Goal: Transaction & Acquisition: Purchase product/service

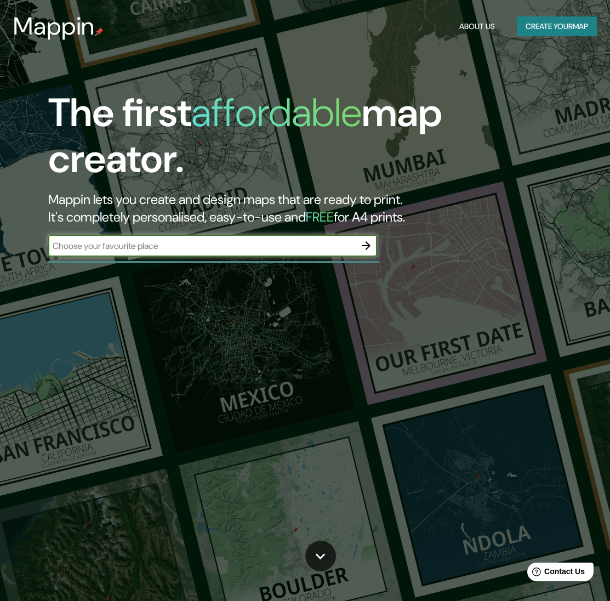
click at [229, 246] on input "text" at bounding box center [201, 245] width 307 height 13
click at [169, 242] on input "text" at bounding box center [201, 245] width 307 height 13
type input "Nantes"
click at [367, 244] on icon "button" at bounding box center [366, 245] width 9 height 9
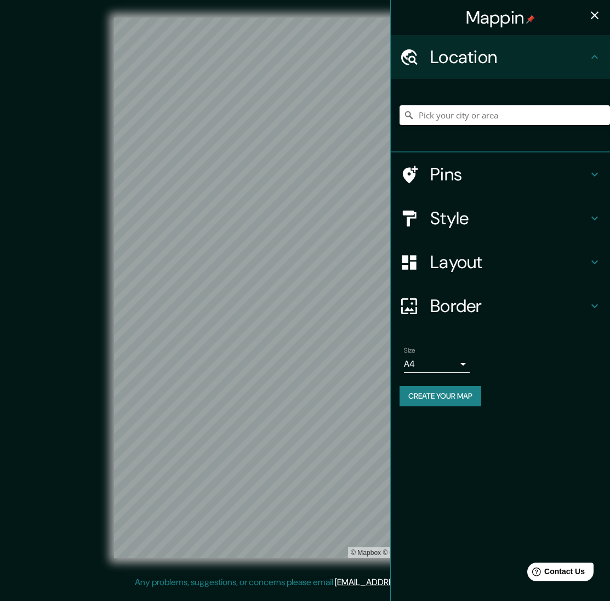
click at [479, 118] on input "Pick your city or area" at bounding box center [505, 115] width 210 height 20
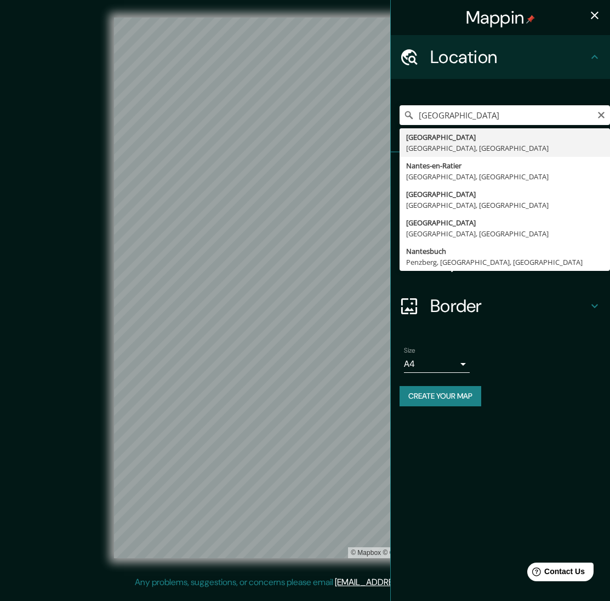
type input "Nantes, Loire-Atlantique, France"
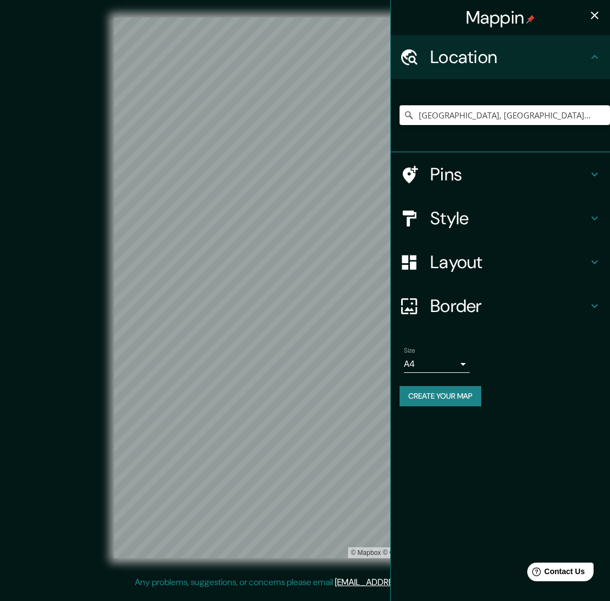
click at [480, 263] on h4 "Layout" at bounding box center [509, 262] width 158 height 22
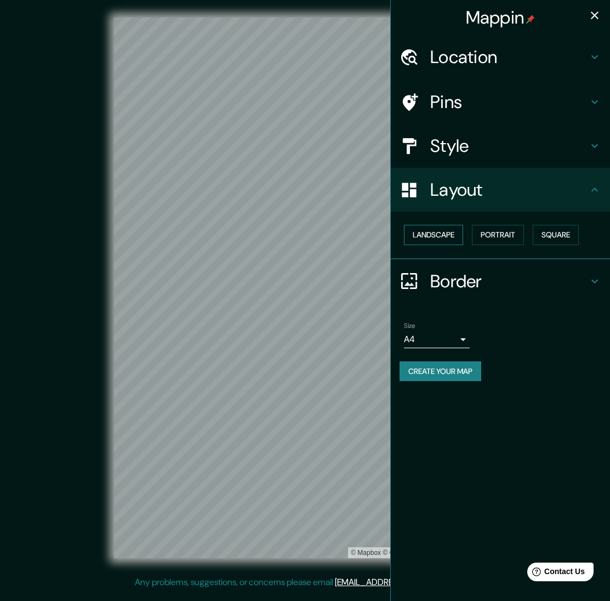
click at [447, 236] on button "Landscape" at bounding box center [433, 235] width 59 height 20
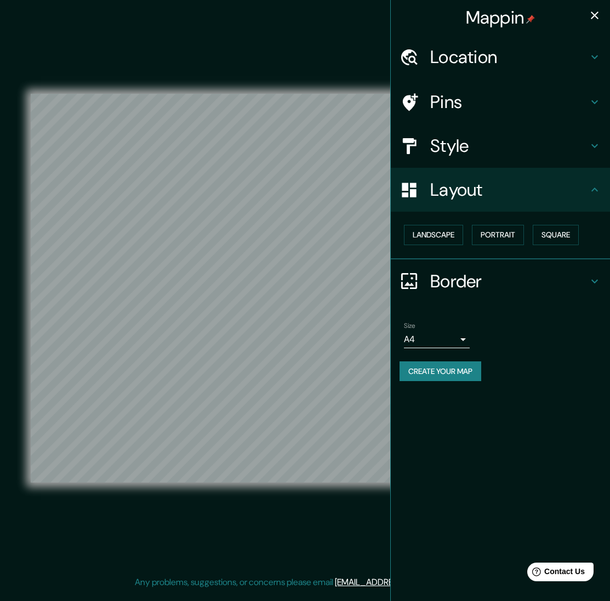
click at [449, 146] on h4 "Style" at bounding box center [509, 146] width 158 height 22
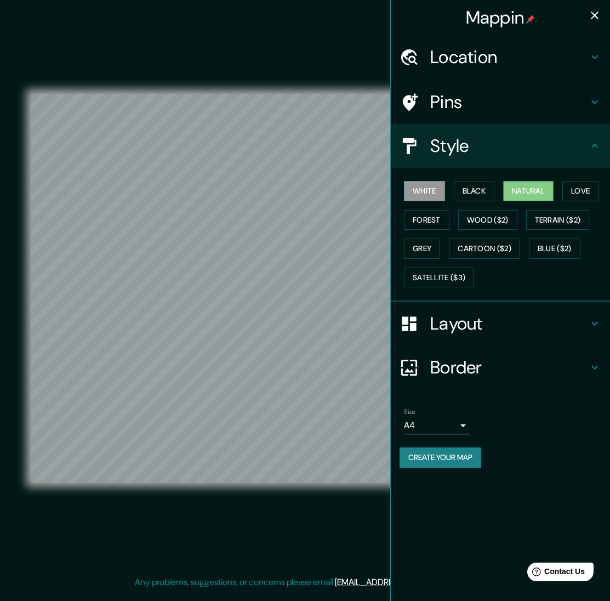
click at [532, 193] on button "Natural" at bounding box center [528, 191] width 50 height 20
click at [483, 191] on button "Black" at bounding box center [474, 191] width 41 height 20
click at [581, 188] on button "Love" at bounding box center [580, 191] width 36 height 20
click at [426, 220] on button "Forest" at bounding box center [426, 220] width 45 height 20
click at [596, 362] on icon at bounding box center [594, 367] width 13 height 13
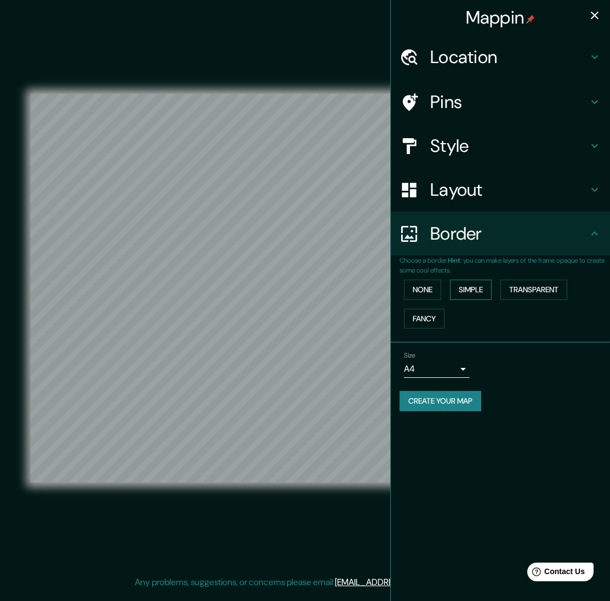
click at [459, 289] on button "Simple" at bounding box center [471, 289] width 42 height 20
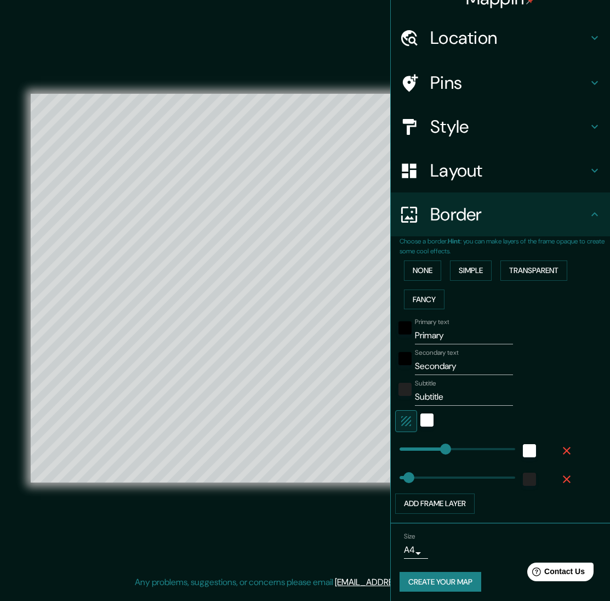
scroll to position [1, 0]
click at [417, 547] on body "Mappin Location Nantes, Loire-Atlantique, France Pins Style Layout Border Choos…" at bounding box center [305, 300] width 610 height 601
click at [421, 557] on li "A3" at bounding box center [414, 558] width 54 height 20
type input "a4"
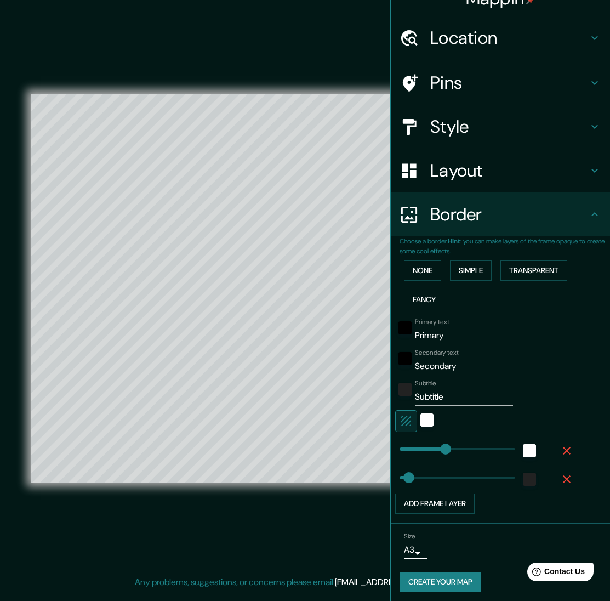
click at [335, 50] on div "© Mapbox © OpenStreetMap Improve this map" at bounding box center [305, 288] width 549 height 540
drag, startPoint x: 446, startPoint y: 330, endPoint x: 456, endPoint y: 329, distance: 9.9
click at [447, 330] on input "Primary" at bounding box center [464, 336] width 98 height 18
drag, startPoint x: 466, startPoint y: 356, endPoint x: 413, endPoint y: 357, distance: 53.7
click at [413, 357] on div "Secondary text Secondary" at bounding box center [485, 362] width 180 height 26
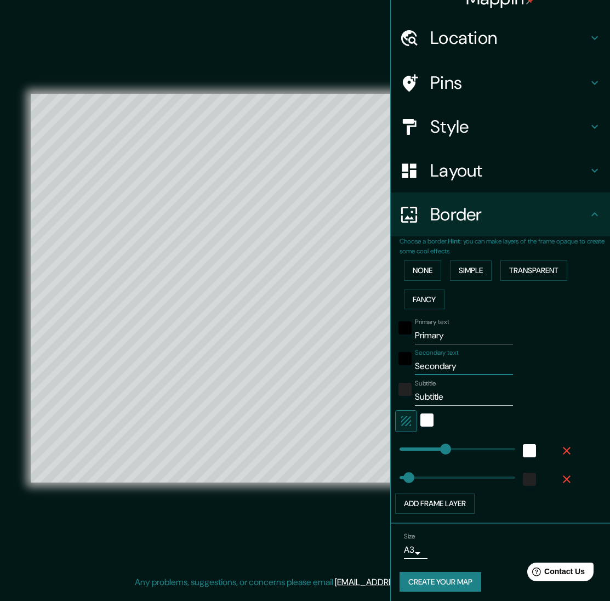
type input "400"
type input "80"
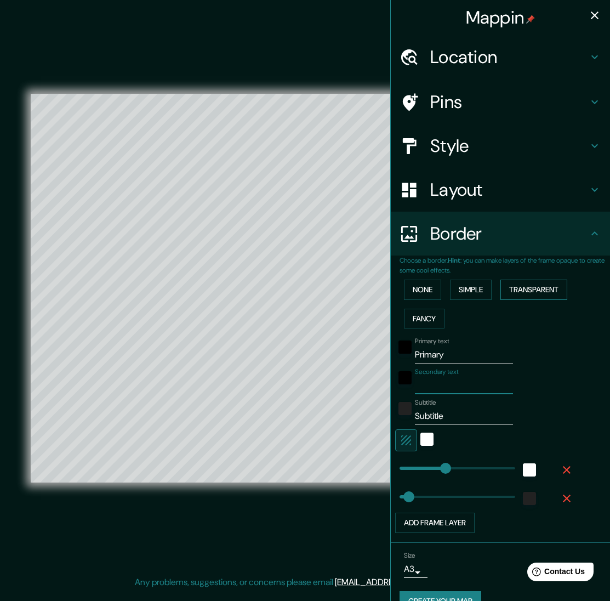
click at [546, 289] on button "Transparent" at bounding box center [533, 289] width 67 height 20
click at [482, 287] on button "Simple" at bounding box center [471, 289] width 42 height 20
click at [421, 316] on button "Fancy" at bounding box center [424, 319] width 41 height 20
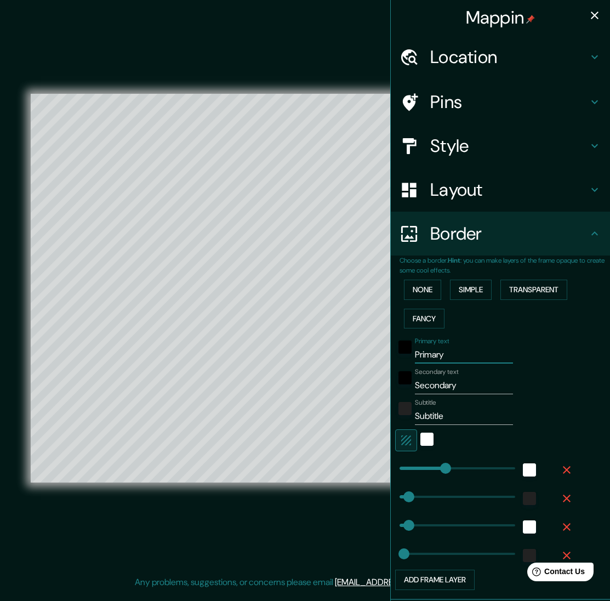
drag, startPoint x: 442, startPoint y: 352, endPoint x: 404, endPoint y: 352, distance: 37.3
click at [404, 352] on div "Primary text Primary" at bounding box center [485, 350] width 180 height 26
type input "400"
type input "80"
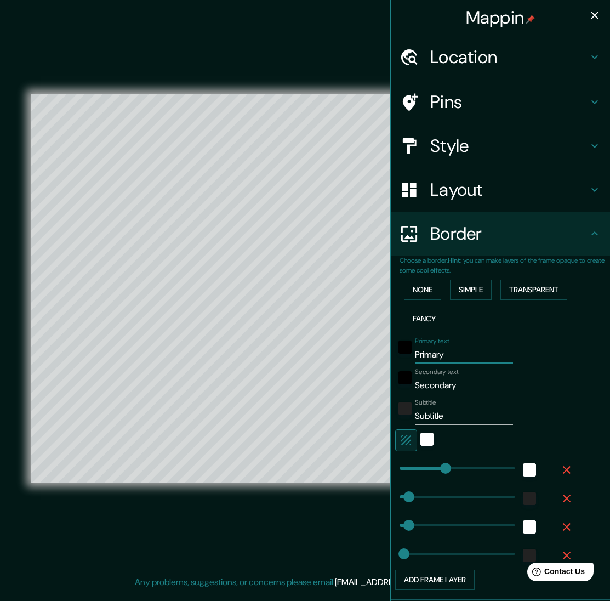
type input "40"
drag, startPoint x: 484, startPoint y: 385, endPoint x: 407, endPoint y: 385, distance: 77.3
click at [407, 385] on div "Secondary text Secondary" at bounding box center [485, 381] width 180 height 26
type input "400"
type input "80"
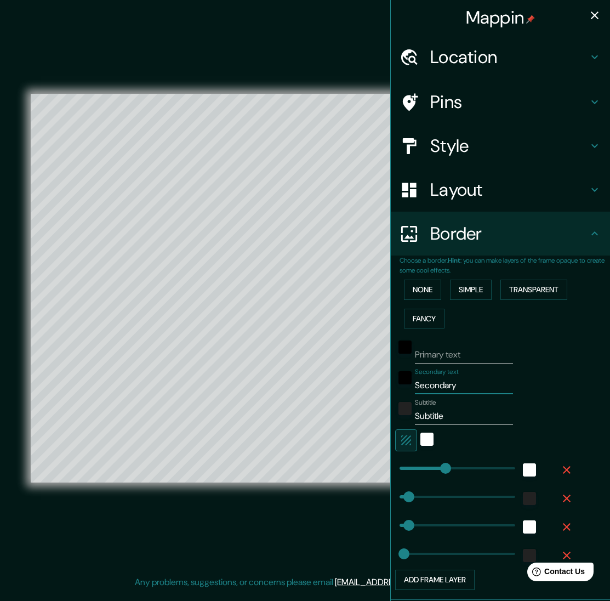
type input "80"
type input "40"
drag, startPoint x: 476, startPoint y: 413, endPoint x: 407, endPoint y: 414, distance: 69.1
click at [407, 414] on div "Subtitle Subtitle" at bounding box center [485, 411] width 180 height 26
type input "400"
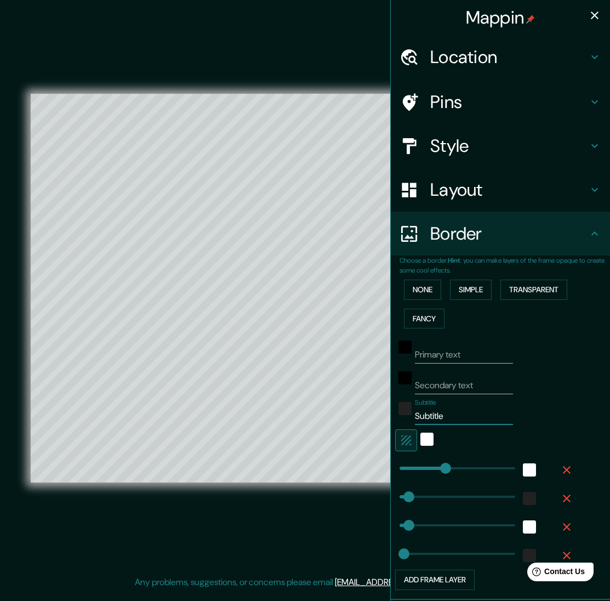
type input "80"
type input "40"
click at [480, 350] on input "Primary text" at bounding box center [464, 355] width 98 height 18
type input "j"
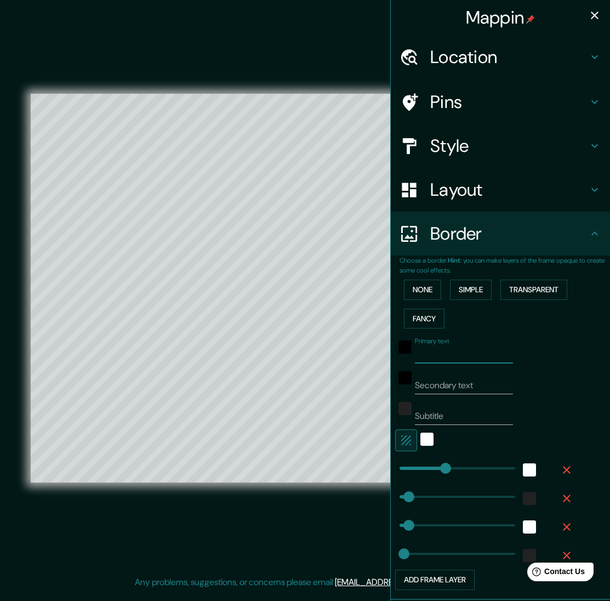
type input "400"
type input "80"
type input "40"
type input "ju"
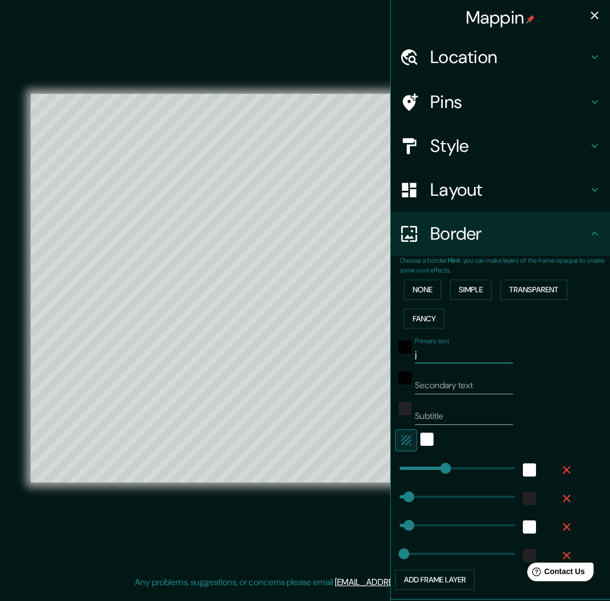
type input "400"
type input "80"
type input "40"
type input "j"
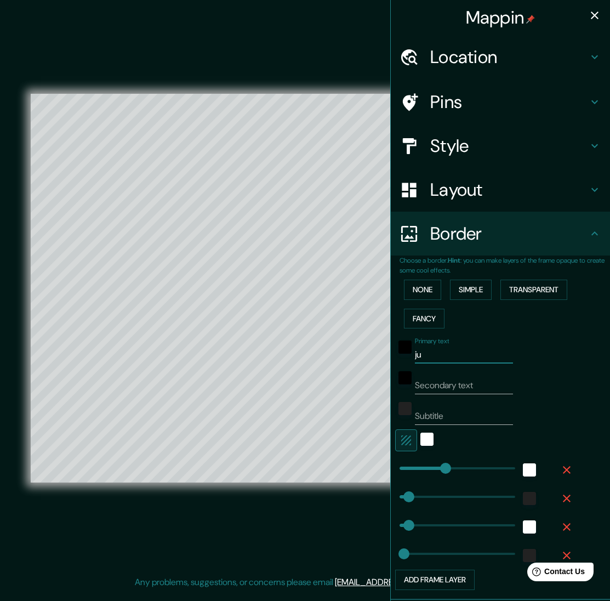
type input "400"
type input "80"
type input "40"
type input "400"
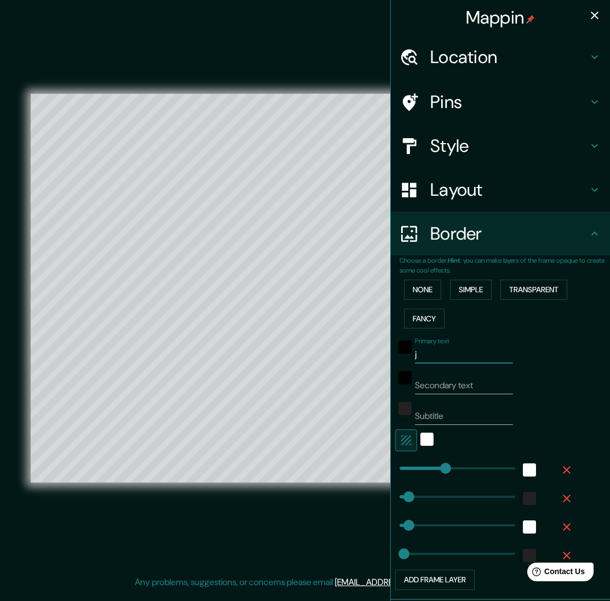
type input "80"
type input "40"
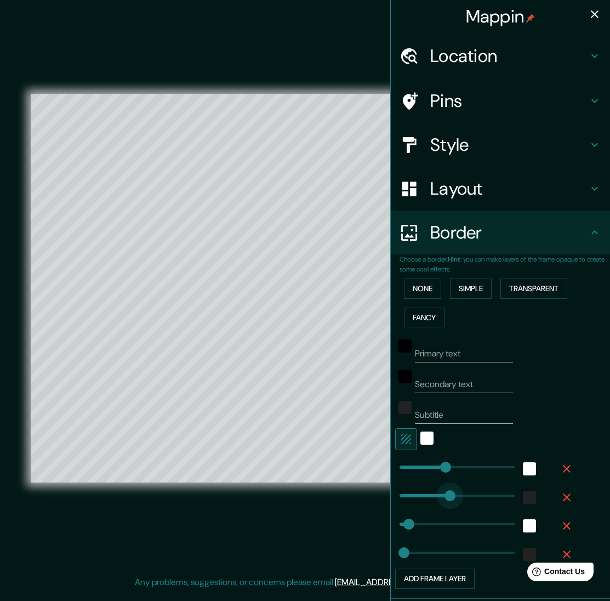
type input "0"
type input "400"
type input "80"
type input "40"
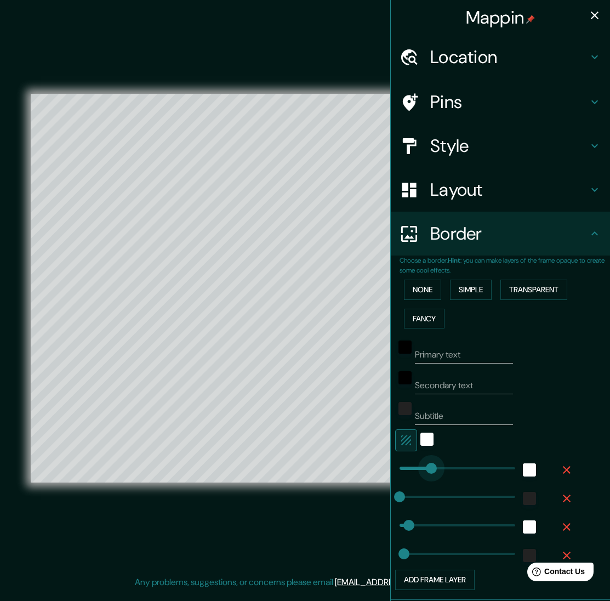
type input "0"
drag, startPoint x: 449, startPoint y: 464, endPoint x: 398, endPoint y: 465, distance: 51.5
type input "80"
type input "40"
type input "751"
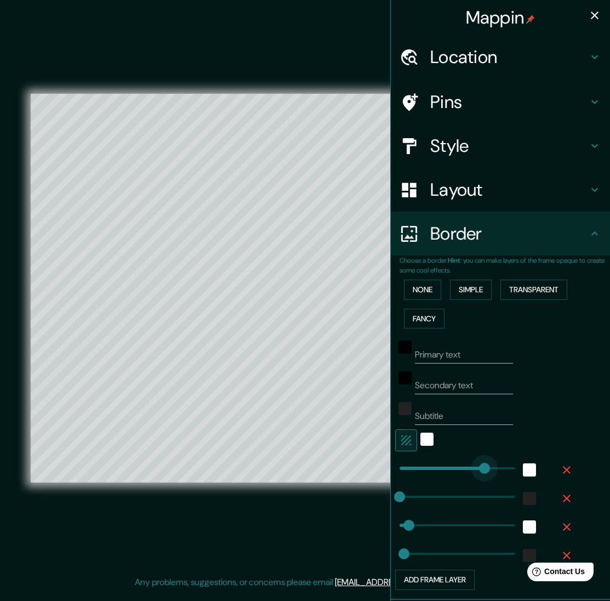
drag, startPoint x: 404, startPoint y: 465, endPoint x: 486, endPoint y: 461, distance: 81.7
type input "80"
type input "40"
type input "223"
drag, startPoint x: 486, startPoint y: 461, endPoint x: 425, endPoint y: 463, distance: 60.9
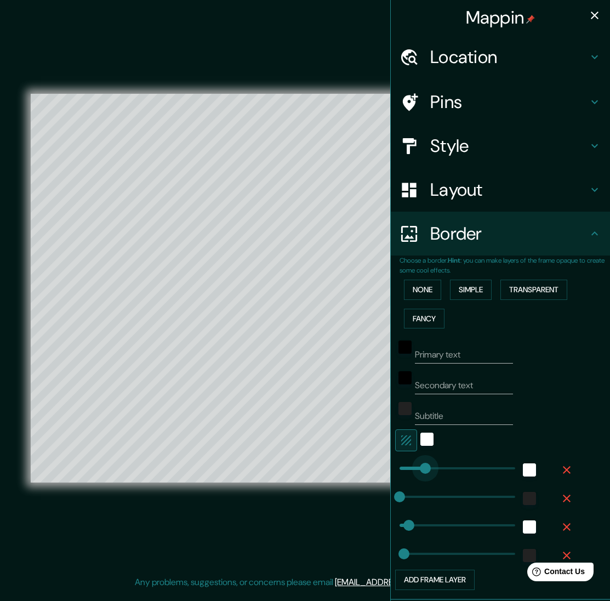
type input "80"
type input "40"
type input "356"
drag, startPoint x: 431, startPoint y: 463, endPoint x: 441, endPoint y: 462, distance: 9.3
type input "80"
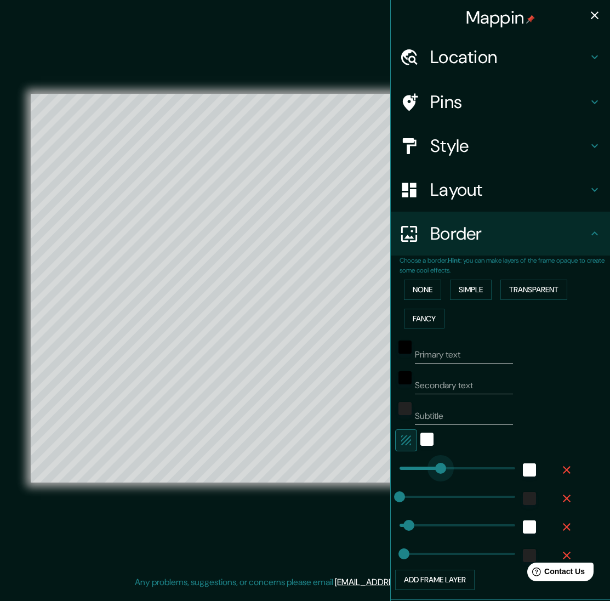
type input "40"
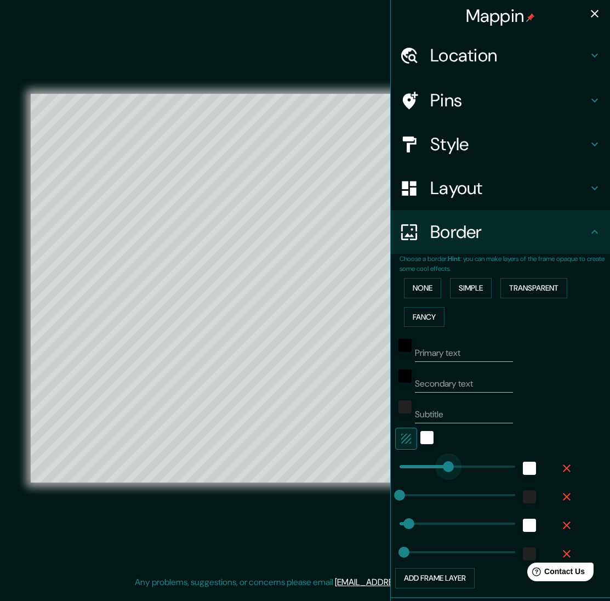
type input "432"
drag, startPoint x: 441, startPoint y: 462, endPoint x: 449, endPoint y: 461, distance: 8.8
type input "80"
type input "40"
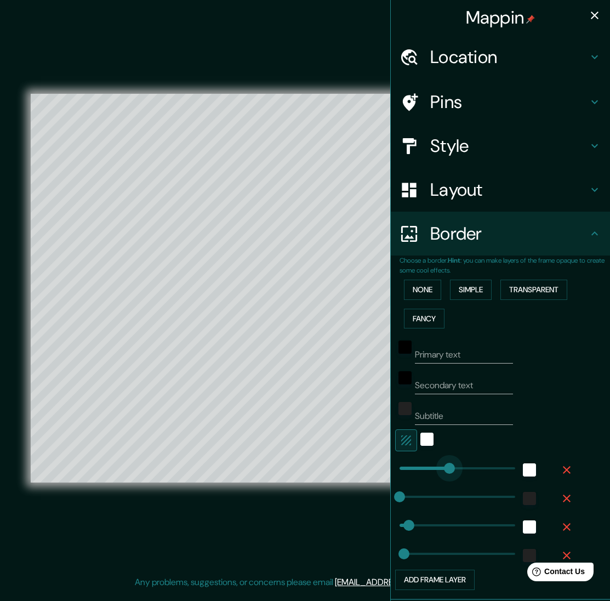
scroll to position [0, 0]
type input "361"
drag, startPoint x: 449, startPoint y: 461, endPoint x: 441, endPoint y: 461, distance: 8.2
type input "80"
type input "40"
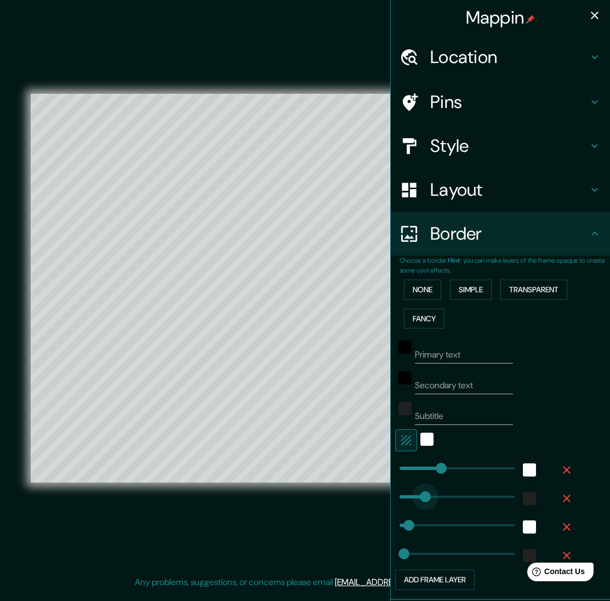
type input "309"
drag, startPoint x: 425, startPoint y: 494, endPoint x: 435, endPoint y: 494, distance: 9.9
type input "80"
type input "40"
type input "100"
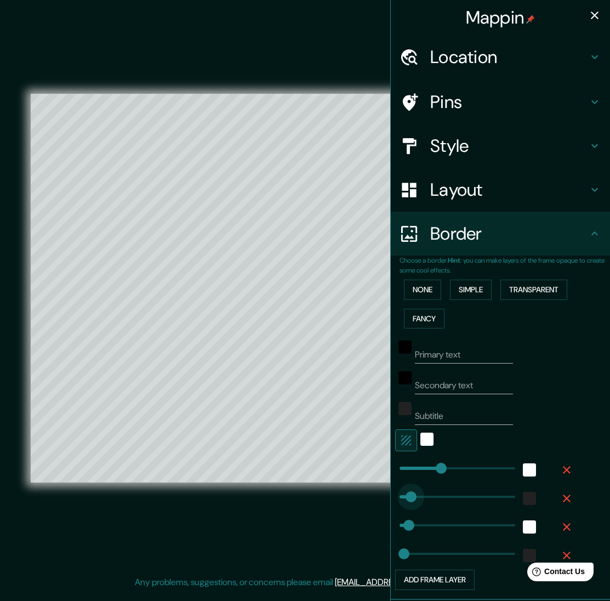
drag, startPoint x: 435, startPoint y: 494, endPoint x: 411, endPoint y: 494, distance: 24.1
type input "80"
type input "40"
type input "0"
drag, startPoint x: 411, startPoint y: 494, endPoint x: 386, endPoint y: 489, distance: 25.1
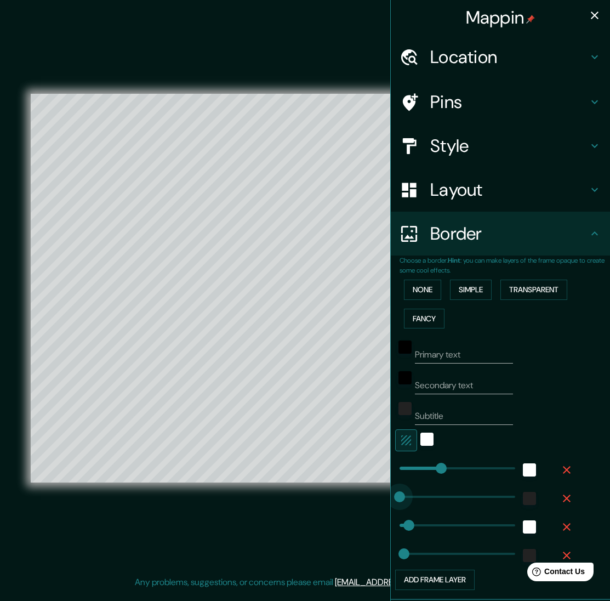
type input "80"
type input "40"
type input "437"
drag, startPoint x: 409, startPoint y: 520, endPoint x: 450, endPoint y: 521, distance: 40.6
type input "40"
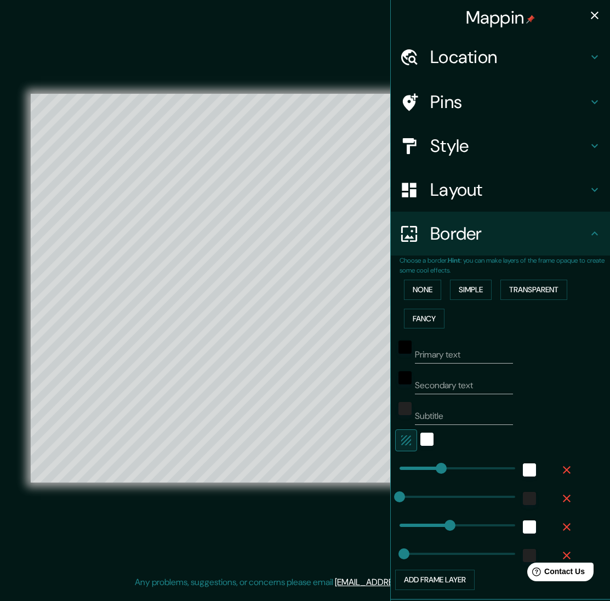
type input "0"
drag, startPoint x: 393, startPoint y: 520, endPoint x: 366, endPoint y: 521, distance: 27.4
type input "40"
type input "437"
drag, startPoint x: 404, startPoint y: 521, endPoint x: 450, endPoint y: 520, distance: 45.5
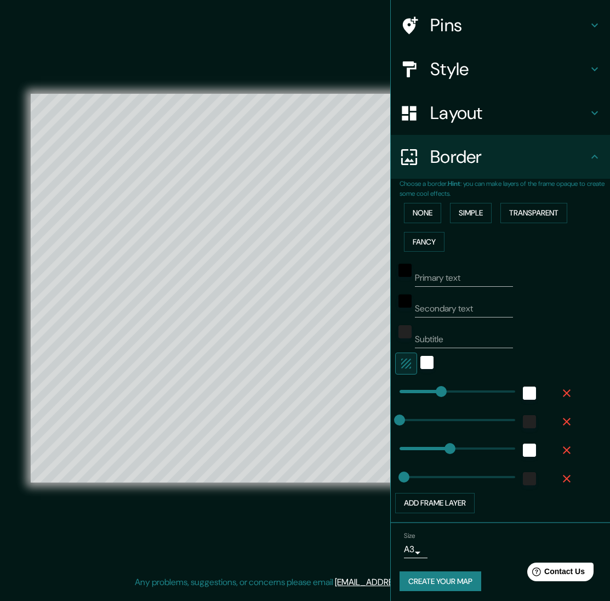
scroll to position [76, 0]
type input "361"
drag, startPoint x: 407, startPoint y: 475, endPoint x: 441, endPoint y: 474, distance: 34.0
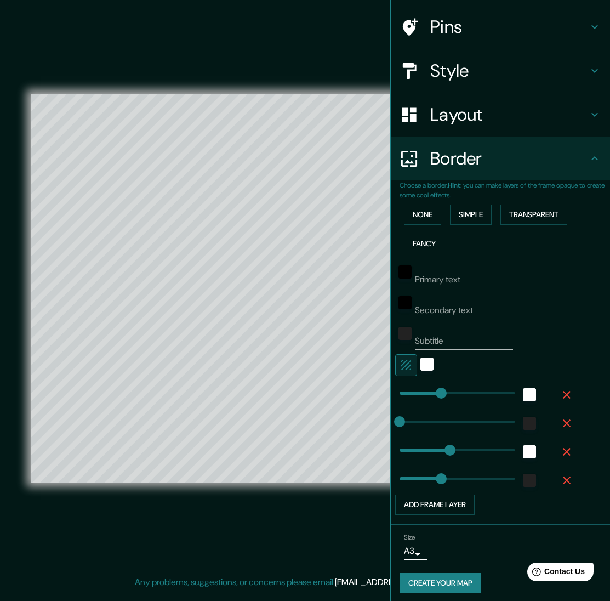
scroll to position [74, 0]
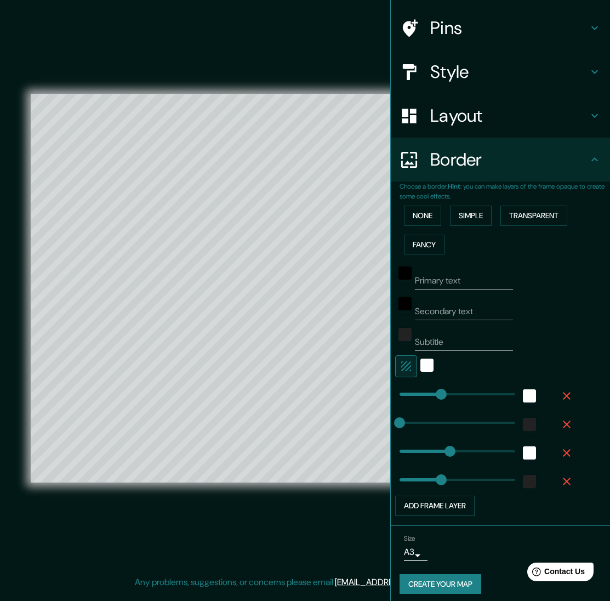
type input "0"
click at [565, 392] on icon "button" at bounding box center [567, 396] width 8 height 8
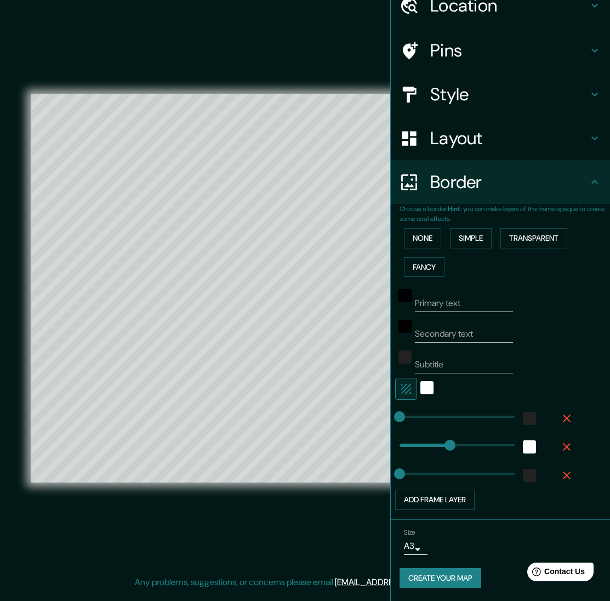
click at [566, 443] on icon "button" at bounding box center [567, 447] width 8 height 8
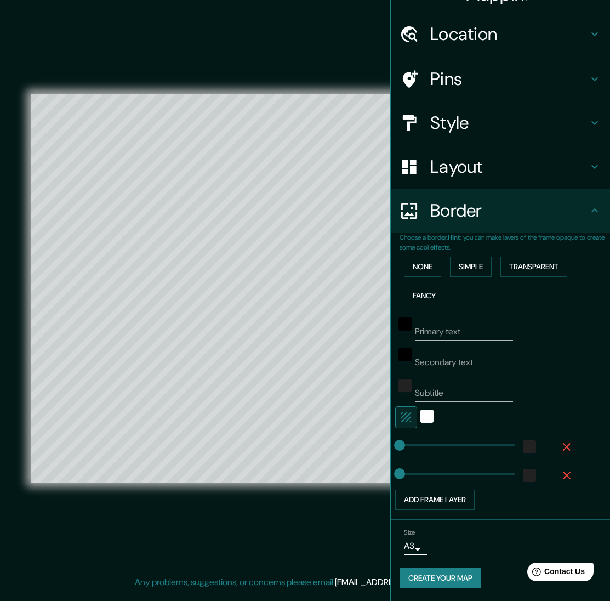
click at [571, 440] on icon "button" at bounding box center [566, 446] width 13 height 13
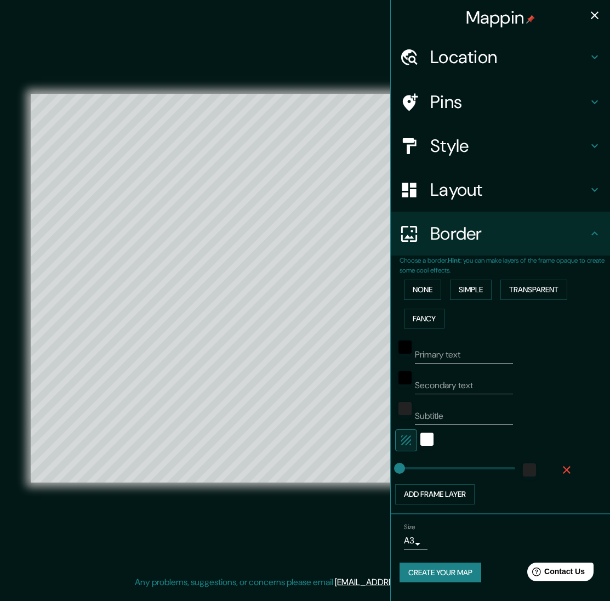
scroll to position [0, 0]
click at [412, 435] on icon "button" at bounding box center [406, 439] width 13 height 13
type input "290"
drag, startPoint x: 402, startPoint y: 466, endPoint x: 433, endPoint y: 465, distance: 30.7
type input "147"
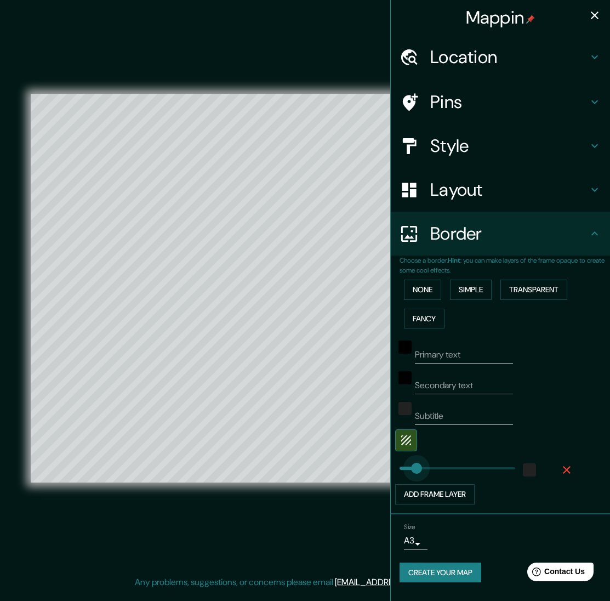
drag, startPoint x: 433, startPoint y: 465, endPoint x: 417, endPoint y: 465, distance: 16.4
type input "404"
type input "309"
drag, startPoint x: 446, startPoint y: 463, endPoint x: 435, endPoint y: 463, distance: 11.0
type input "266"
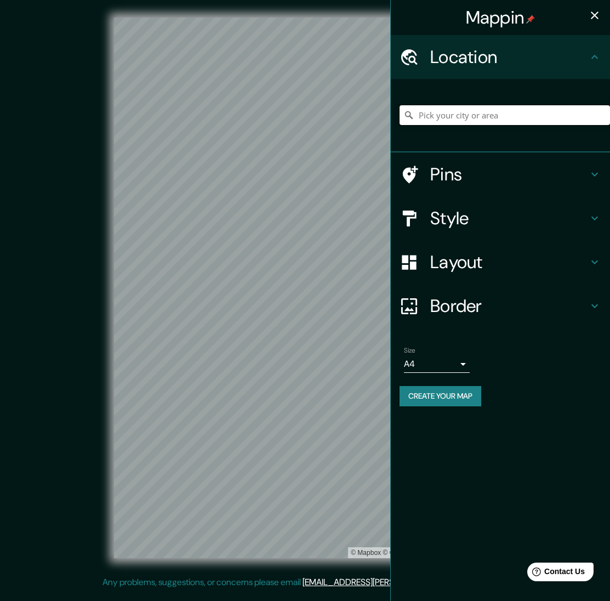
click at [452, 116] on input "Pick your city or area" at bounding box center [505, 115] width 210 height 20
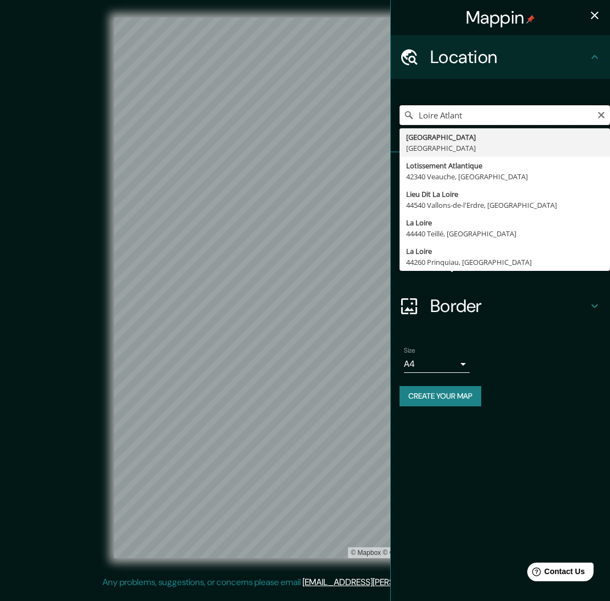
drag, startPoint x: 473, startPoint y: 115, endPoint x: 406, endPoint y: 117, distance: 66.9
click at [406, 117] on div "Loire Atlant [GEOGRAPHIC_DATA] [GEOGRAPHIC_DATA] Lotissement Atlantique 42340 […" at bounding box center [505, 115] width 210 height 20
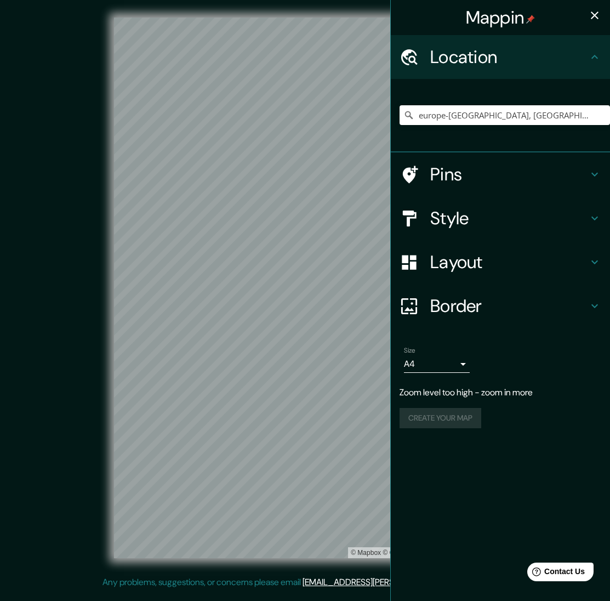
click at [464, 363] on body "[PERSON_NAME] Location [GEOGRAPHIC_DATA]-[GEOGRAPHIC_DATA], [GEOGRAPHIC_DATA], …" at bounding box center [305, 300] width 610 height 601
click at [441, 403] on li "A3" at bounding box center [437, 404] width 66 height 20
click at [588, 217] on icon at bounding box center [594, 218] width 13 height 13
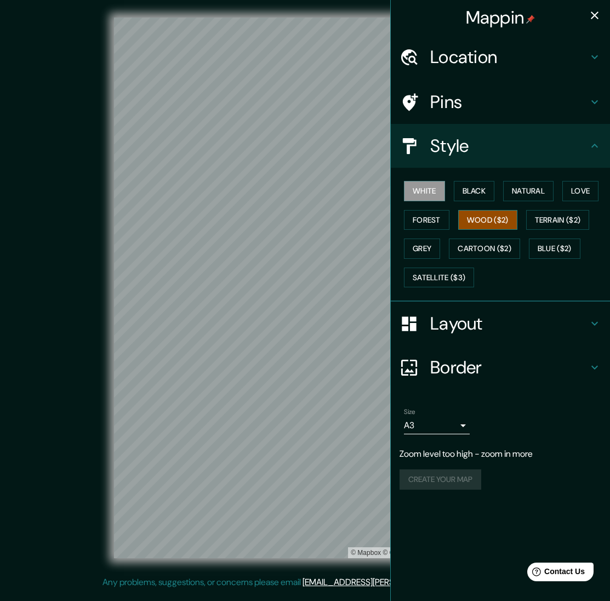
click at [483, 220] on button "Wood ($2)" at bounding box center [487, 220] width 59 height 20
click at [427, 218] on button "Forest" at bounding box center [426, 220] width 45 height 20
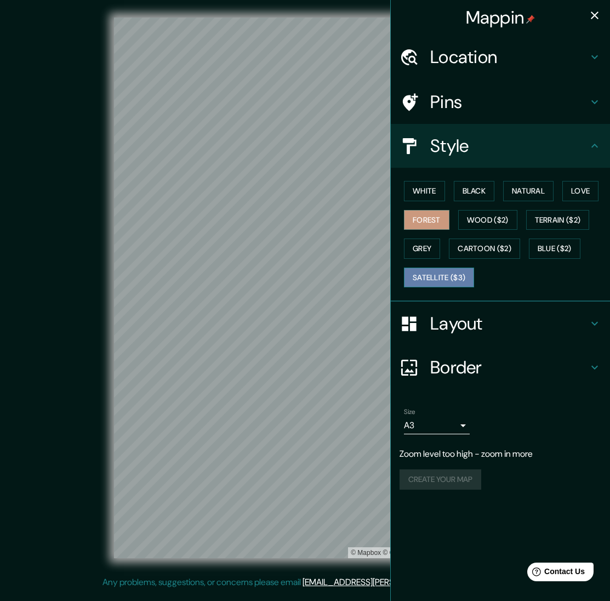
click at [446, 274] on button "Satellite ($3)" at bounding box center [439, 277] width 70 height 20
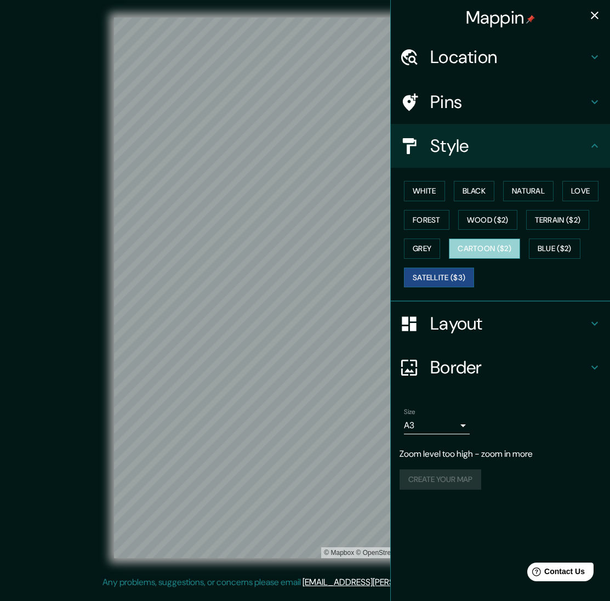
click at [496, 250] on button "Cartoon ($2)" at bounding box center [484, 248] width 71 height 20
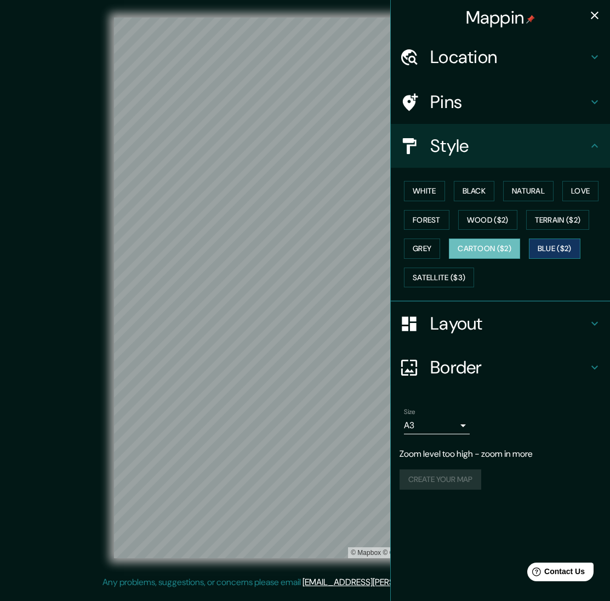
click at [562, 249] on button "Blue ($2)" at bounding box center [555, 248] width 52 height 20
click at [450, 269] on button "Satellite ($3)" at bounding box center [439, 277] width 70 height 20
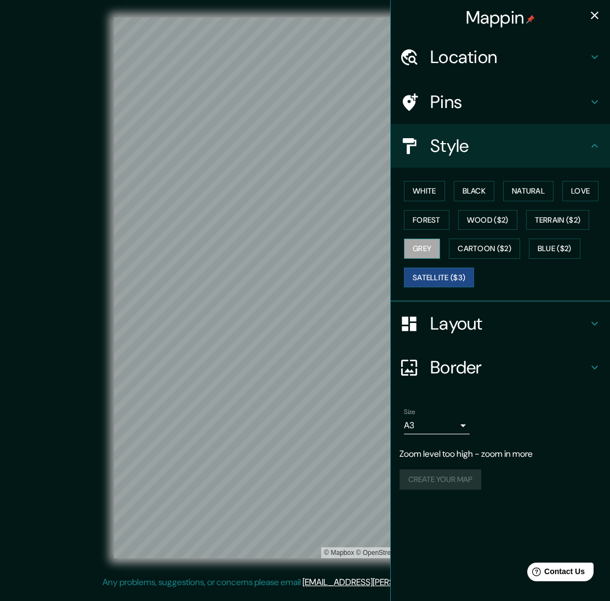
click at [428, 242] on button "Grey" at bounding box center [422, 248] width 36 height 20
click at [488, 219] on button "Wood ($2)" at bounding box center [487, 220] width 59 height 20
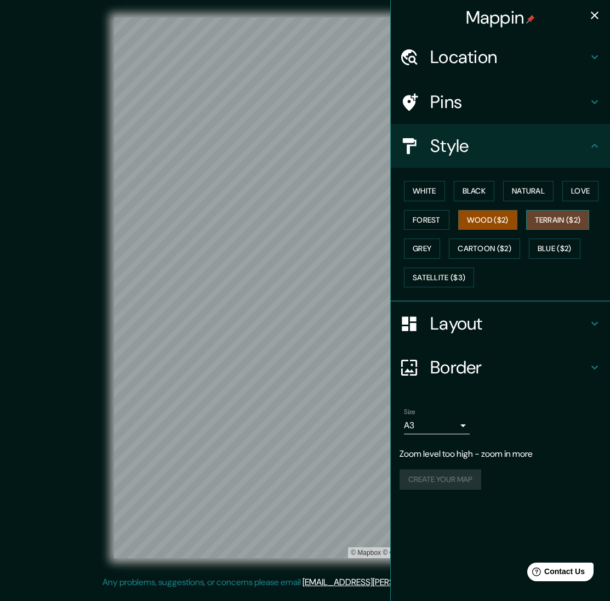
click at [579, 218] on button "Terrain ($2)" at bounding box center [558, 220] width 64 height 20
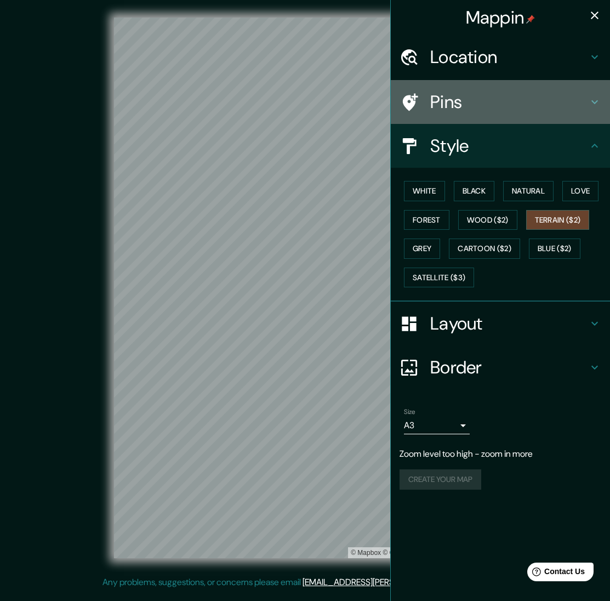
click at [483, 96] on h4 "Pins" at bounding box center [509, 102] width 158 height 22
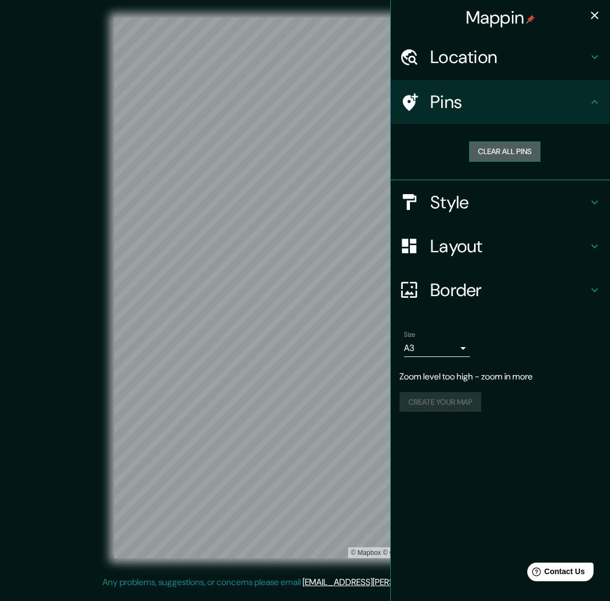
click at [515, 148] on button "Clear all pins" at bounding box center [504, 151] width 71 height 20
click at [516, 197] on h4 "Style" at bounding box center [509, 202] width 158 height 22
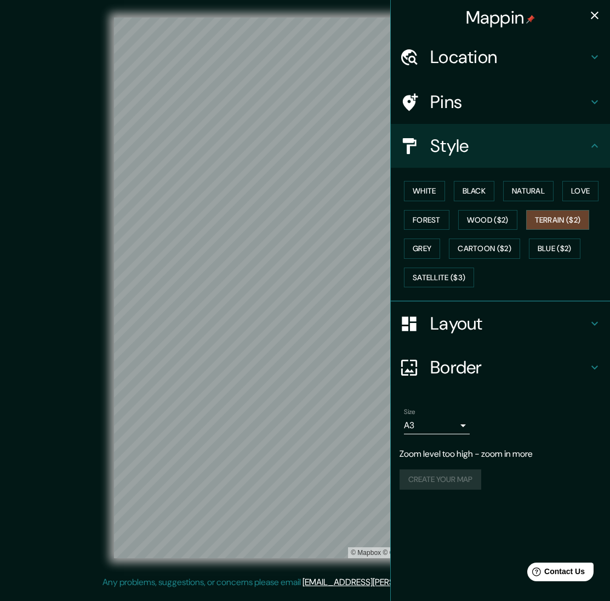
click at [487, 367] on h4 "Border" at bounding box center [509, 367] width 158 height 22
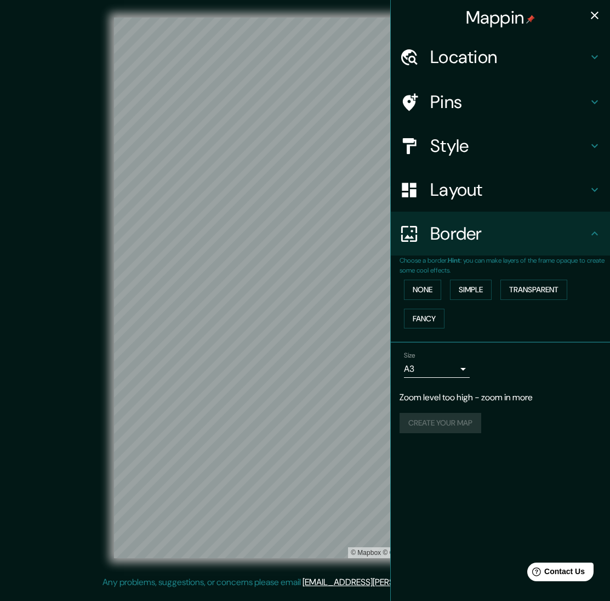
click at [424, 364] on div "[PERSON_NAME] Location [GEOGRAPHIC_DATA]-[GEOGRAPHIC_DATA], [GEOGRAPHIC_DATA], …" at bounding box center [305, 296] width 610 height 593
click at [429, 368] on body "[PERSON_NAME] Location [GEOGRAPHIC_DATA]-[GEOGRAPHIC_DATA], [GEOGRAPHIC_DATA], …" at bounding box center [305, 300] width 610 height 601
click at [438, 388] on li "A4" at bounding box center [437, 389] width 66 height 20
click at [530, 187] on h4 "Layout" at bounding box center [509, 190] width 158 height 22
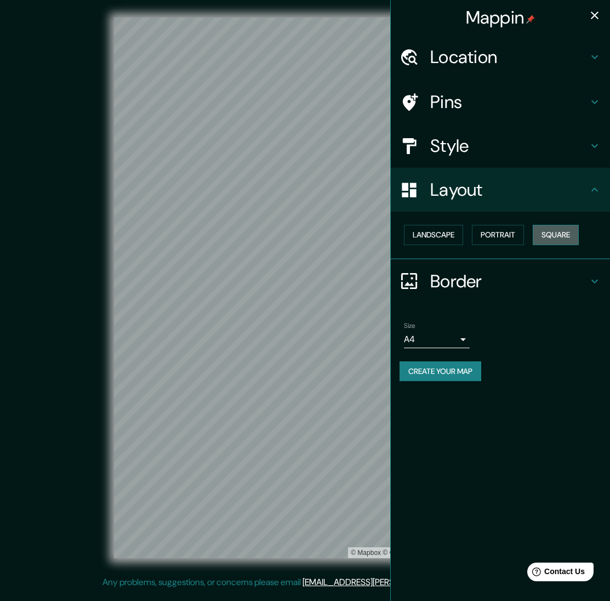
click at [566, 233] on button "Square" at bounding box center [556, 235] width 46 height 20
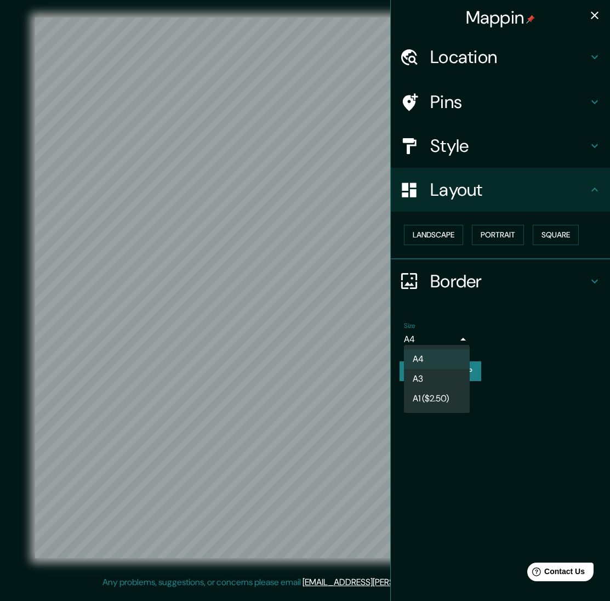
click at [450, 336] on body "[PERSON_NAME] Location [GEOGRAPHIC_DATA]-[GEOGRAPHIC_DATA], [GEOGRAPHIC_DATA], …" at bounding box center [305, 300] width 610 height 601
click at [436, 400] on li "A1 ($2.50)" at bounding box center [437, 399] width 66 height 20
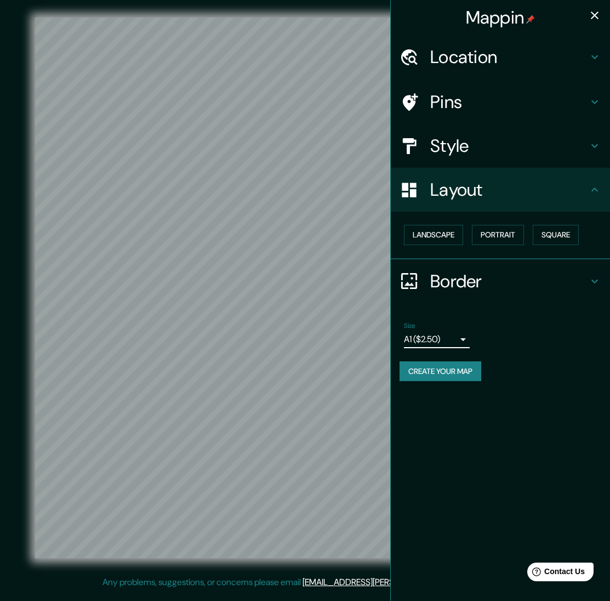
click at [448, 333] on body "[PERSON_NAME] Location [GEOGRAPHIC_DATA]-[GEOGRAPHIC_DATA], [GEOGRAPHIC_DATA], …" at bounding box center [305, 300] width 610 height 601
click at [433, 378] on li "A3" at bounding box center [437, 379] width 66 height 20
click at [442, 338] on body "[PERSON_NAME] Location [GEOGRAPHIC_DATA]-[GEOGRAPHIC_DATA], [GEOGRAPHIC_DATA], …" at bounding box center [305, 300] width 610 height 601
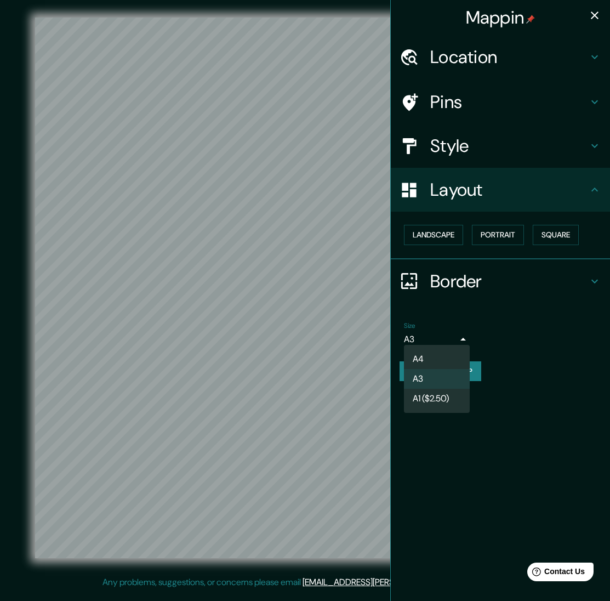
click at [549, 330] on div at bounding box center [305, 300] width 610 height 601
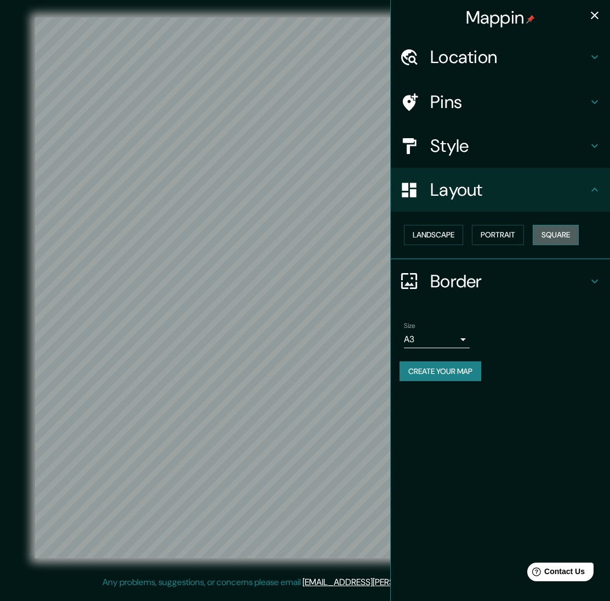
click at [558, 235] on button "Square" at bounding box center [556, 235] width 46 height 20
click at [557, 237] on button "Square" at bounding box center [556, 235] width 46 height 20
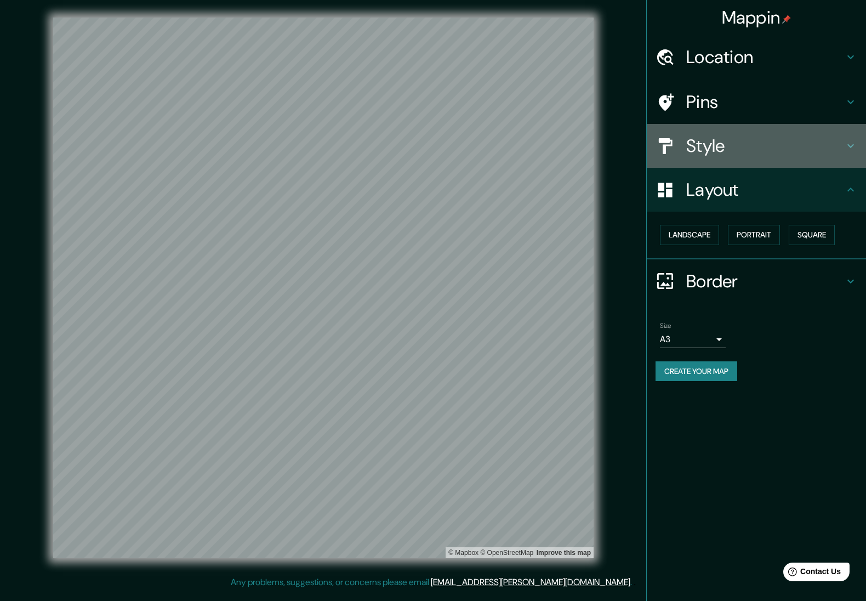
click at [609, 141] on h4 "Style" at bounding box center [765, 146] width 158 height 22
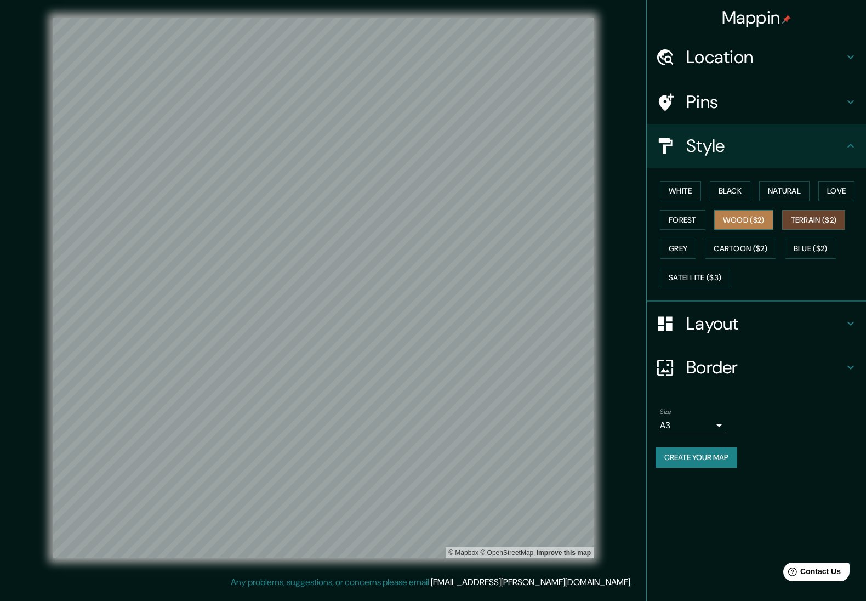
click at [609, 220] on button "Wood ($2)" at bounding box center [743, 220] width 59 height 20
click at [609, 247] on button "Blue ($2)" at bounding box center [811, 248] width 52 height 20
click at [609, 247] on button "Cartoon ($2)" at bounding box center [740, 248] width 71 height 20
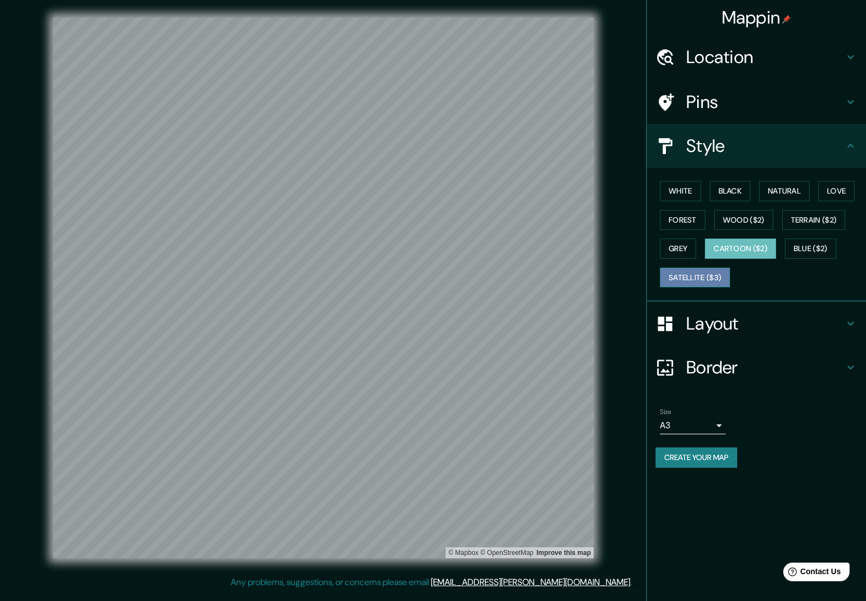
click at [609, 277] on button "Satellite ($3)" at bounding box center [695, 277] width 70 height 20
click at [609, 249] on button "Grey" at bounding box center [678, 248] width 36 height 20
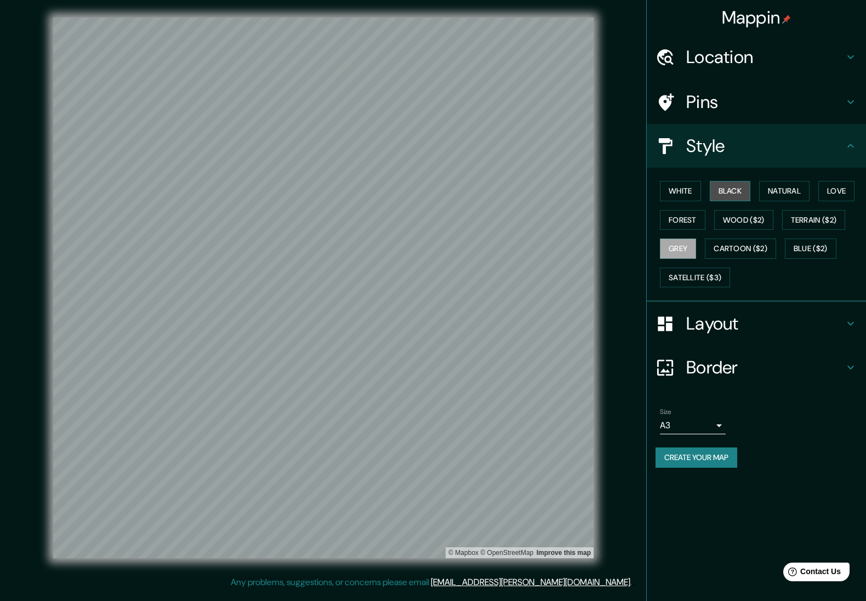
click at [609, 191] on button "Black" at bounding box center [730, 191] width 41 height 20
click at [609, 190] on div "White Black Natural Love Forest Wood ($2) Terrain ($2) Grey Cartoon ($2) Blue (…" at bounding box center [760, 233] width 210 height 115
click at [609, 192] on button "White" at bounding box center [680, 191] width 41 height 20
click at [609, 191] on button "Black" at bounding box center [730, 191] width 41 height 20
click at [609, 190] on button "Natural" at bounding box center [784, 191] width 50 height 20
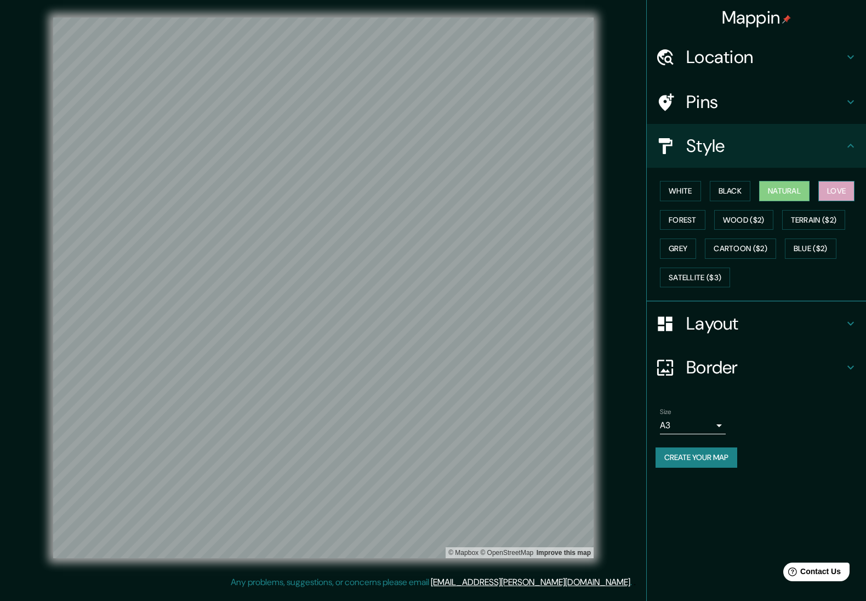
click at [609, 187] on button "Love" at bounding box center [836, 191] width 36 height 20
click at [609, 220] on button "Forest" at bounding box center [682, 220] width 45 height 20
click at [609, 418] on body "[PERSON_NAME] Location [GEOGRAPHIC_DATA]-[GEOGRAPHIC_DATA], [GEOGRAPHIC_DATA], …" at bounding box center [433, 300] width 866 height 601
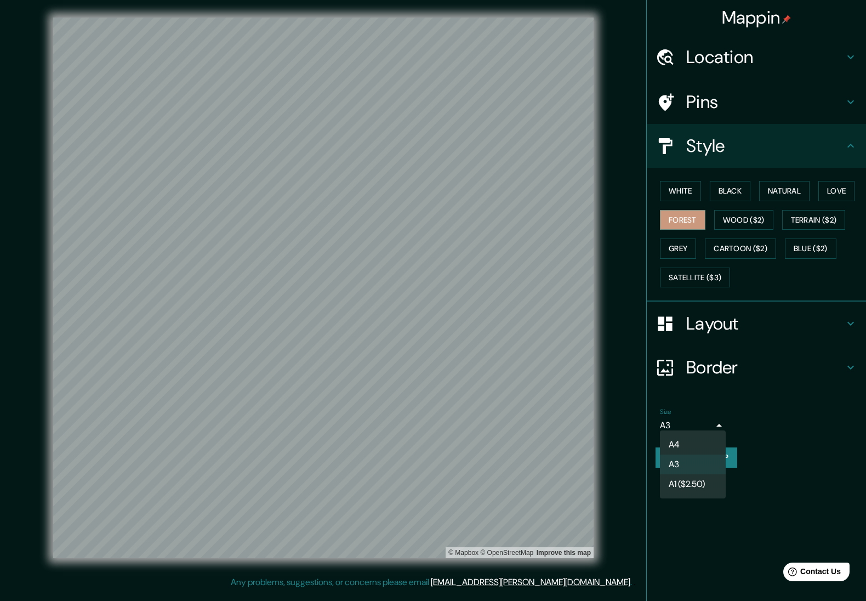
click at [609, 408] on div at bounding box center [433, 300] width 866 height 601
click at [609, 326] on h4 "Layout" at bounding box center [765, 323] width 158 height 22
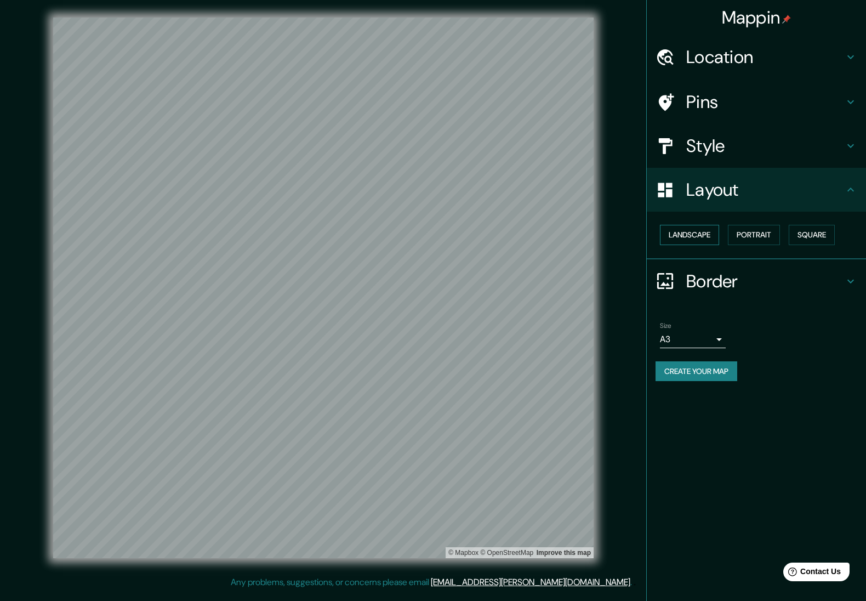
click at [609, 232] on button "Landscape" at bounding box center [689, 235] width 59 height 20
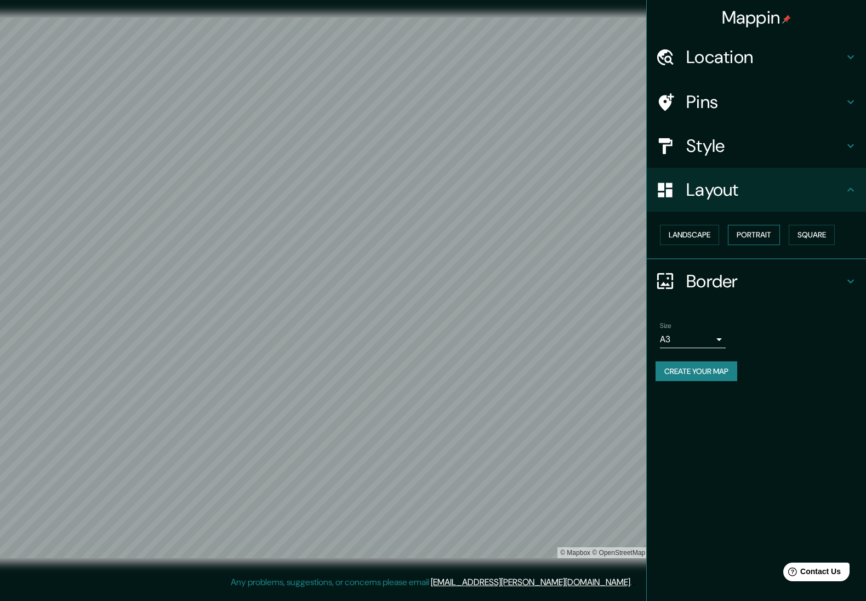
click at [609, 234] on button "Portrait" at bounding box center [754, 235] width 52 height 20
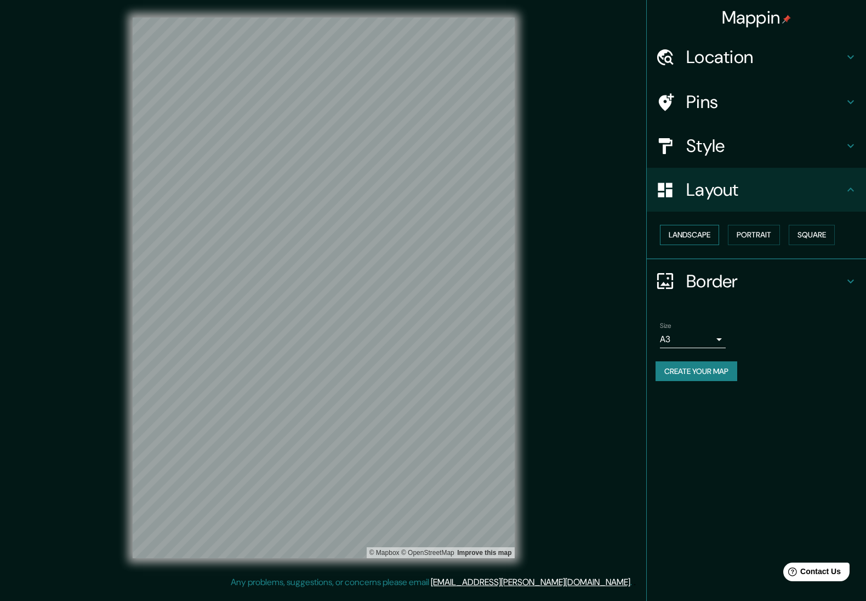
click at [609, 233] on button "Landscape" at bounding box center [689, 235] width 59 height 20
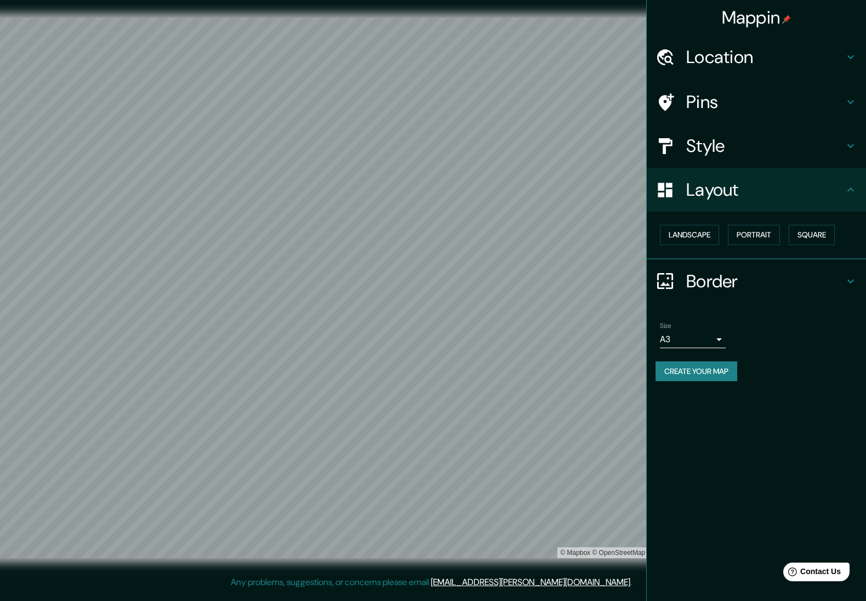
click at [609, 55] on h4 "Location" at bounding box center [765, 57] width 158 height 22
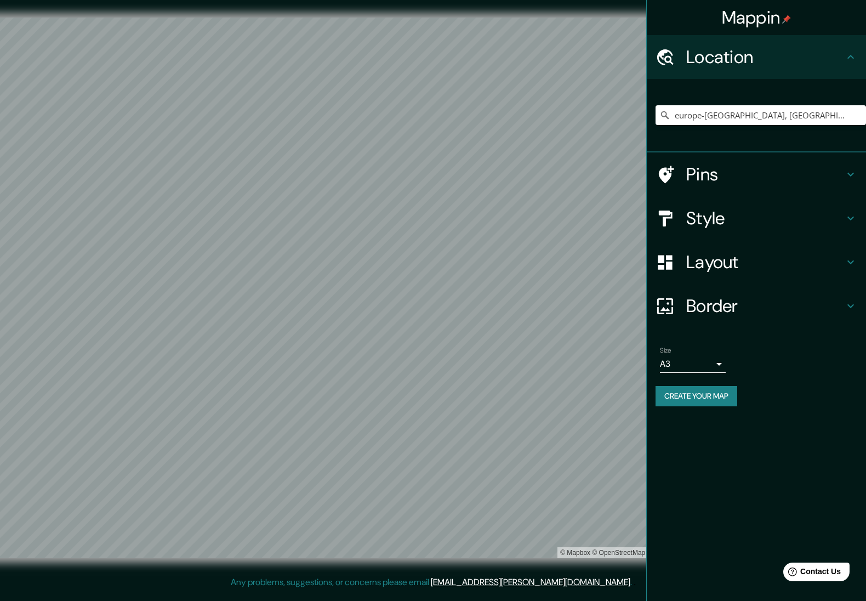
click at [609, 57] on icon at bounding box center [850, 56] width 13 height 13
click at [609, 56] on icon at bounding box center [850, 57] width 7 height 4
click at [609, 175] on icon at bounding box center [850, 174] width 13 height 13
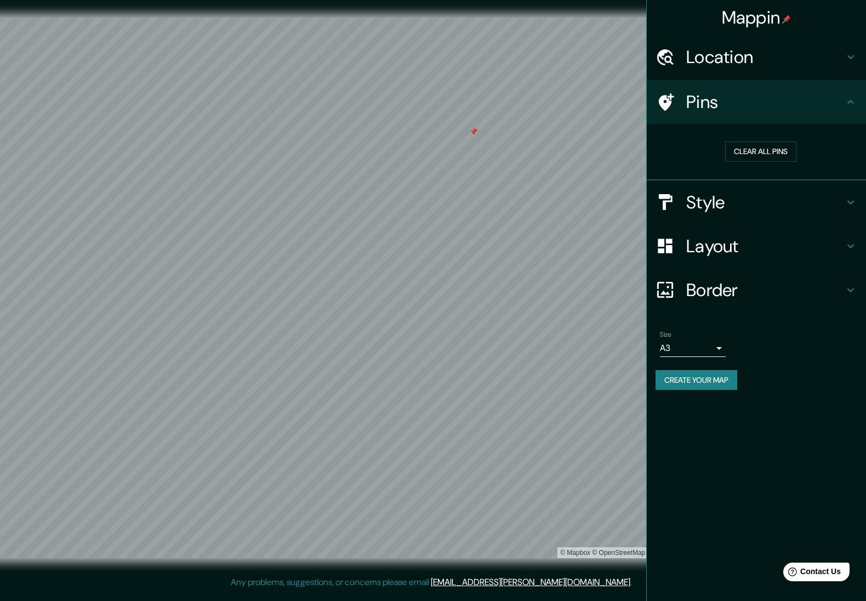
click at [609, 101] on icon at bounding box center [666, 102] width 15 height 18
click at [609, 156] on button "Clear all pins" at bounding box center [760, 151] width 71 height 20
click at [609, 55] on h4 "Location" at bounding box center [765, 57] width 158 height 22
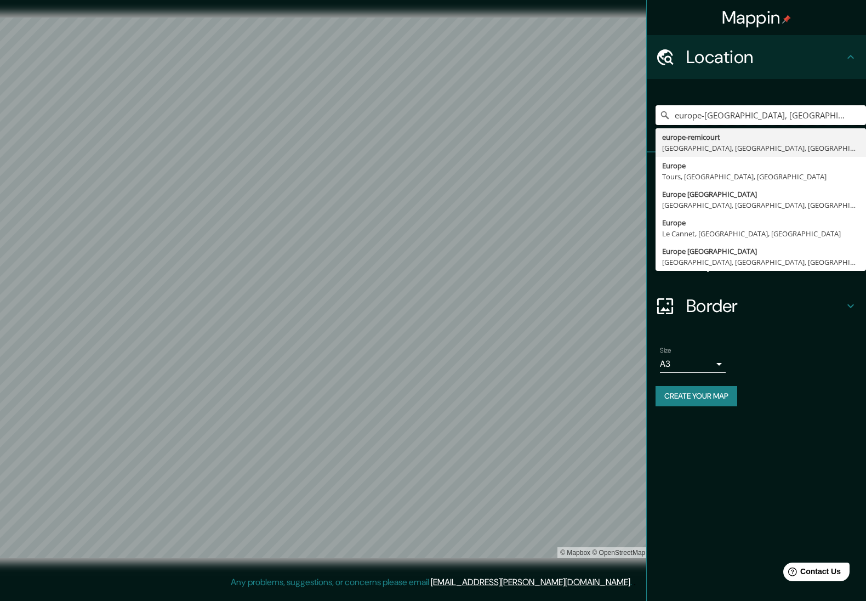
drag, startPoint x: 674, startPoint y: 117, endPoint x: 866, endPoint y: 113, distance: 192.9
click at [609, 113] on html "[PERSON_NAME] Location [GEOGRAPHIC_DATA]-[GEOGRAPHIC_DATA], [GEOGRAPHIC_DATA], …" at bounding box center [433, 300] width 866 height 601
type input "[GEOGRAPHIC_DATA], [GEOGRAPHIC_DATA], [GEOGRAPHIC_DATA]"
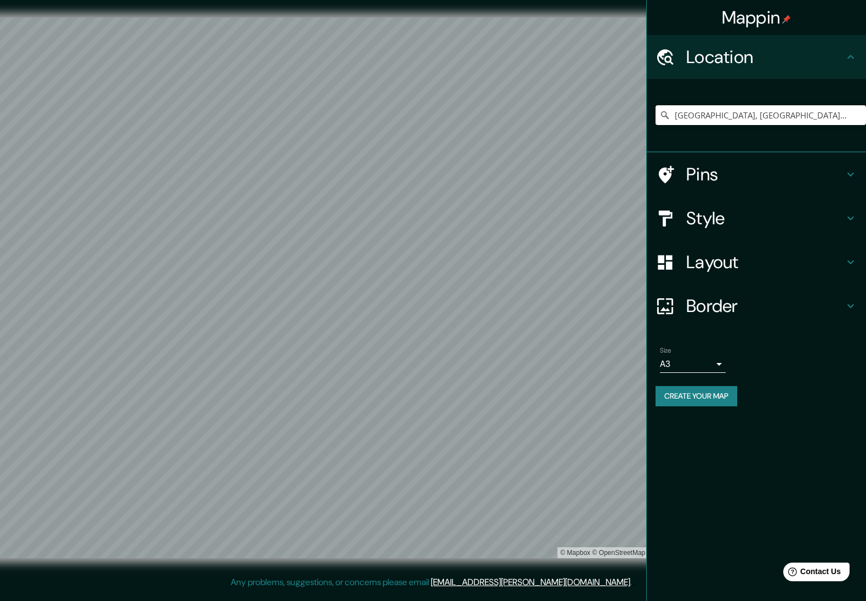
click at [609, 175] on h4 "Pins" at bounding box center [765, 174] width 158 height 22
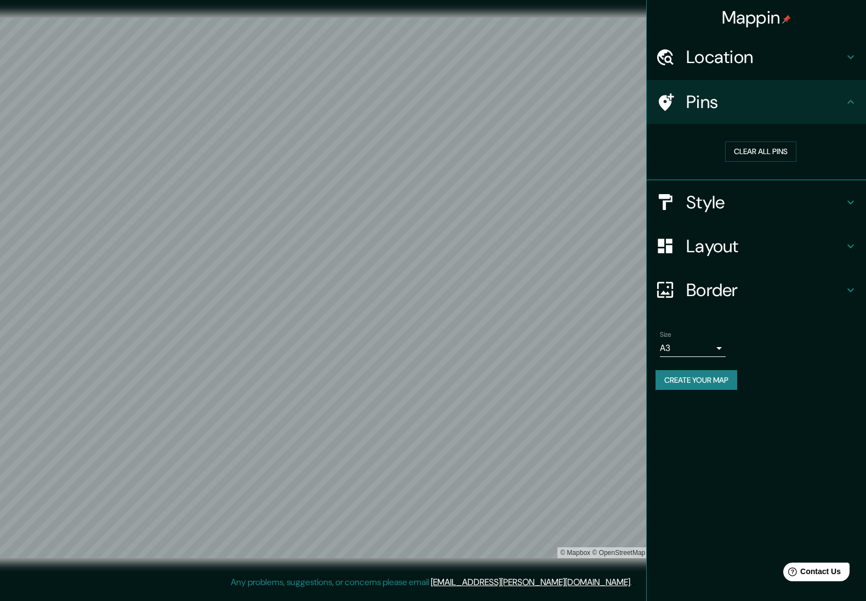
scroll to position [0, 1]
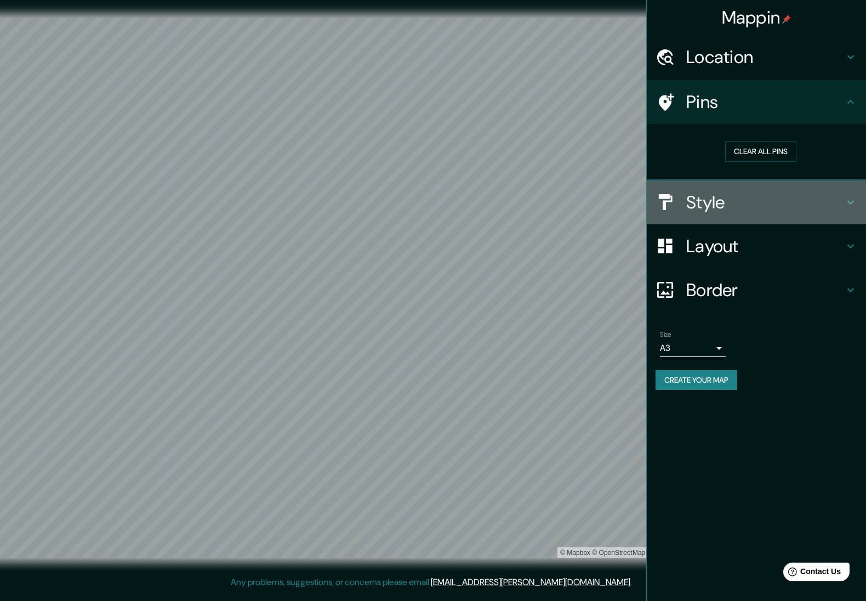
click at [609, 201] on h4 "Style" at bounding box center [765, 202] width 158 height 22
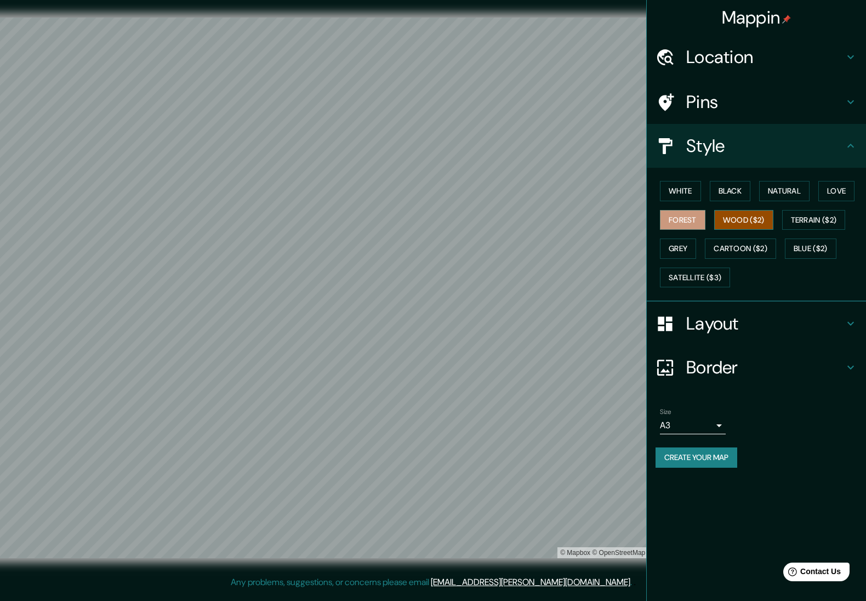
click at [609, 215] on button "Wood ($2)" at bounding box center [743, 220] width 59 height 20
click at [609, 368] on icon at bounding box center [849, 367] width 13 height 13
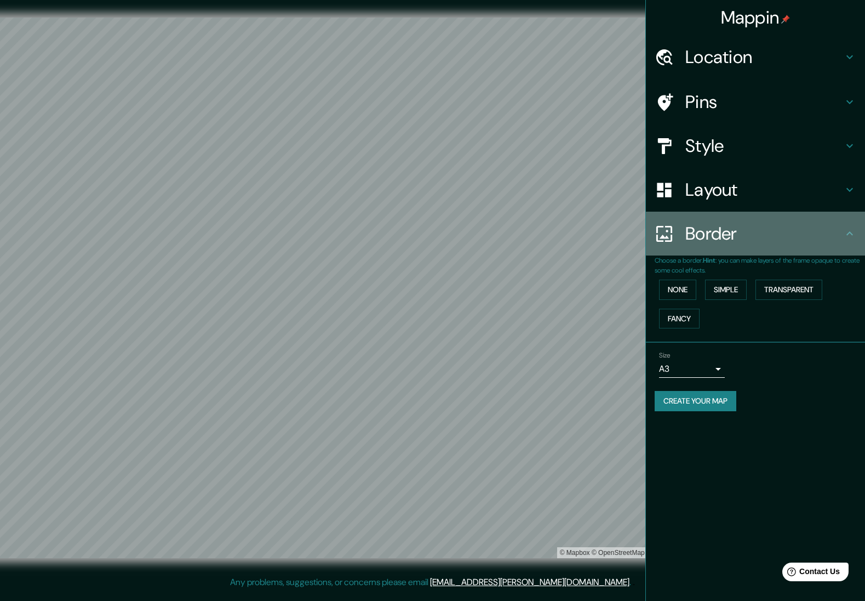
click at [609, 238] on div "Border" at bounding box center [755, 234] width 219 height 44
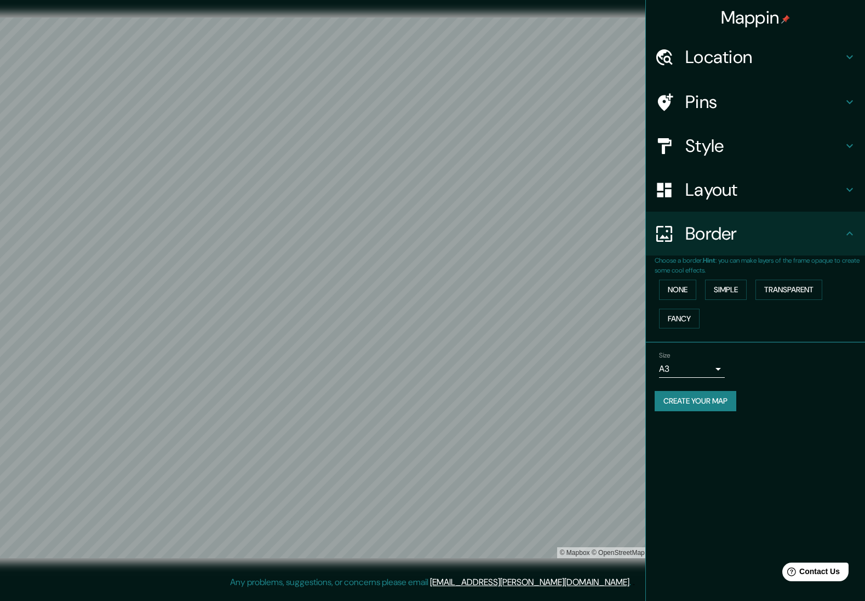
click at [609, 233] on icon at bounding box center [849, 233] width 13 height 13
click at [609, 143] on icon at bounding box center [849, 145] width 13 height 13
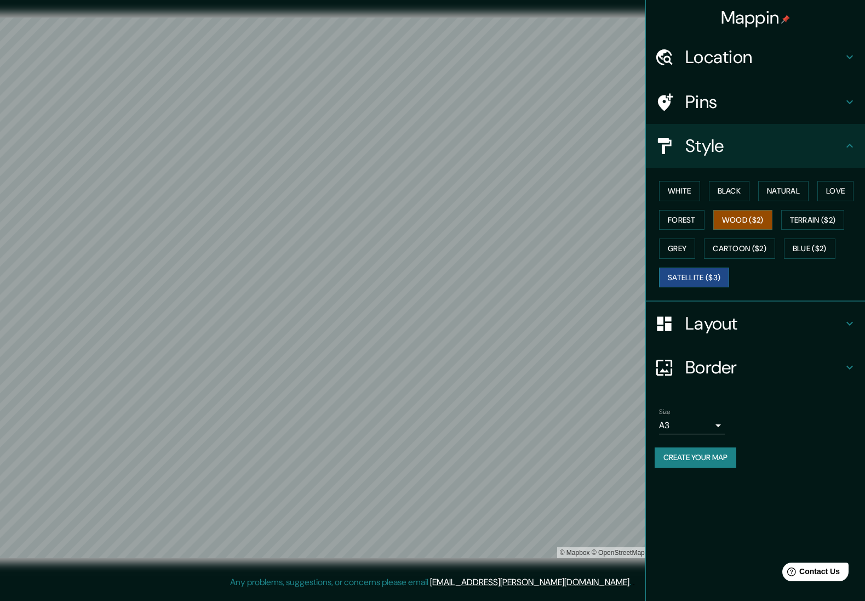
click at [609, 279] on button "Satellite ($3)" at bounding box center [694, 277] width 70 height 20
click at [609, 277] on button "Satellite ($3)" at bounding box center [694, 277] width 70 height 20
click at [609, 219] on button "Wood ($2)" at bounding box center [743, 220] width 59 height 20
click at [609, 218] on button "Forest" at bounding box center [681, 220] width 45 height 20
click at [609, 218] on button "Wood ($2)" at bounding box center [743, 220] width 59 height 20
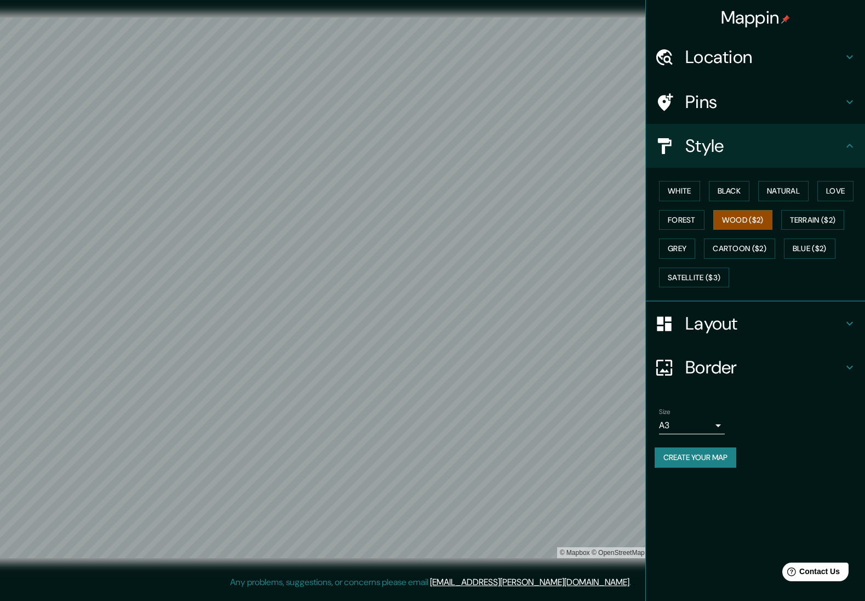
click at [609, 314] on h4 "Layout" at bounding box center [765, 323] width 158 height 22
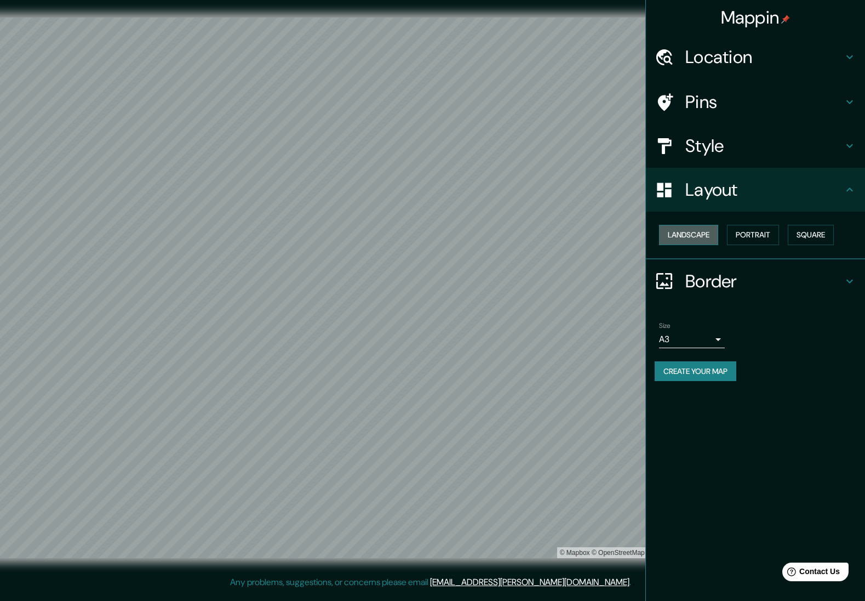
click at [609, 237] on button "Landscape" at bounding box center [688, 235] width 59 height 20
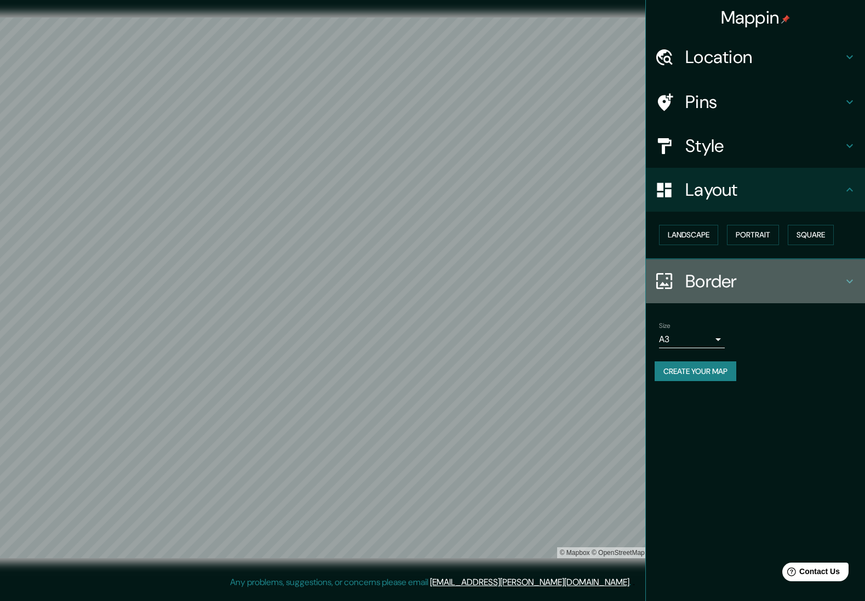
click at [609, 278] on h4 "Border" at bounding box center [765, 281] width 158 height 22
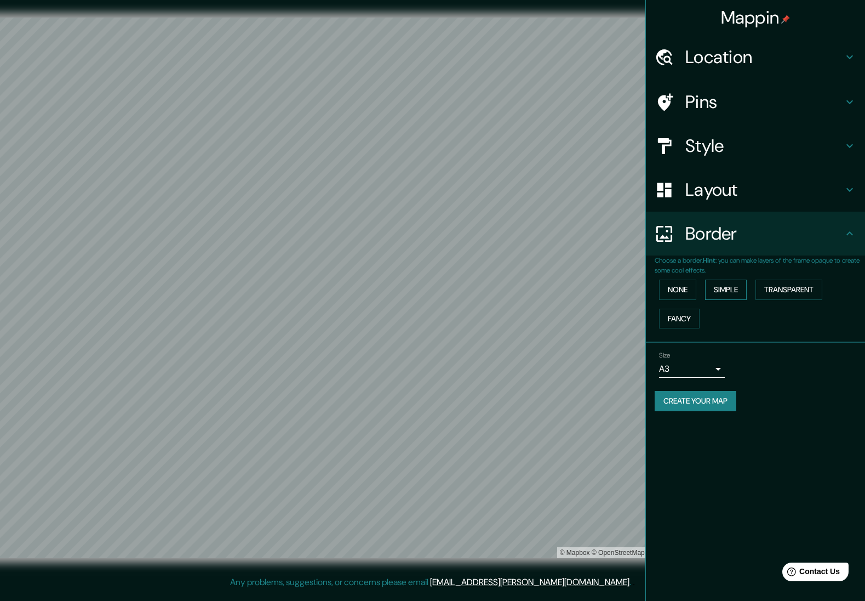
click at [609, 288] on button "Simple" at bounding box center [726, 289] width 42 height 20
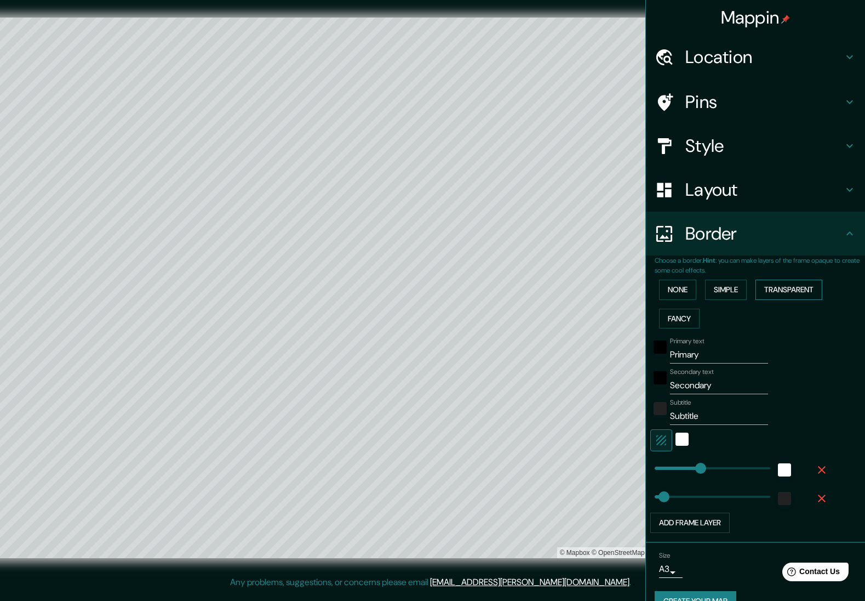
scroll to position [2, 0]
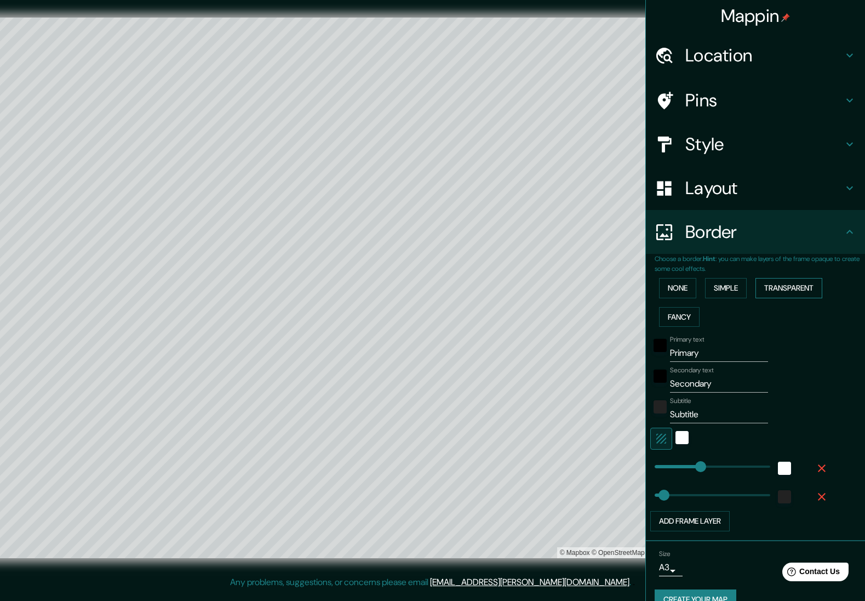
click at [609, 283] on button "Transparent" at bounding box center [789, 288] width 67 height 20
click at [609, 320] on button "Fancy" at bounding box center [679, 317] width 41 height 20
click at [609, 289] on button "None" at bounding box center [677, 288] width 37 height 20
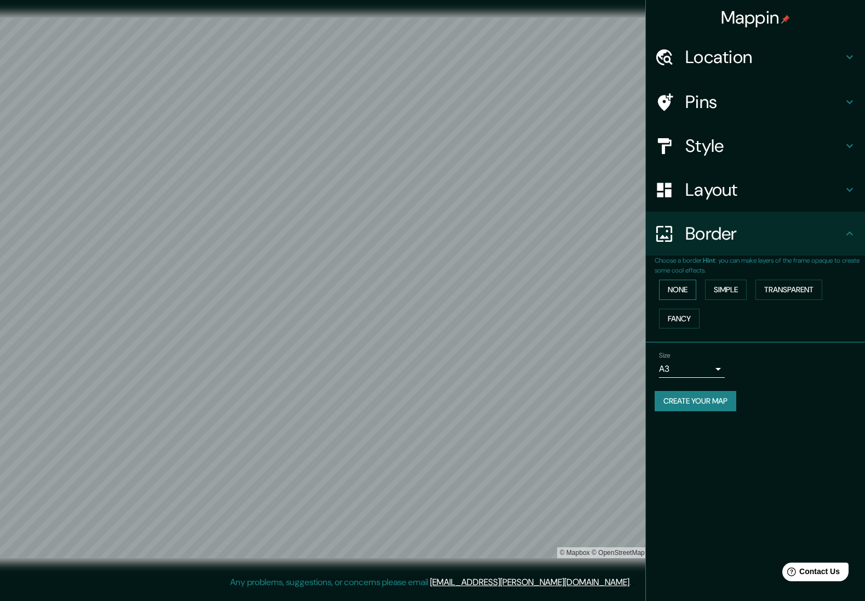
scroll to position [0, 0]
click at [609, 288] on button "Simple" at bounding box center [726, 289] width 42 height 20
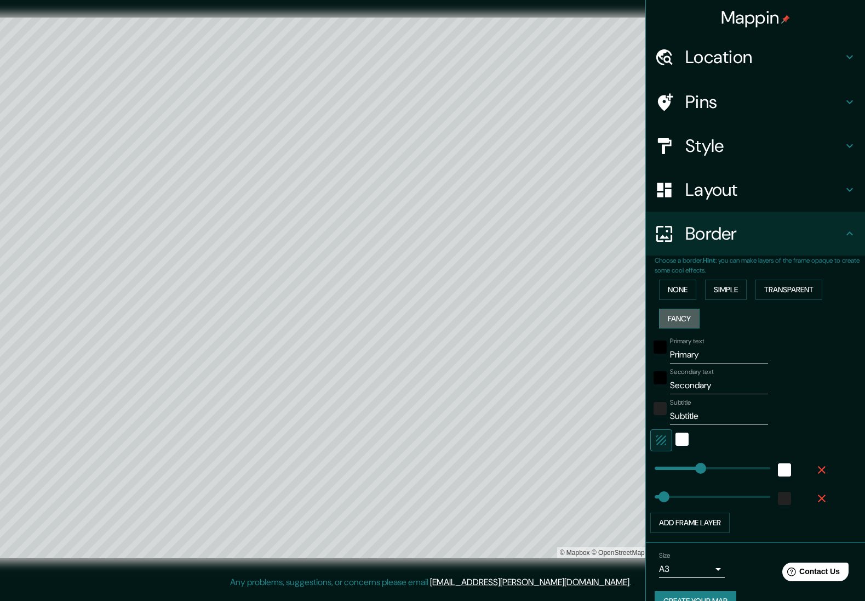
click at [609, 318] on button "Fancy" at bounding box center [679, 319] width 41 height 20
click at [609, 286] on button "Simple" at bounding box center [726, 289] width 42 height 20
click at [609, 322] on button "Fancy" at bounding box center [679, 319] width 41 height 20
type input "139"
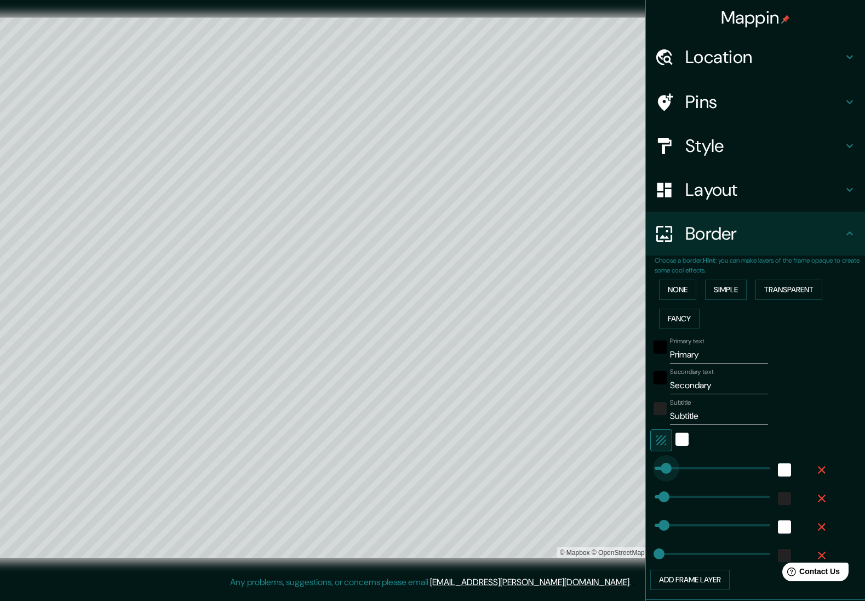
drag, startPoint x: 699, startPoint y: 463, endPoint x: 666, endPoint y: 464, distance: 32.9
type input "112"
type input "56"
type input "251"
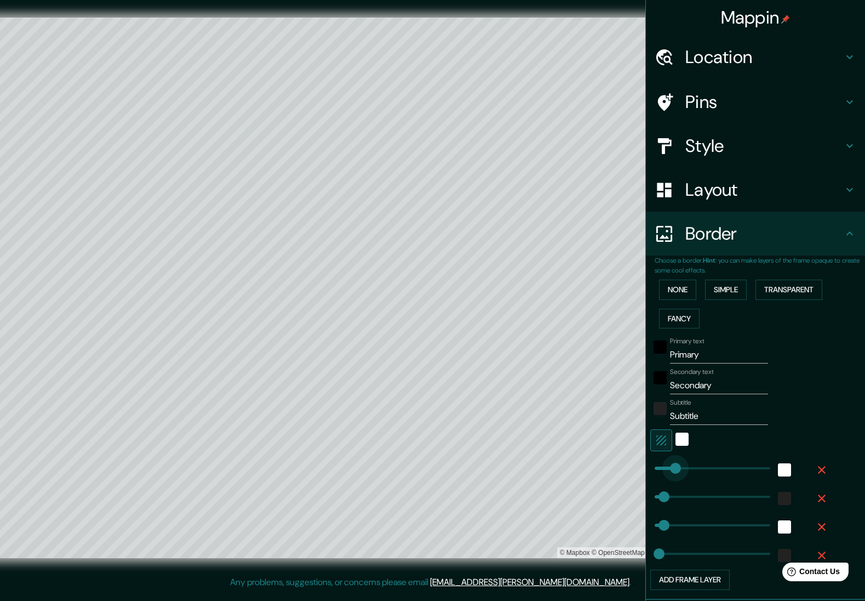
type input "112"
type input "56"
click at [609, 289] on button "None" at bounding box center [677, 289] width 37 height 20
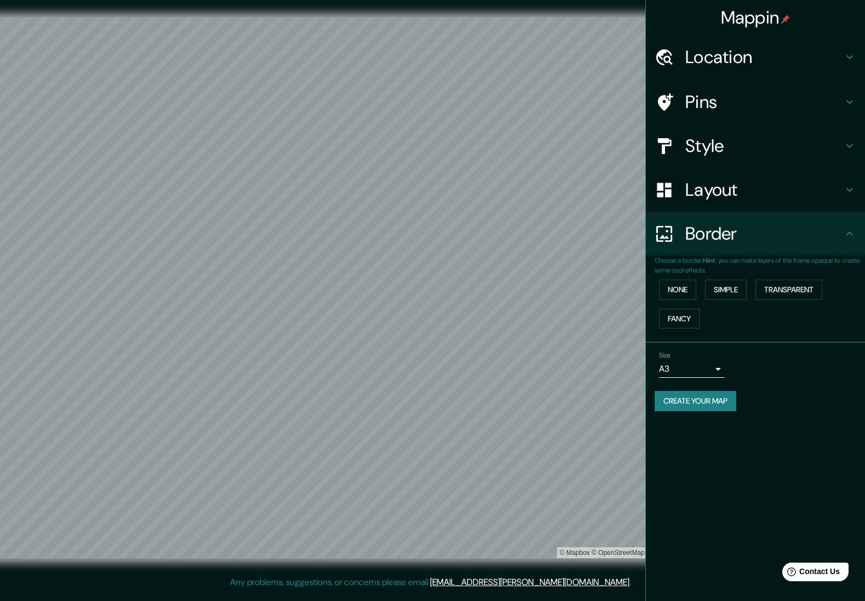
click at [609, 193] on h4 "Layout" at bounding box center [765, 190] width 158 height 22
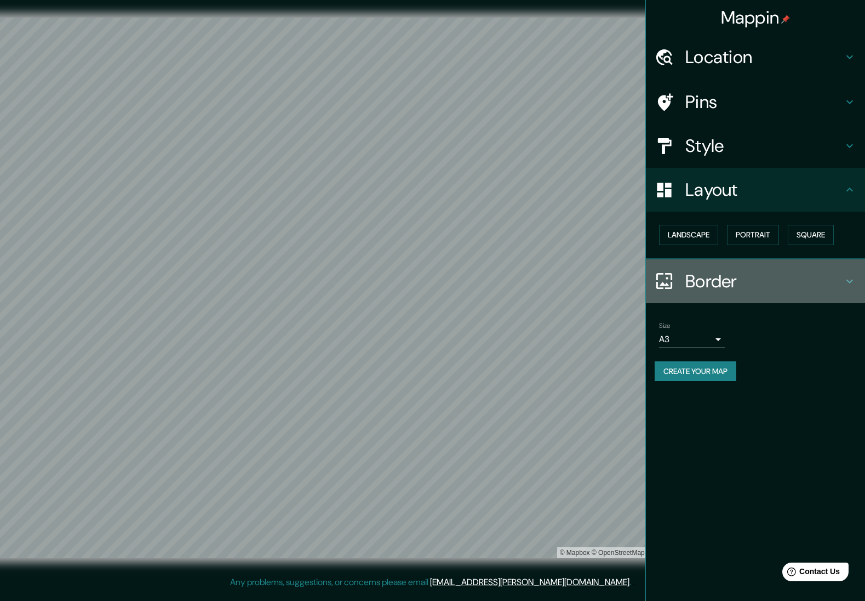
click at [609, 279] on icon at bounding box center [850, 281] width 7 height 4
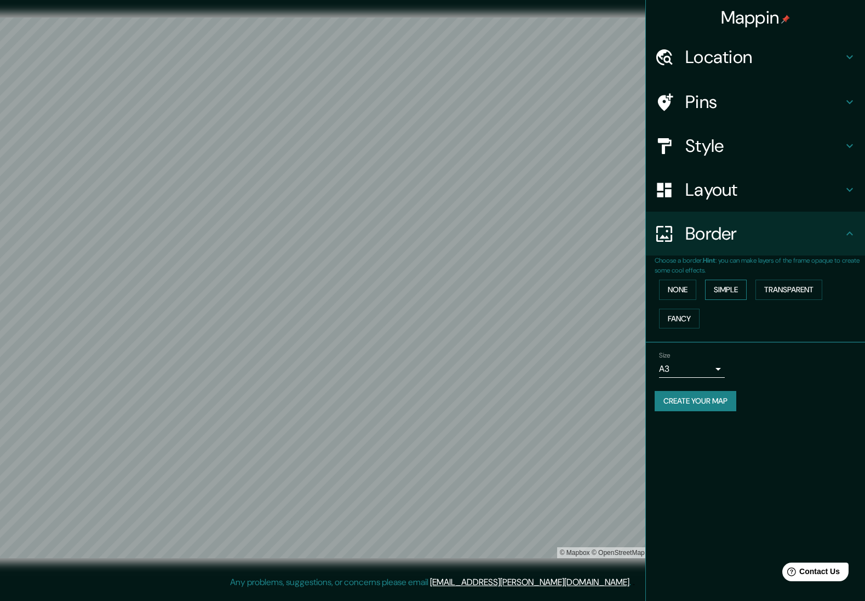
click at [609, 287] on button "Simple" at bounding box center [726, 289] width 42 height 20
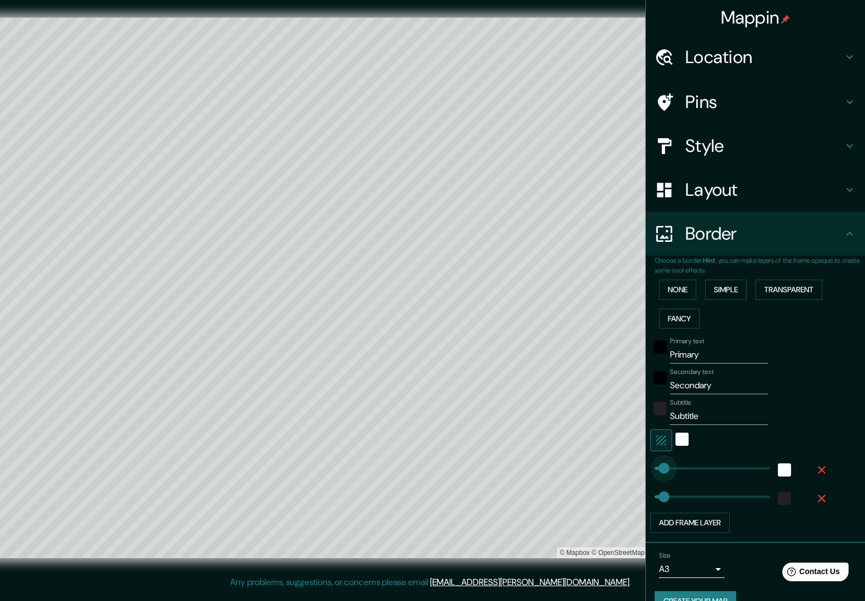
type input "53"
type input "112"
drag, startPoint x: 701, startPoint y: 464, endPoint x: 659, endPoint y: 461, distance: 41.7
type input "53"
type input "0"
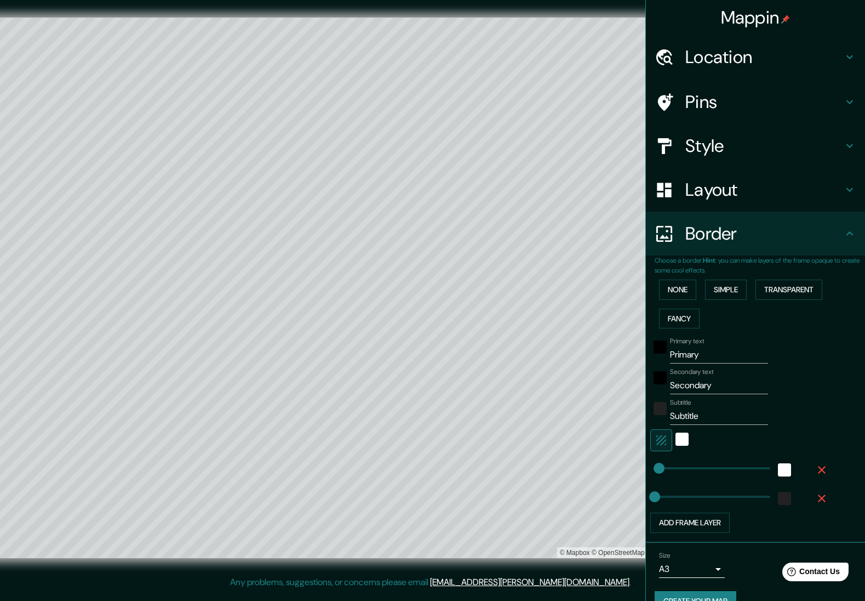
type input "0"
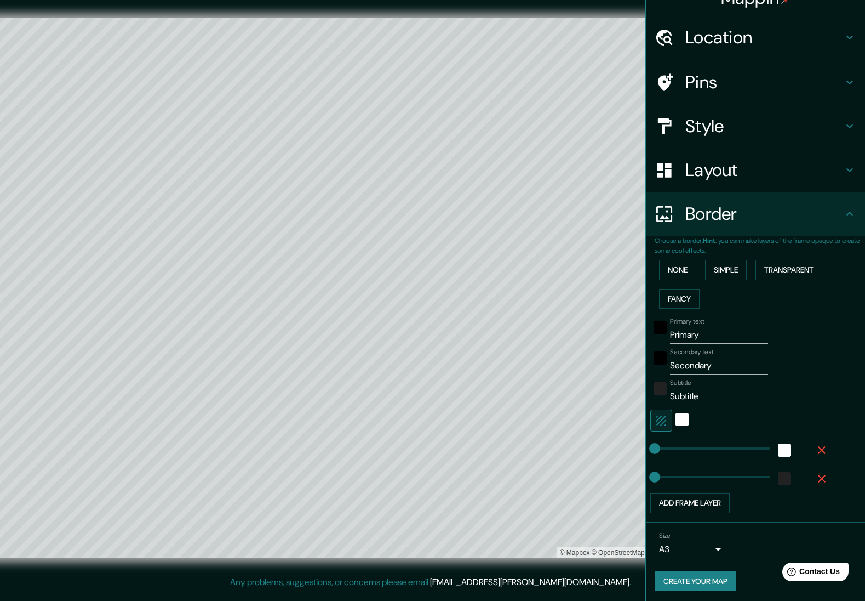
scroll to position [19, 0]
click at [609, 265] on button "None" at bounding box center [677, 270] width 37 height 20
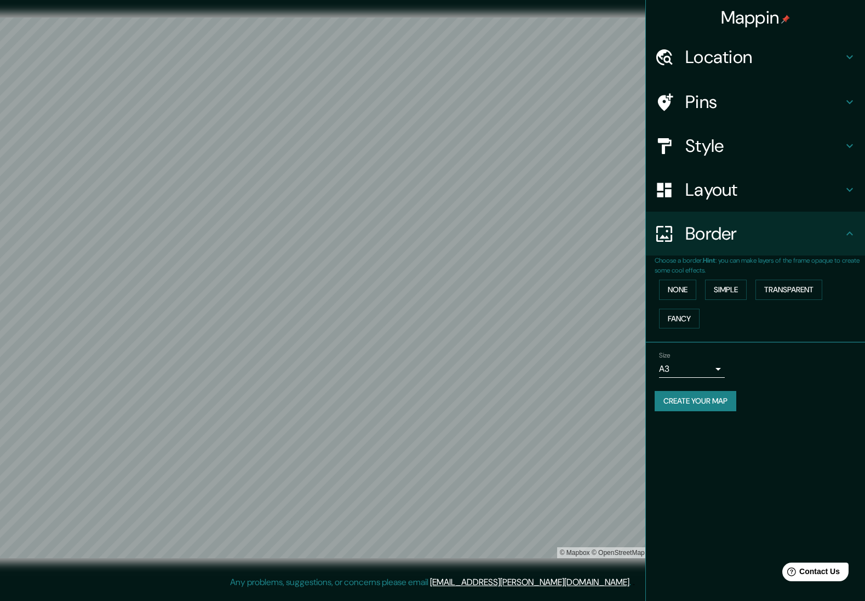
scroll to position [0, 0]
click at [609, 98] on h4 "Pins" at bounding box center [765, 102] width 158 height 22
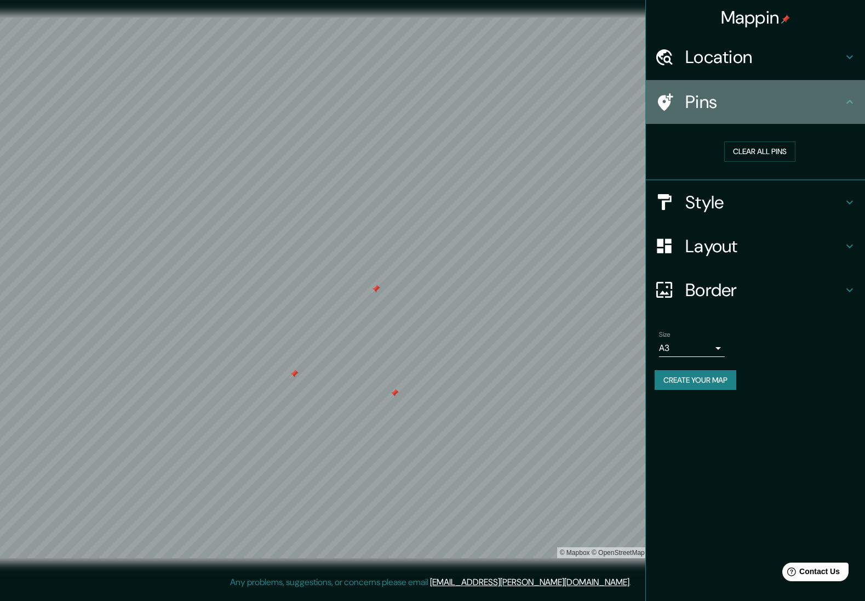
click at [609, 105] on icon at bounding box center [849, 101] width 13 height 13
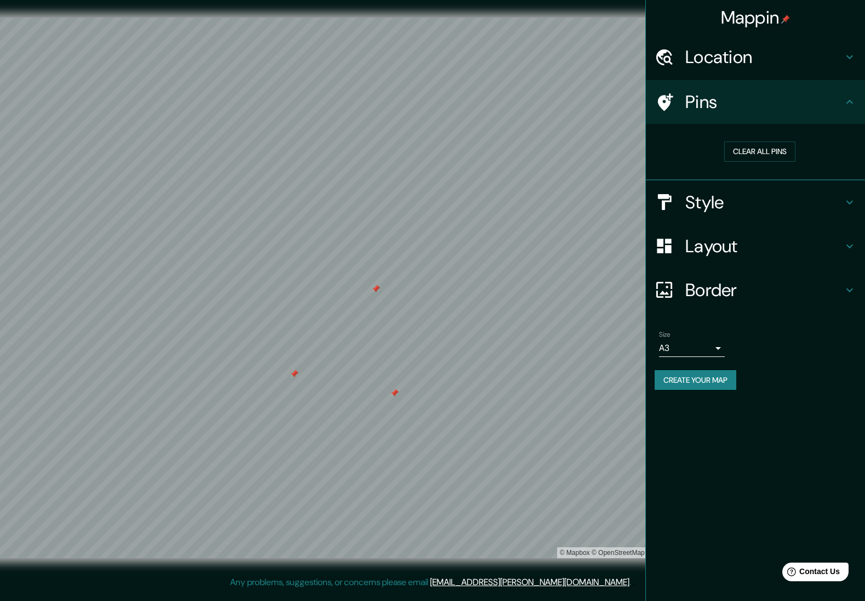
click at [609, 105] on icon at bounding box center [849, 101] width 13 height 13
click at [395, 392] on div at bounding box center [394, 393] width 9 height 9
click at [347, 261] on div at bounding box center [347, 262] width 9 height 9
click at [609, 195] on h4 "Style" at bounding box center [765, 202] width 158 height 22
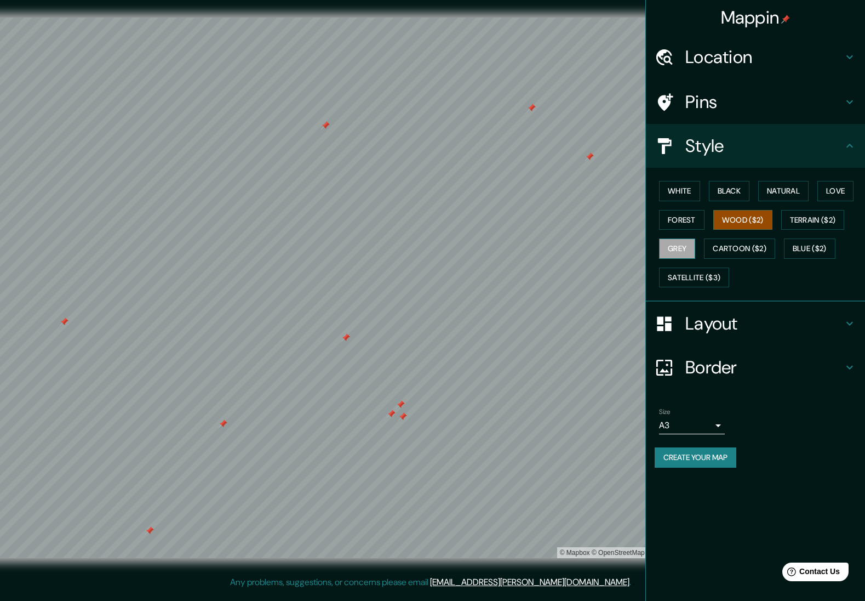
click at [609, 242] on button "Grey" at bounding box center [677, 248] width 36 height 20
click at [609, 190] on button "Black" at bounding box center [729, 191] width 41 height 20
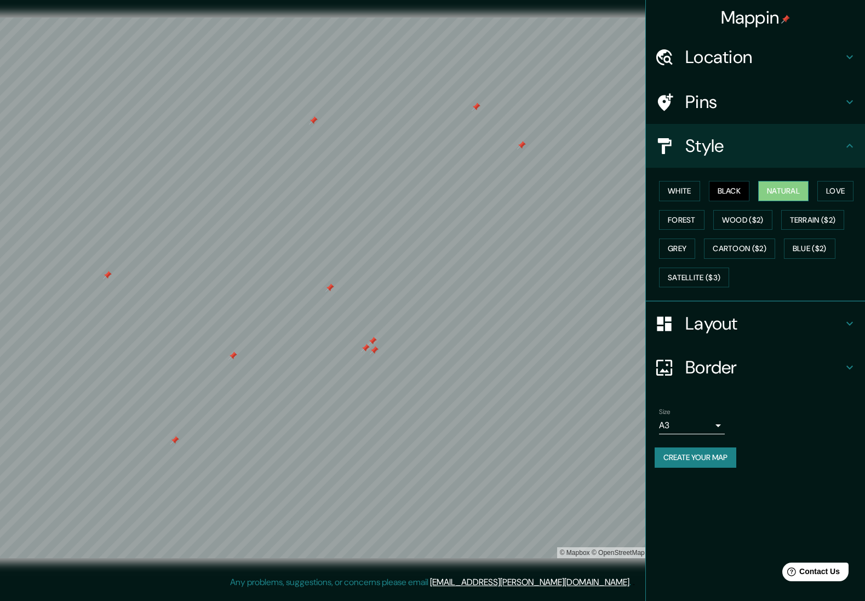
click at [609, 195] on button "Natural" at bounding box center [783, 191] width 50 height 20
click at [609, 196] on button "Love" at bounding box center [836, 191] width 36 height 20
click at [609, 223] on button "Forest" at bounding box center [681, 220] width 45 height 20
click at [609, 220] on button "Wood ($2)" at bounding box center [743, 220] width 59 height 20
click at [609, 221] on button "Terrain ($2)" at bounding box center [813, 220] width 64 height 20
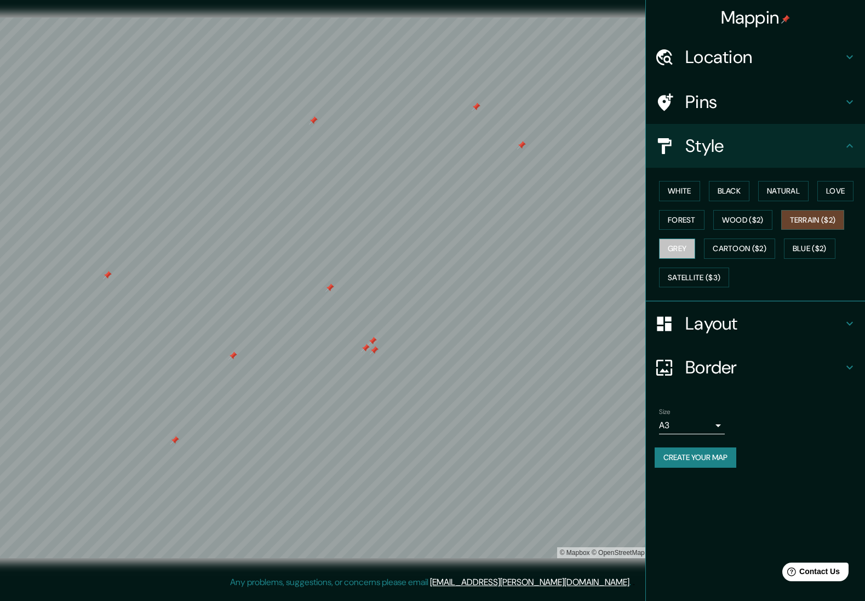
click at [609, 249] on button "Grey" at bounding box center [677, 248] width 36 height 20
click at [609, 220] on button "Terrain ($2)" at bounding box center [813, 220] width 64 height 20
click at [609, 246] on button "Blue ($2)" at bounding box center [810, 248] width 52 height 20
click at [609, 219] on button "Terrain ($2)" at bounding box center [813, 220] width 64 height 20
click at [609, 194] on button "Black" at bounding box center [729, 191] width 41 height 20
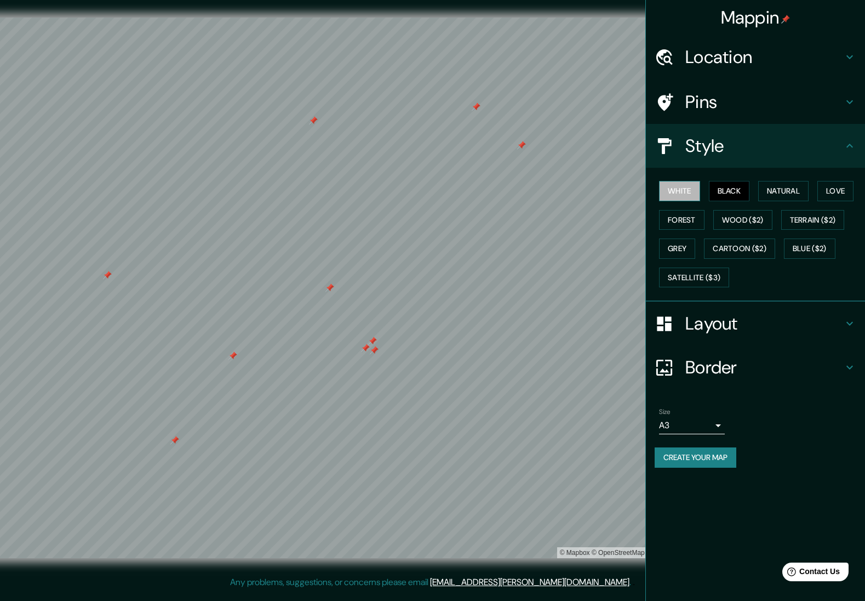
click at [609, 193] on button "White" at bounding box center [679, 191] width 41 height 20
click at [609, 189] on button "Natural" at bounding box center [783, 191] width 50 height 20
click at [609, 190] on button "Love" at bounding box center [836, 191] width 36 height 20
click at [609, 220] on button "Forest" at bounding box center [681, 220] width 45 height 20
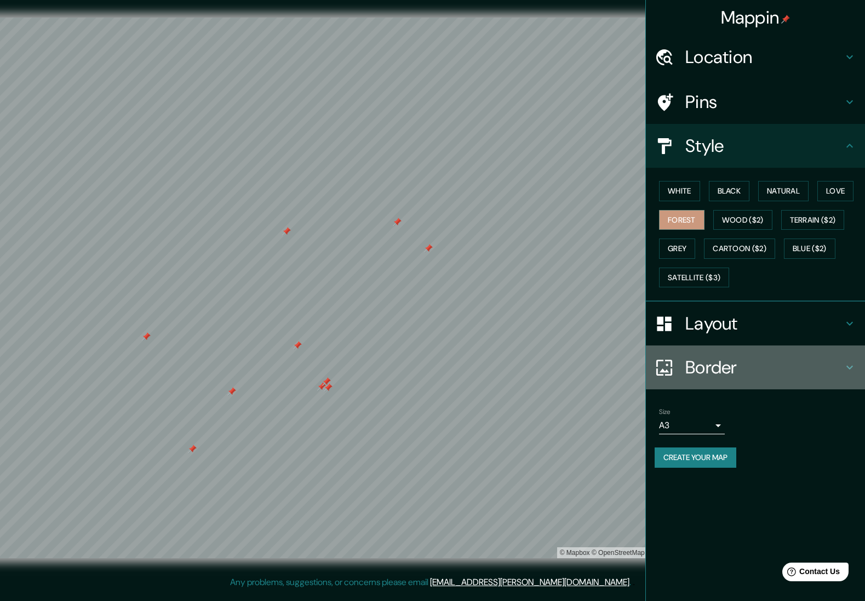
click at [609, 360] on h4 "Border" at bounding box center [765, 367] width 158 height 22
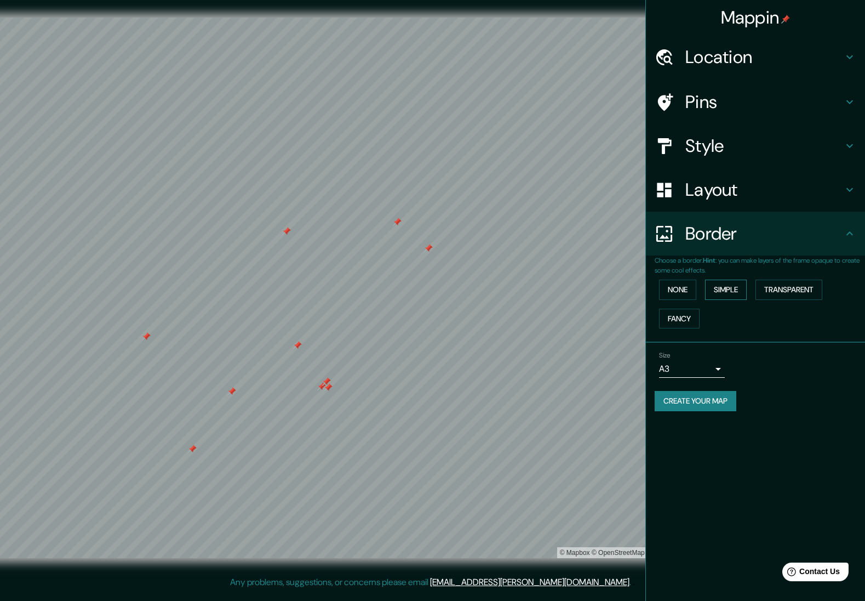
click at [609, 292] on button "Simple" at bounding box center [726, 289] width 42 height 20
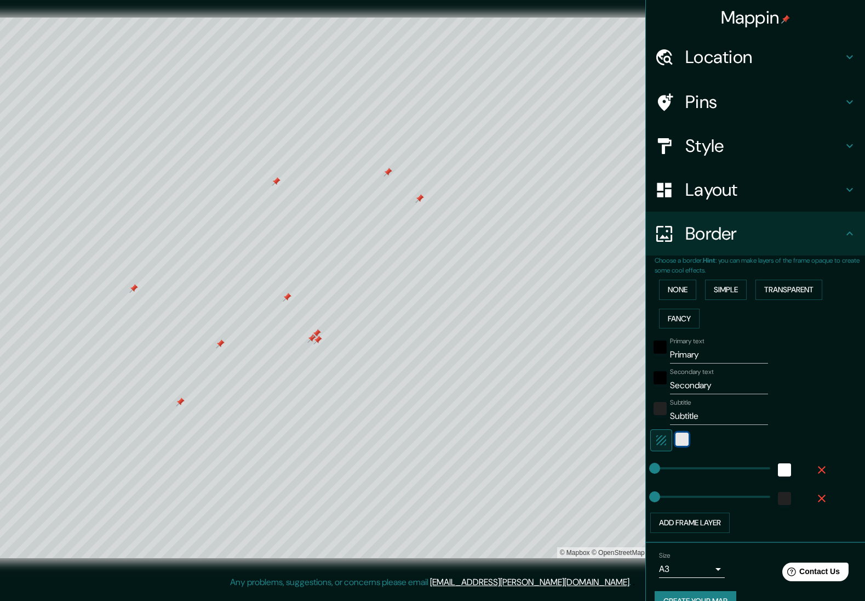
click at [609, 438] on div "white" at bounding box center [682, 438] width 13 height 13
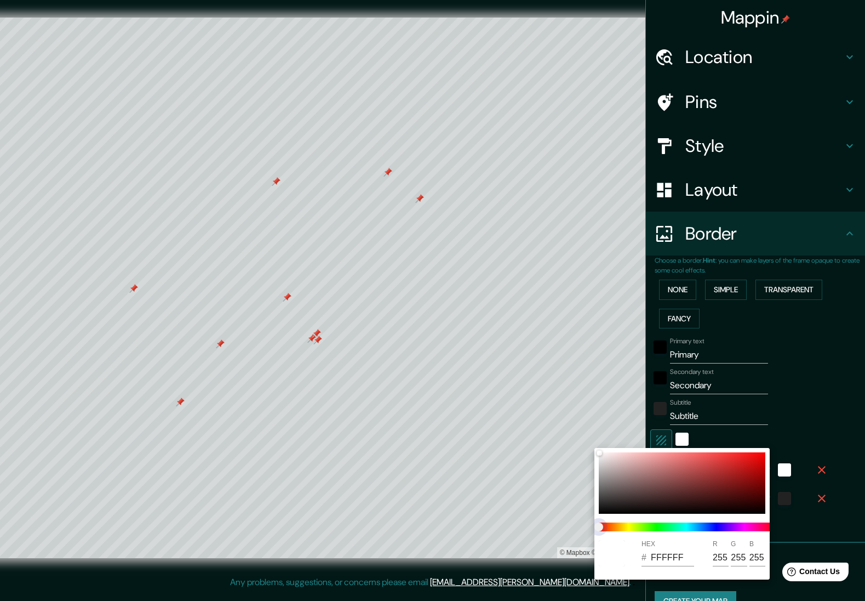
click at [609, 523] on span at bounding box center [686, 526] width 175 height 9
click at [609, 527] on span at bounding box center [686, 526] width 175 height 9
click at [609, 400] on div at bounding box center [432, 300] width 865 height 601
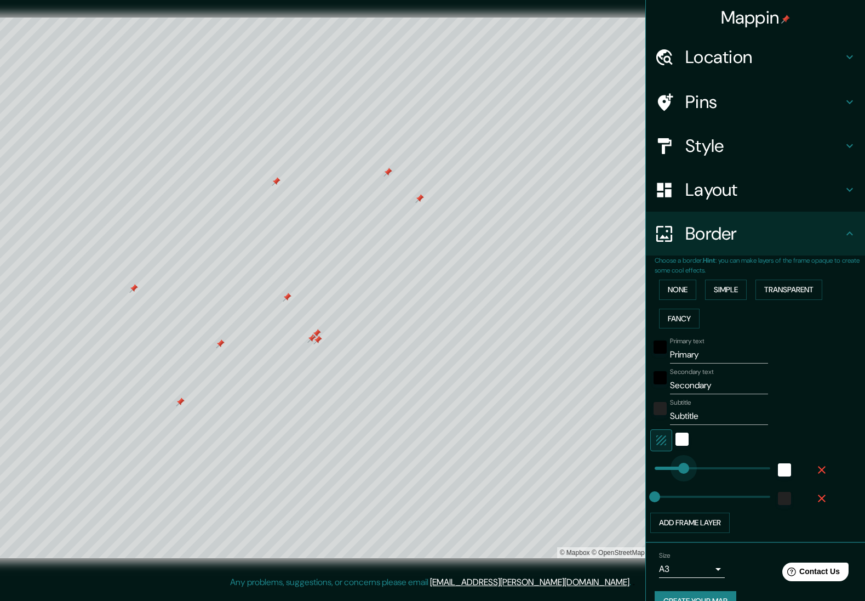
type input "377"
drag, startPoint x: 659, startPoint y: 467, endPoint x: 686, endPoint y: 468, distance: 27.4
type input "199"
drag, startPoint x: 686, startPoint y: 468, endPoint x: 671, endPoint y: 469, distance: 14.8
type input "126"
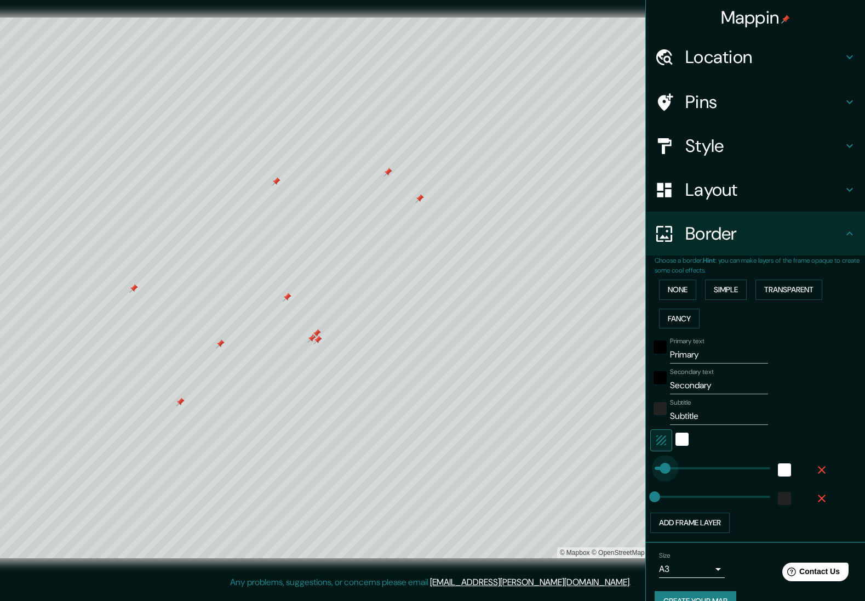
drag, startPoint x: 671, startPoint y: 469, endPoint x: 665, endPoint y: 470, distance: 6.1
type input "0"
drag, startPoint x: 665, startPoint y: 470, endPoint x: 655, endPoint y: 471, distance: 10.5
type input "337"
type input "377"
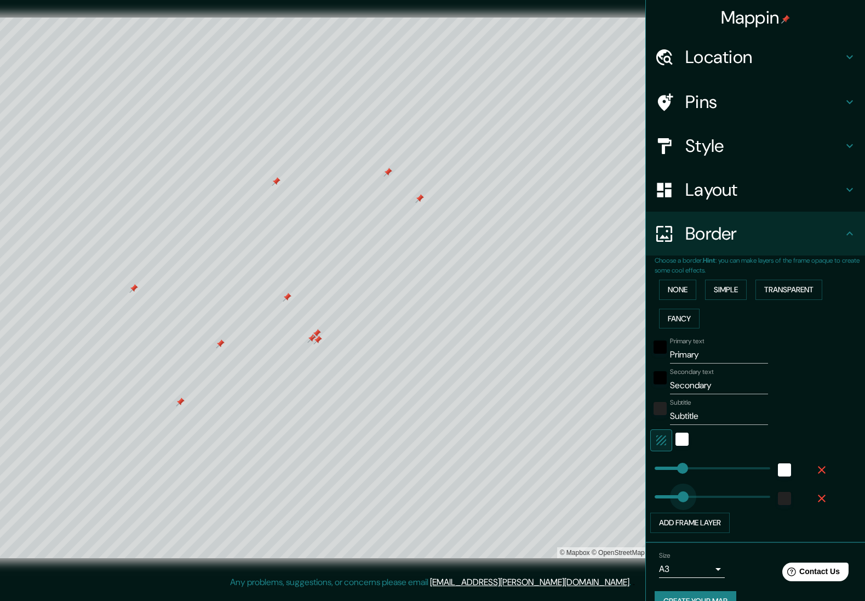
drag, startPoint x: 659, startPoint y: 489, endPoint x: 686, endPoint y: 489, distance: 27.4
type input "311"
type input "218"
drag, startPoint x: 681, startPoint y: 492, endPoint x: 673, endPoint y: 492, distance: 7.7
type input "278"
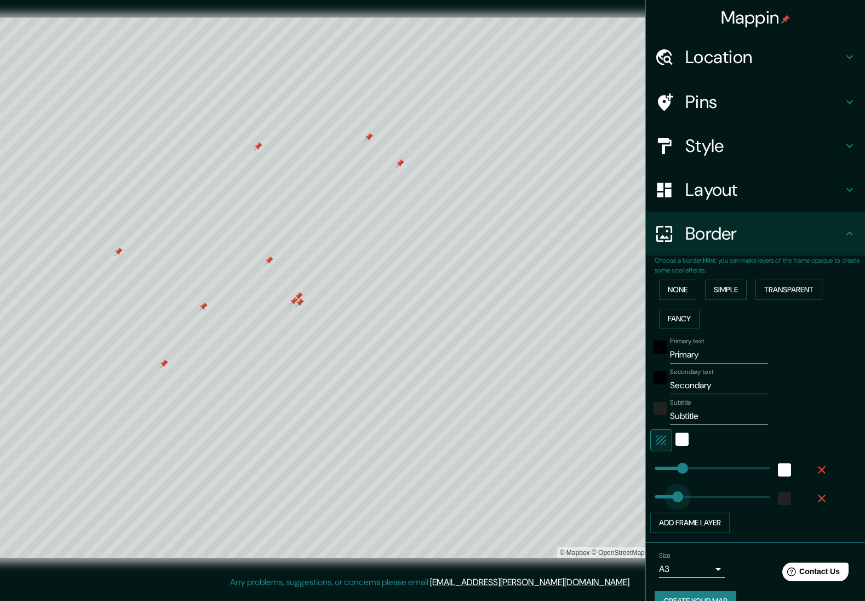
scroll to position [1, 0]
click at [309, 98] on div at bounding box center [308, 97] width 9 height 9
click at [609, 151] on h4 "Style" at bounding box center [765, 145] width 158 height 22
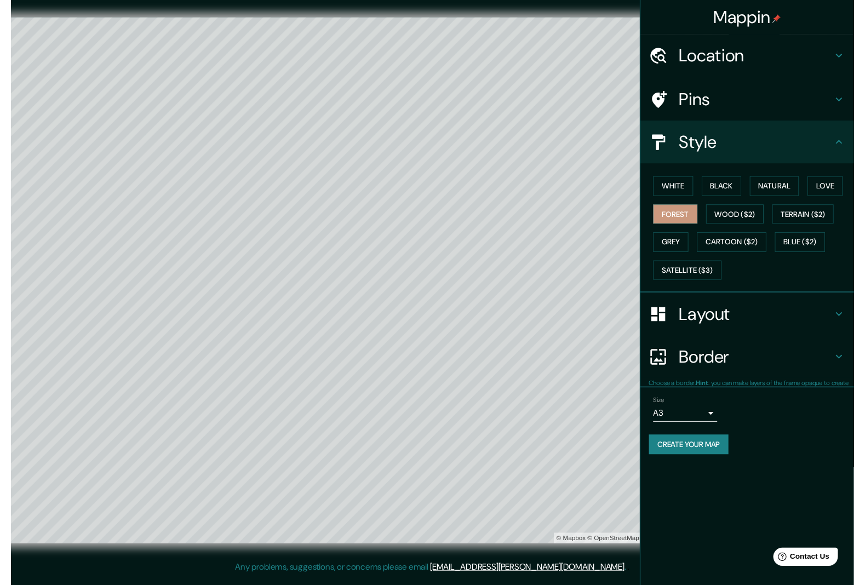
scroll to position [0, 0]
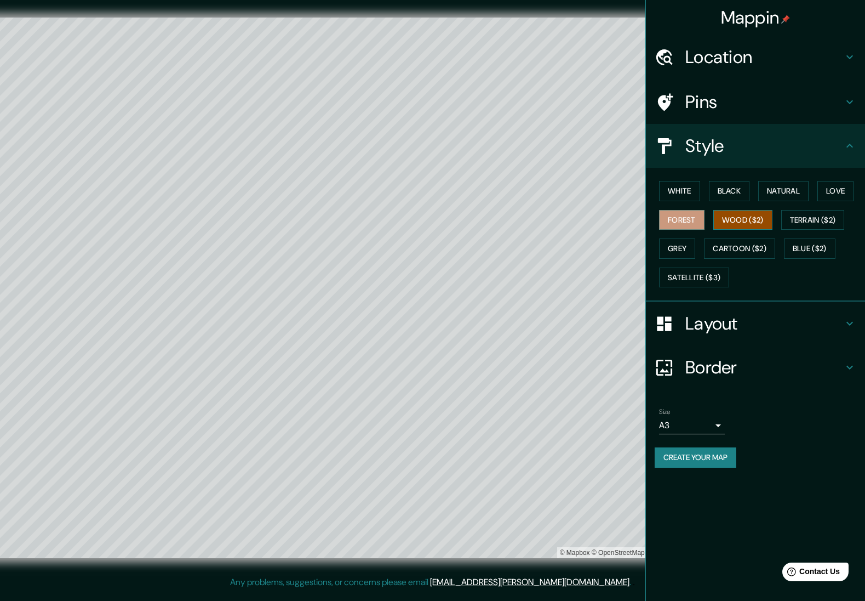
click at [609, 218] on button "Wood ($2)" at bounding box center [743, 220] width 59 height 20
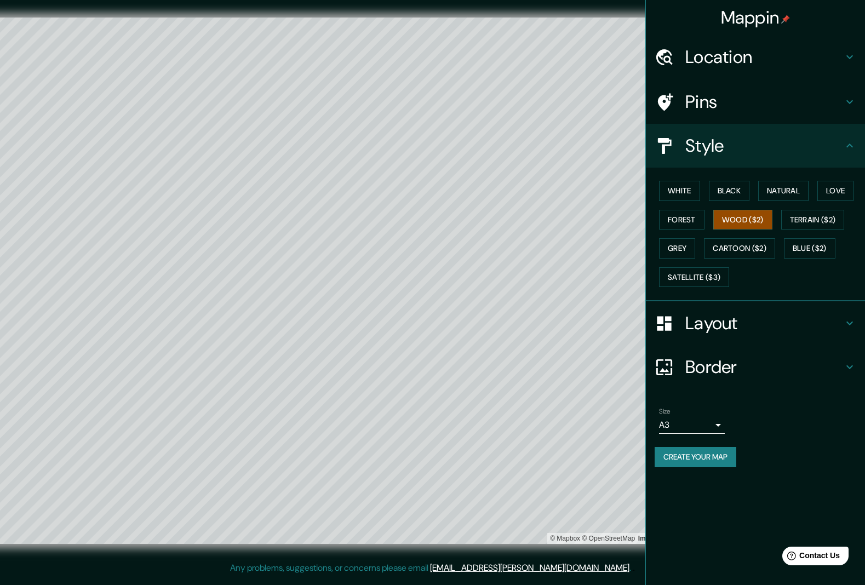
click at [586, 1] on div "© Mapbox © OpenStreetMap Improve this map" at bounding box center [323, 281] width 814 height 562
click at [609, 221] on button "Forest" at bounding box center [681, 220] width 45 height 20
click at [609, 363] on icon at bounding box center [849, 367] width 13 height 13
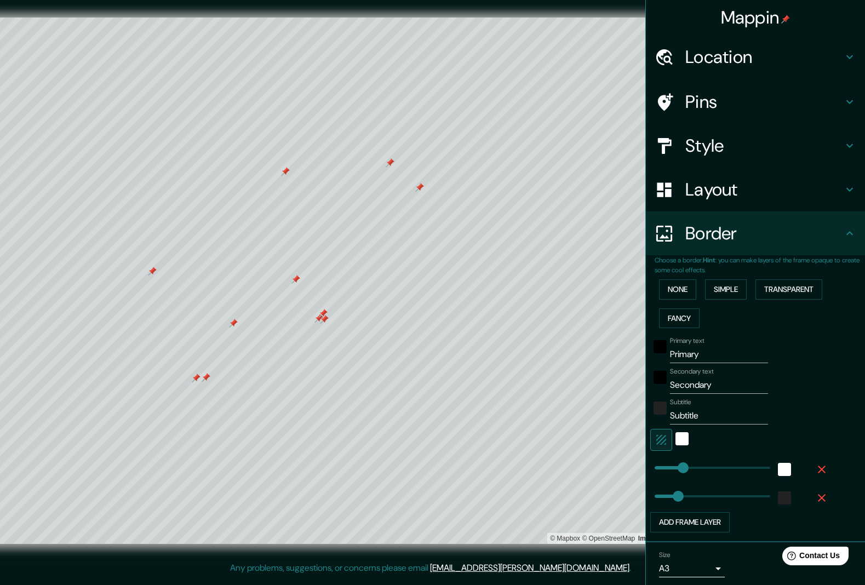
type input "490"
type input "381"
type input "174"
type input "110"
drag, startPoint x: 670, startPoint y: 493, endPoint x: 664, endPoint y: 494, distance: 5.5
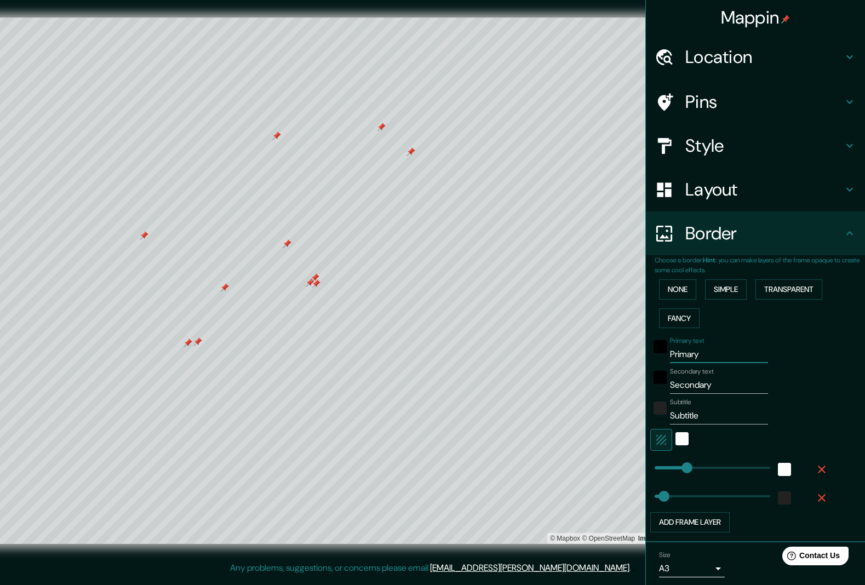
drag, startPoint x: 716, startPoint y: 349, endPoint x: 671, endPoint y: 347, distance: 45.0
click at [609, 347] on input "Primary" at bounding box center [719, 355] width 98 height 18
drag, startPoint x: 720, startPoint y: 380, endPoint x: 659, endPoint y: 380, distance: 60.3
click at [609, 380] on div "Secondary text Secondary" at bounding box center [741, 381] width 180 height 26
drag, startPoint x: 710, startPoint y: 410, endPoint x: 670, endPoint y: 412, distance: 40.1
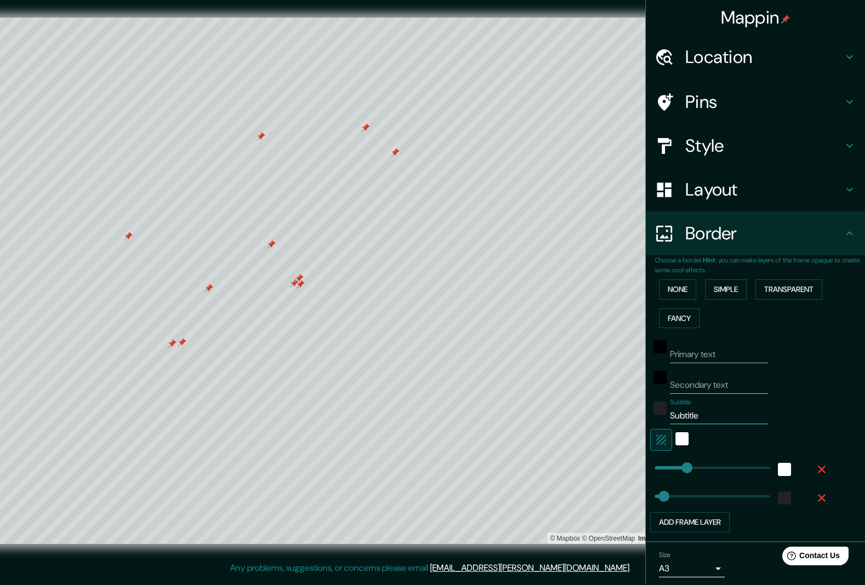
click at [609, 412] on input "Subtitle" at bounding box center [719, 416] width 98 height 18
click at [609, 182] on h4 "Layout" at bounding box center [765, 190] width 158 height 22
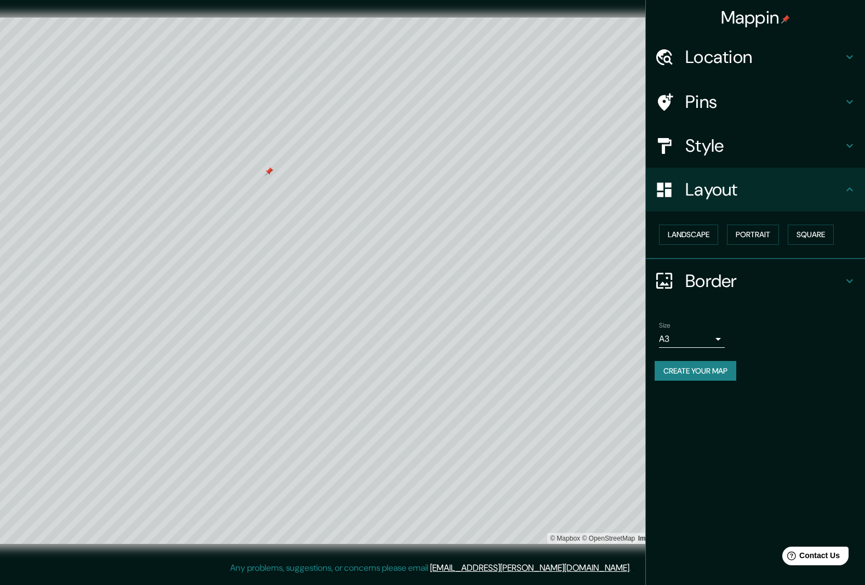
click at [609, 140] on h4 "Style" at bounding box center [765, 146] width 158 height 22
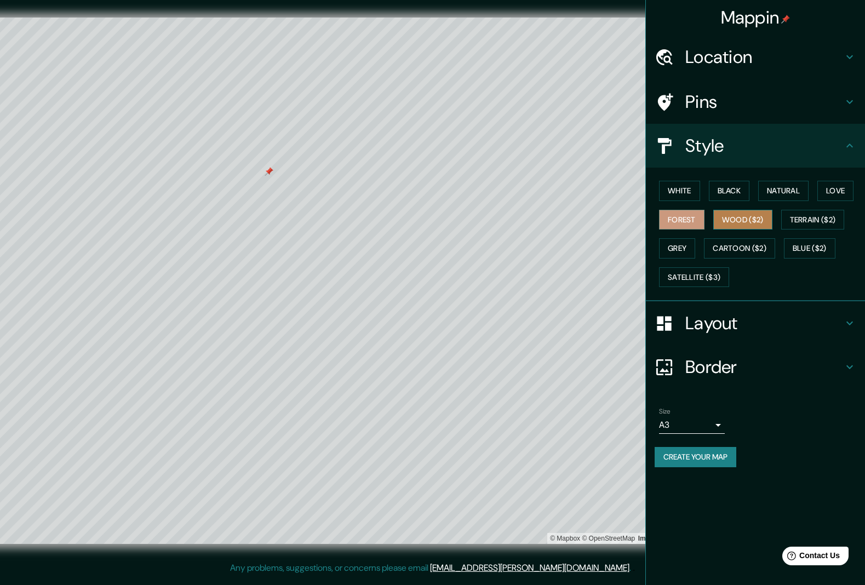
click at [609, 219] on button "Wood ($2)" at bounding box center [743, 220] width 59 height 20
click at [379, 208] on div at bounding box center [378, 208] width 9 height 9
drag, startPoint x: 682, startPoint y: 218, endPoint x: 672, endPoint y: 224, distance: 11.6
click at [609, 218] on button "Forest" at bounding box center [681, 220] width 45 height 20
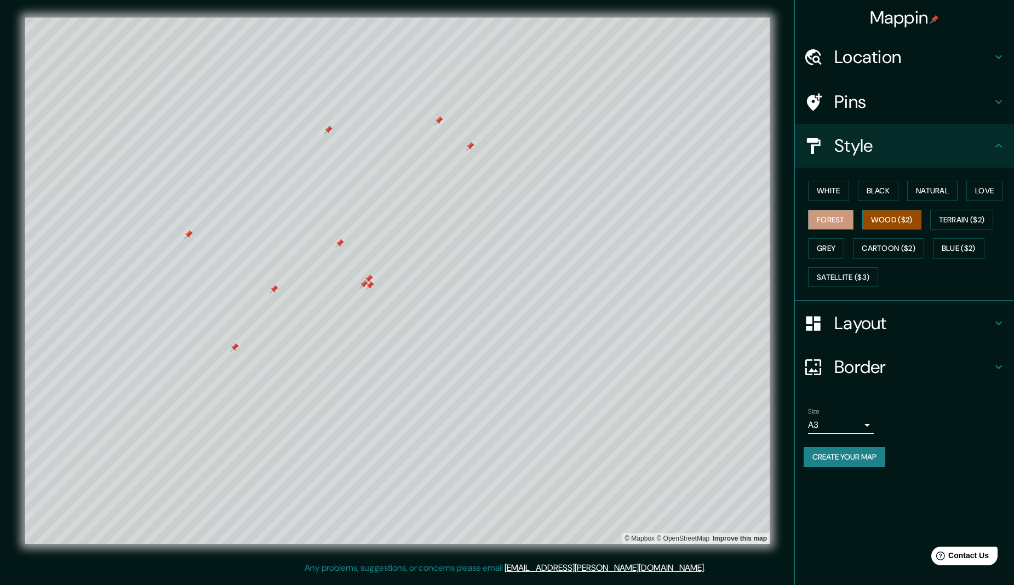
click at [609, 220] on button "Wood ($2)" at bounding box center [892, 220] width 59 height 20
click at [609, 218] on button "Forest" at bounding box center [830, 220] width 45 height 20
click at [609, 364] on h4 "Border" at bounding box center [914, 367] width 158 height 22
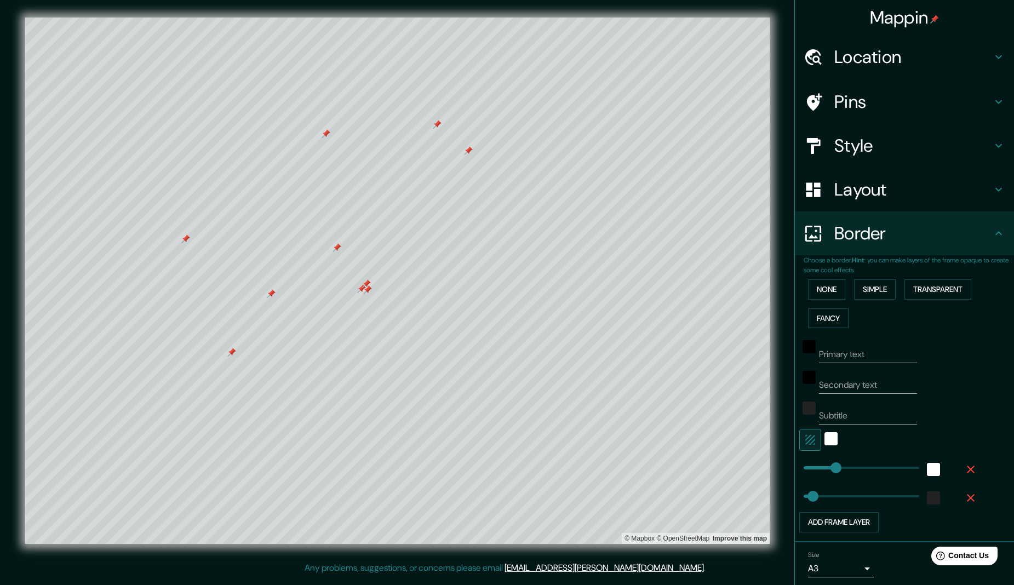
click at [609, 192] on h4 "Layout" at bounding box center [914, 190] width 158 height 22
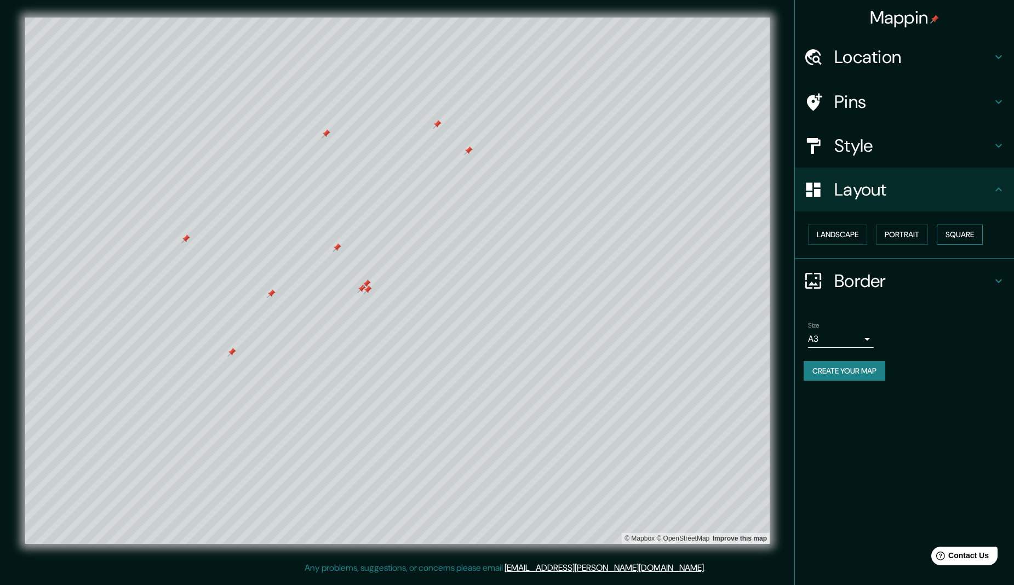
click at [609, 236] on button "Square" at bounding box center [960, 235] width 46 height 20
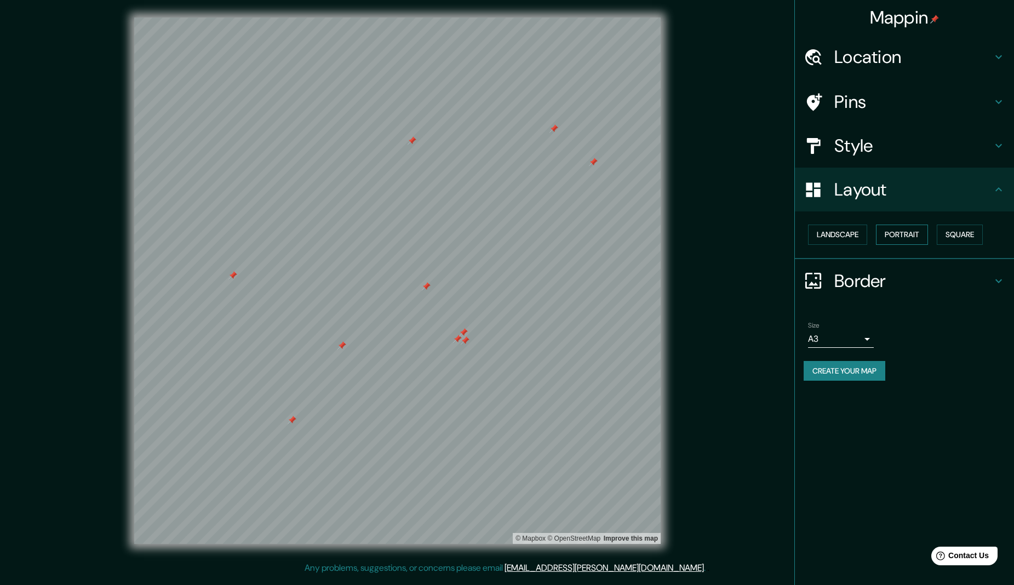
click at [609, 234] on button "Portrait" at bounding box center [902, 235] width 52 height 20
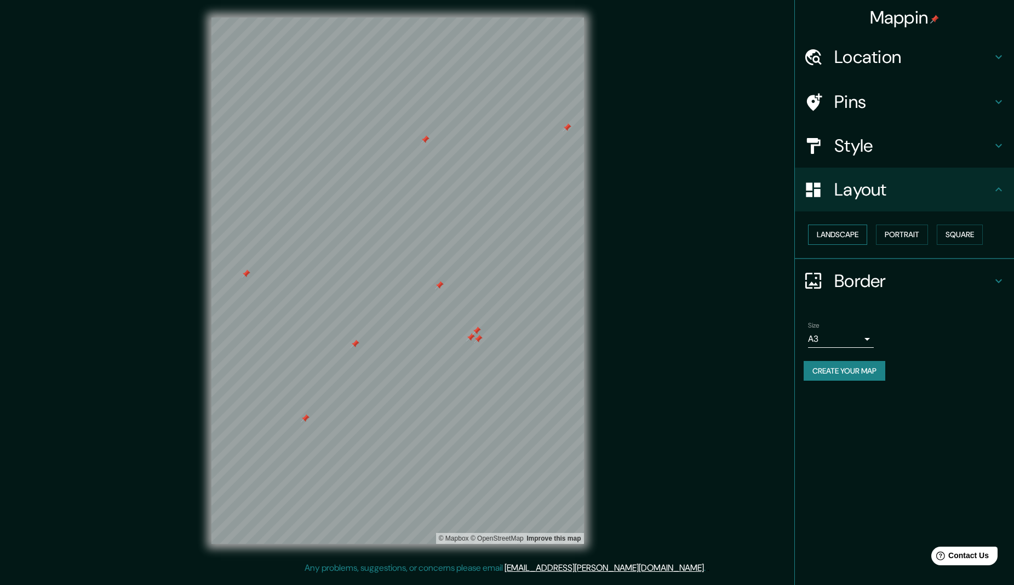
click at [609, 231] on button "Landscape" at bounding box center [837, 235] width 59 height 20
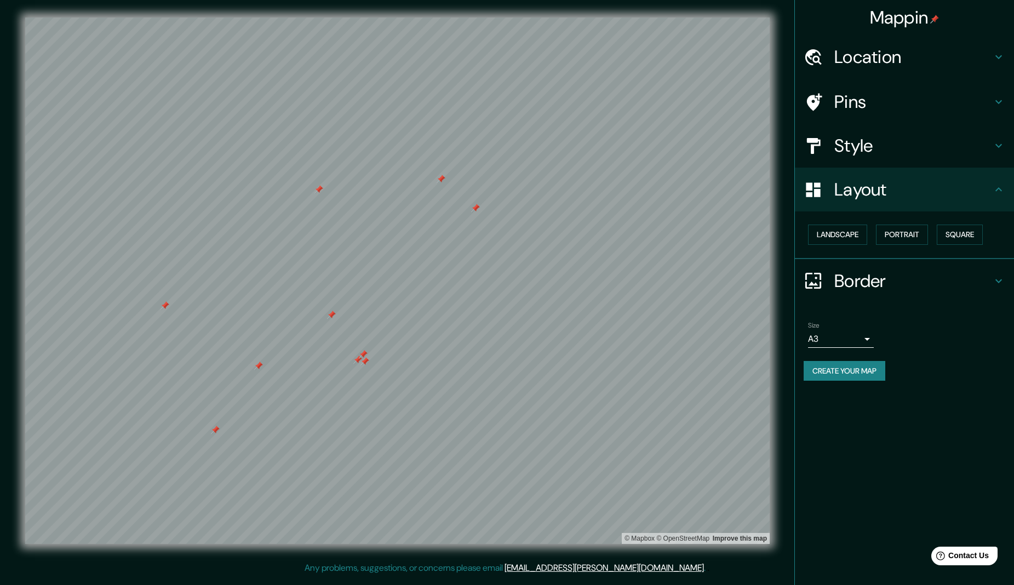
click at [609, 283] on h4 "Border" at bounding box center [914, 281] width 158 height 22
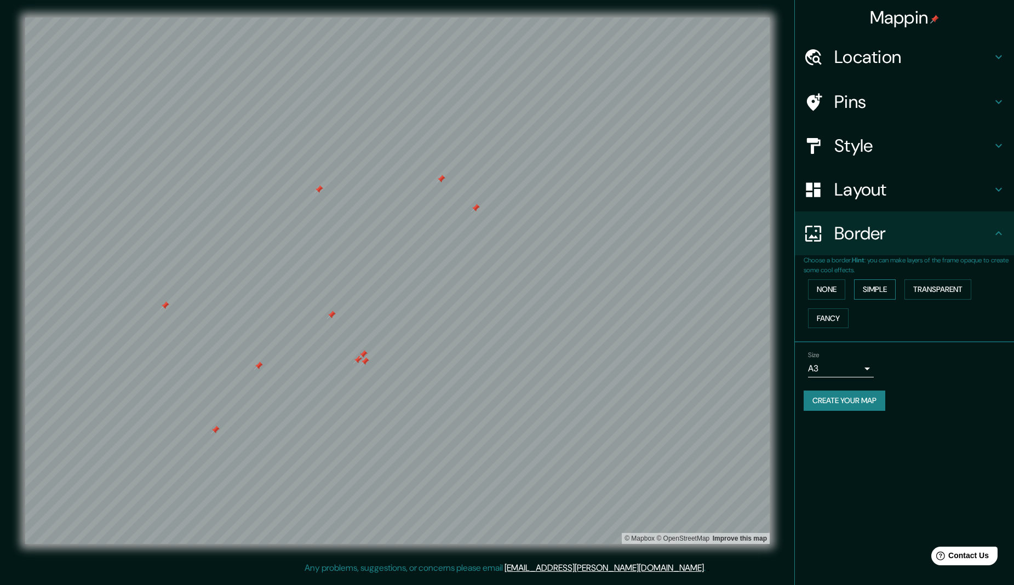
click at [609, 290] on button "Simple" at bounding box center [875, 289] width 42 height 20
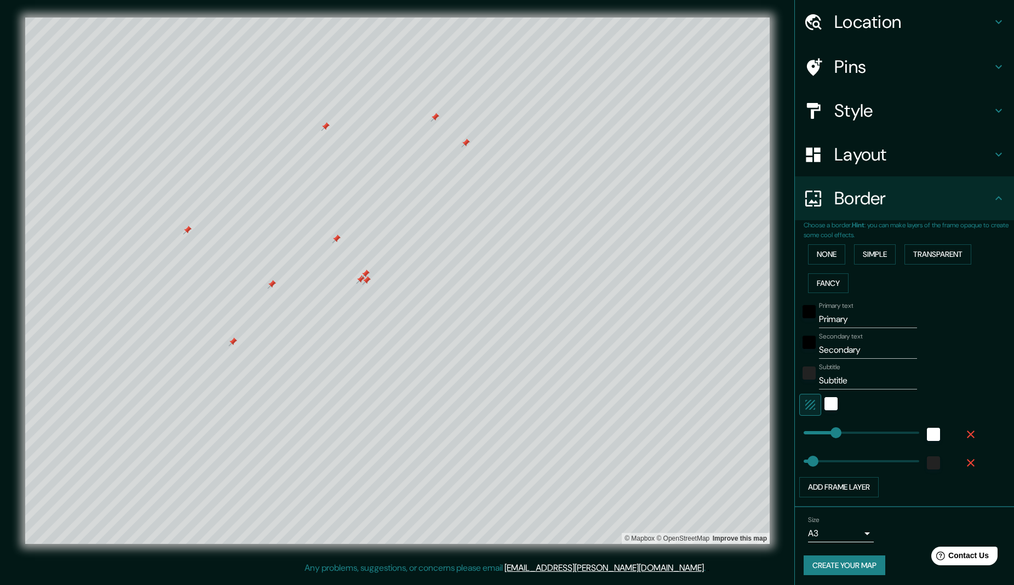
scroll to position [35, 0]
click at [609, 321] on input "Primary" at bounding box center [868, 320] width 98 height 18
drag, startPoint x: 857, startPoint y: 318, endPoint x: 819, endPoint y: 320, distance: 37.3
click at [609, 320] on input "Primary" at bounding box center [868, 320] width 98 height 18
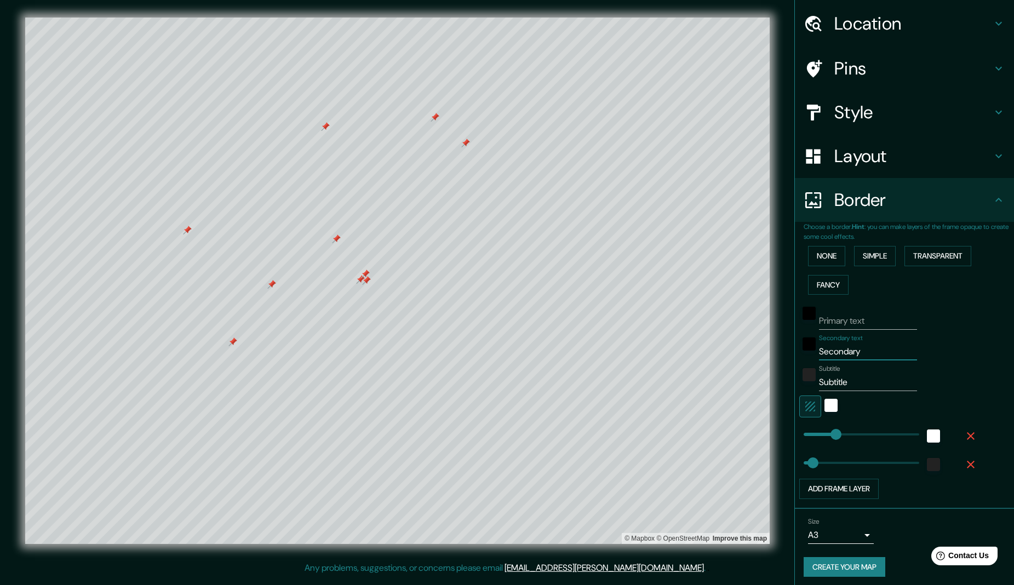
drag, startPoint x: 875, startPoint y: 349, endPoint x: 817, endPoint y: 347, distance: 58.1
click at [609, 347] on div "Secondary text Secondary" at bounding box center [890, 347] width 180 height 26
drag, startPoint x: 864, startPoint y: 381, endPoint x: 817, endPoint y: 380, distance: 47.2
click at [609, 380] on div "Subtitle Subtitle" at bounding box center [890, 378] width 180 height 26
type input "206"
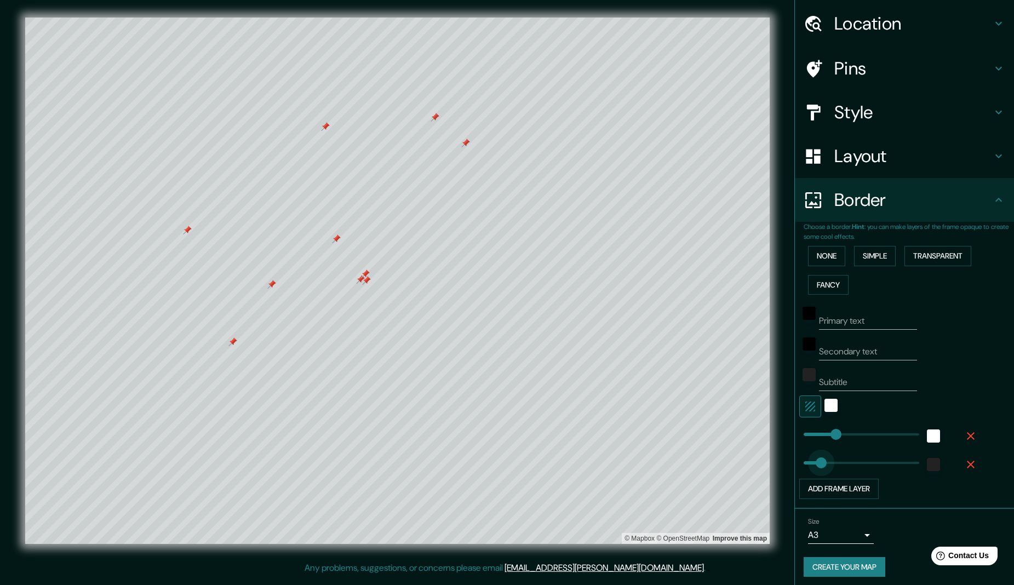
drag, startPoint x: 815, startPoint y: 461, endPoint x: 821, endPoint y: 460, distance: 6.1
type input "0"
drag, startPoint x: 821, startPoint y: 460, endPoint x: 796, endPoint y: 461, distance: 25.2
type input "110"
drag, startPoint x: 804, startPoint y: 460, endPoint x: 813, endPoint y: 460, distance: 9.3
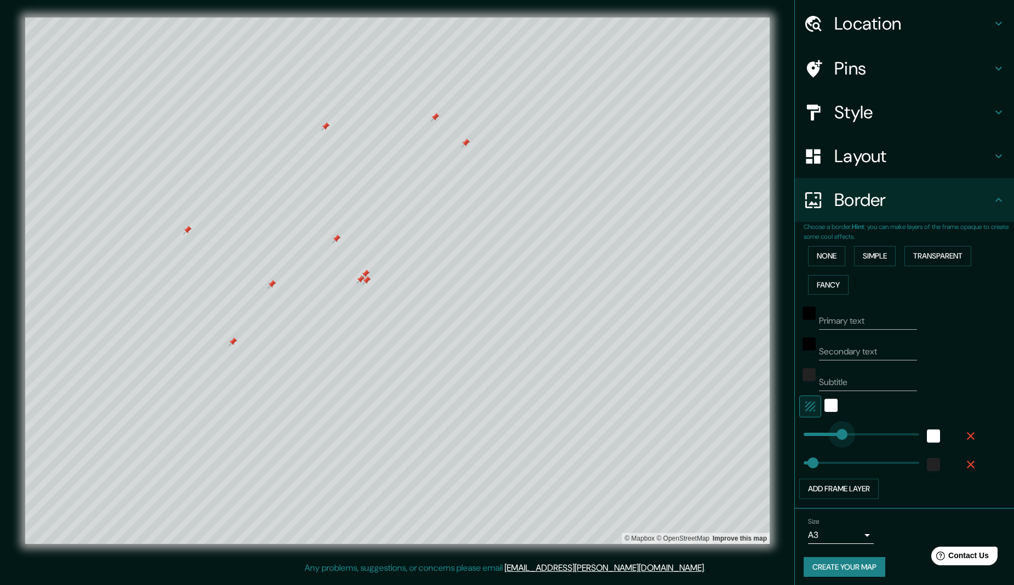
type input "477"
type input "32"
drag, startPoint x: 845, startPoint y: 433, endPoint x: 807, endPoint y: 437, distance: 38.0
type input "84"
type input "116"
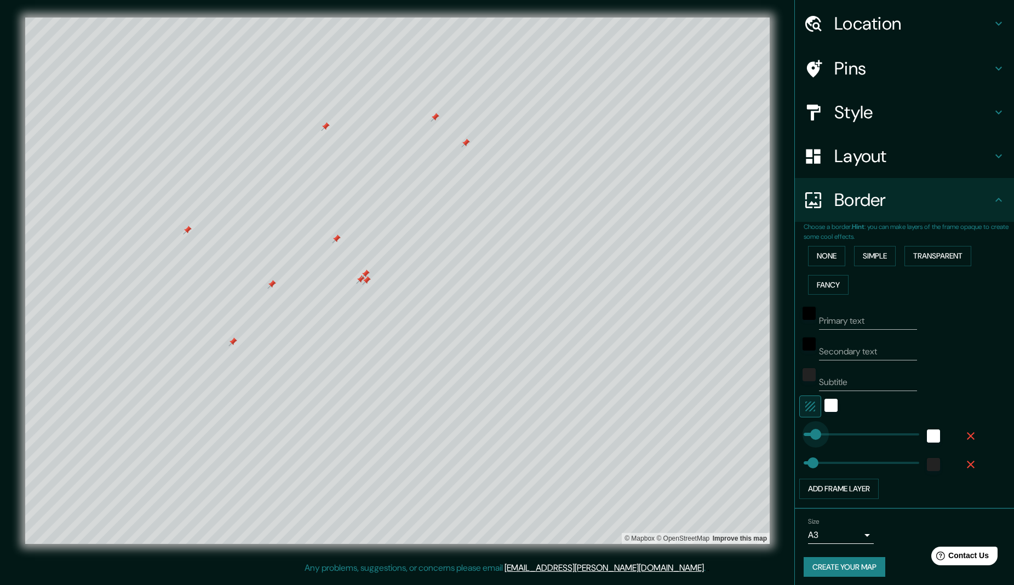
type input "161"
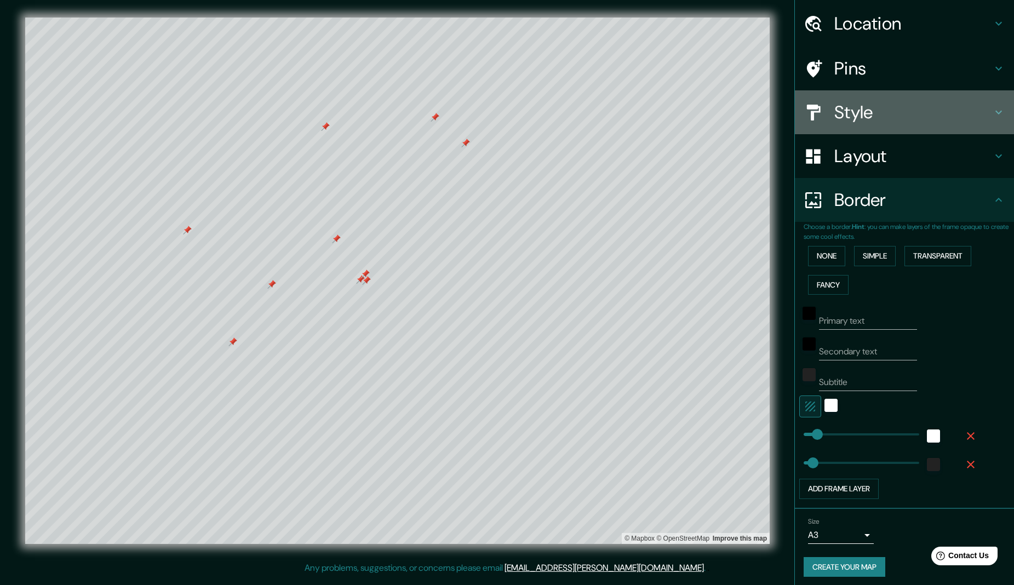
click at [609, 111] on h4 "Style" at bounding box center [914, 112] width 158 height 22
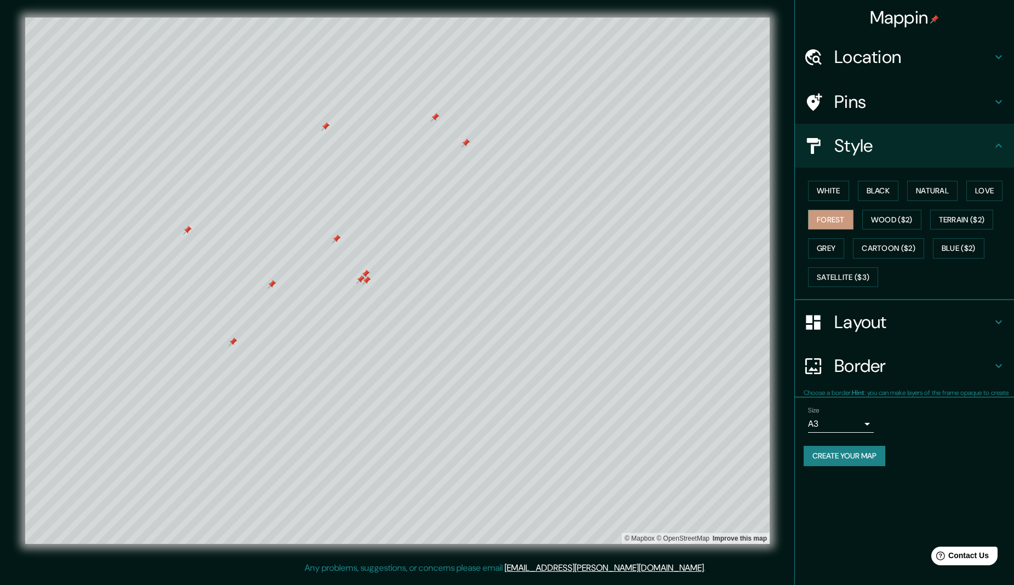
scroll to position [0, 0]
click at [609, 98] on h4 "Pins" at bounding box center [914, 102] width 158 height 22
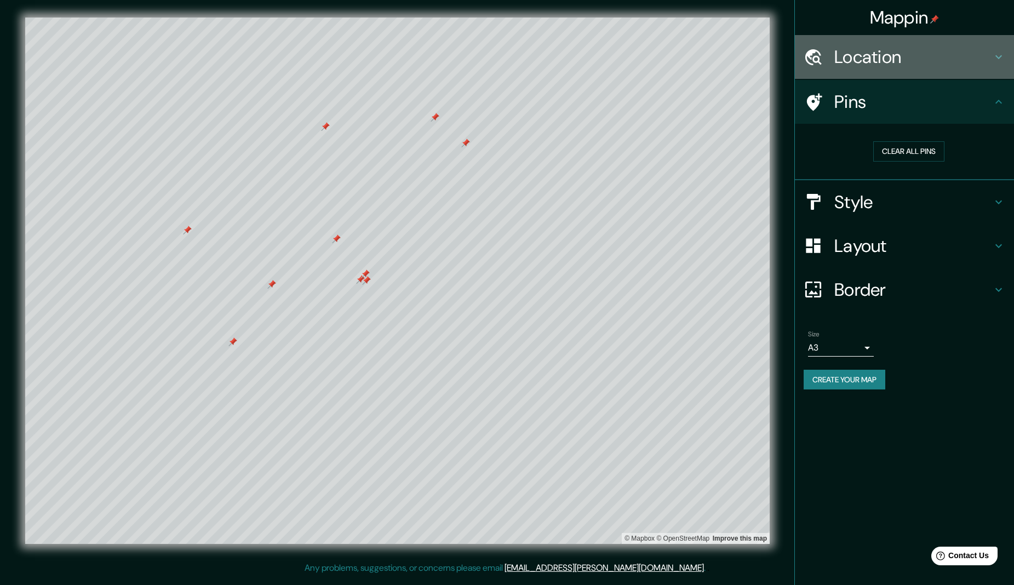
click at [609, 58] on h4 "Location" at bounding box center [914, 57] width 158 height 22
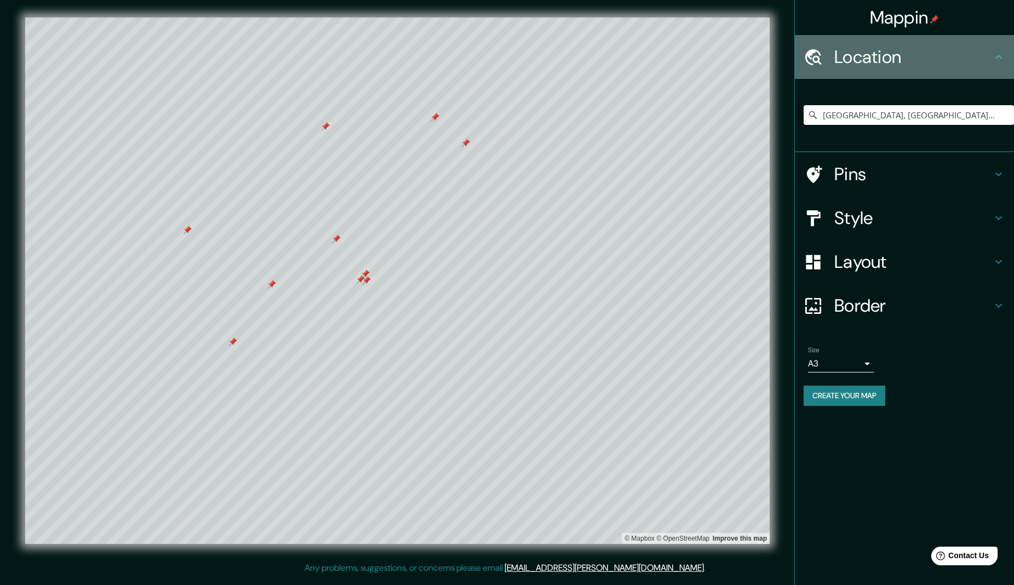
click at [609, 58] on h4 "Location" at bounding box center [914, 57] width 158 height 22
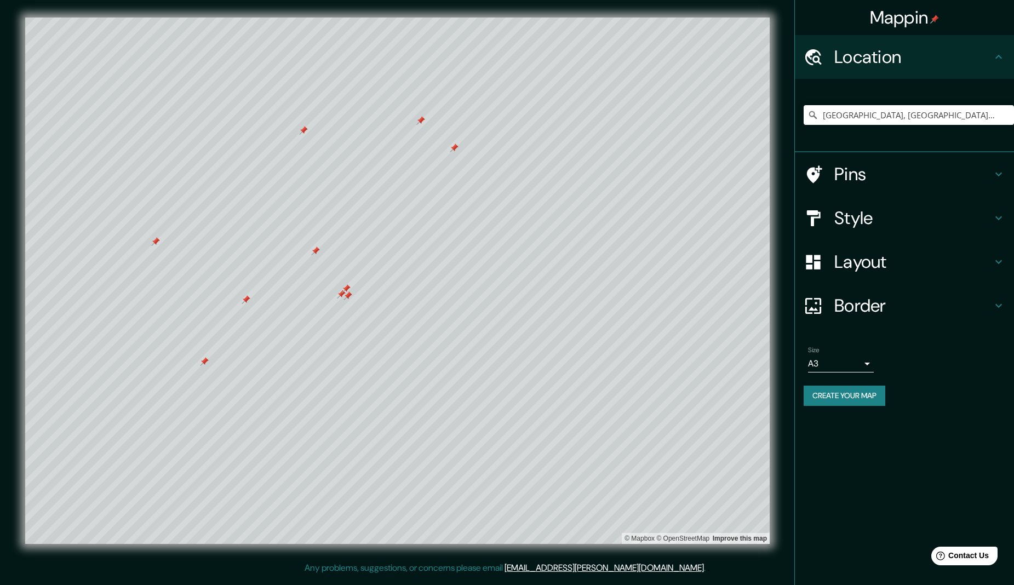
click at [609, 394] on button "Create your map" at bounding box center [845, 396] width 82 height 20
click at [609, 395] on div "Create your map" at bounding box center [905, 396] width 202 height 20
click at [609, 395] on button "Create your map" at bounding box center [845, 396] width 82 height 20
click at [609, 265] on h4 "Layout" at bounding box center [914, 262] width 158 height 22
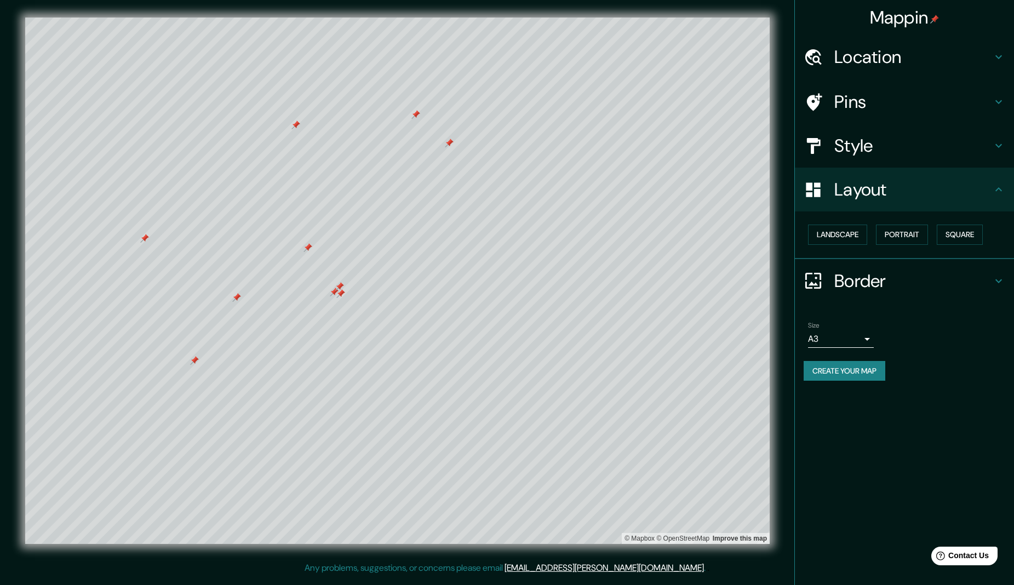
click at [609, 107] on h4 "Pins" at bounding box center [914, 102] width 158 height 22
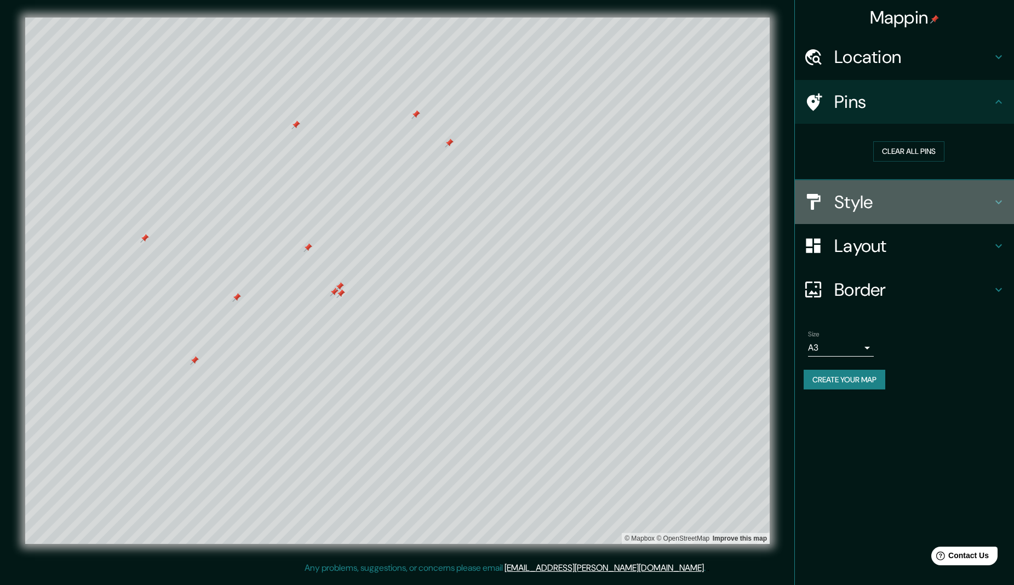
click at [609, 205] on h4 "Style" at bounding box center [914, 202] width 158 height 22
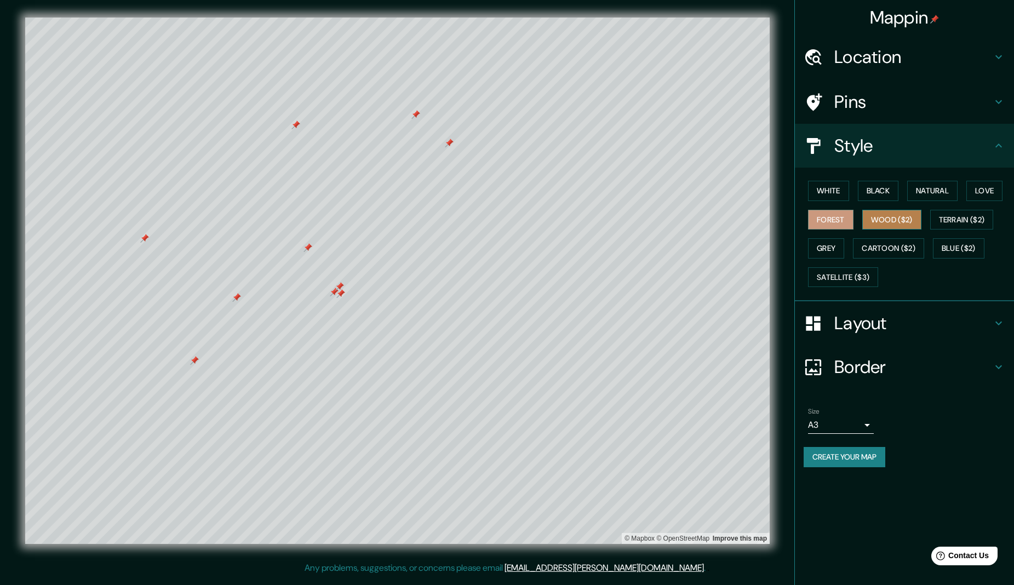
click at [609, 220] on button "Wood ($2)" at bounding box center [892, 220] width 59 height 20
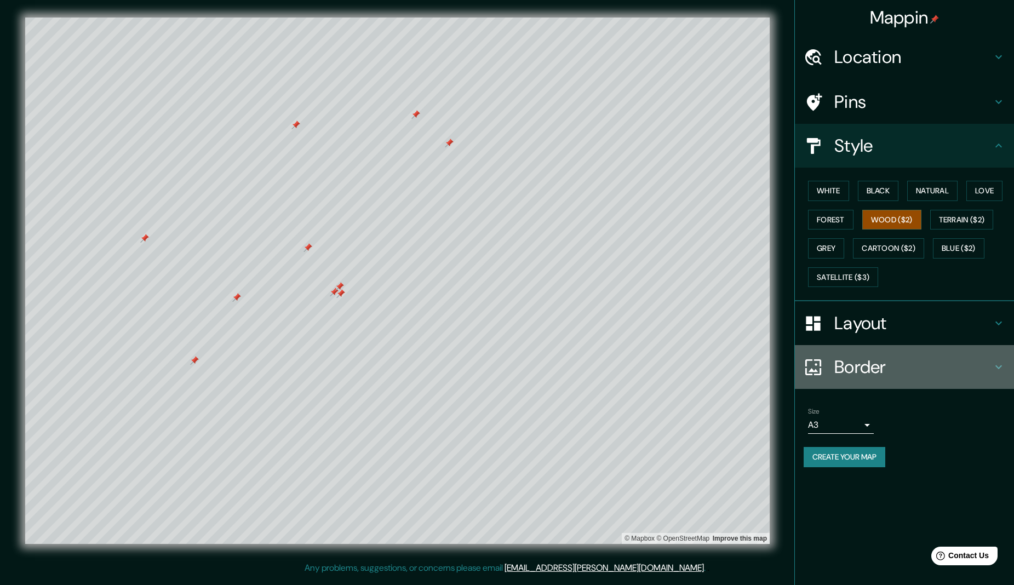
click at [609, 367] on h4 "Border" at bounding box center [914, 367] width 158 height 22
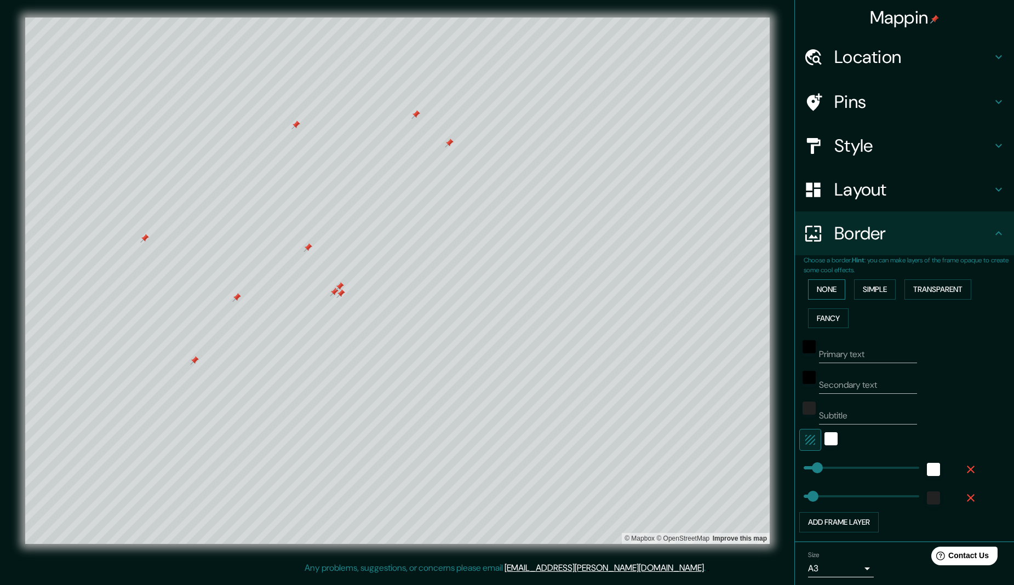
click at [609, 287] on button "None" at bounding box center [826, 289] width 37 height 20
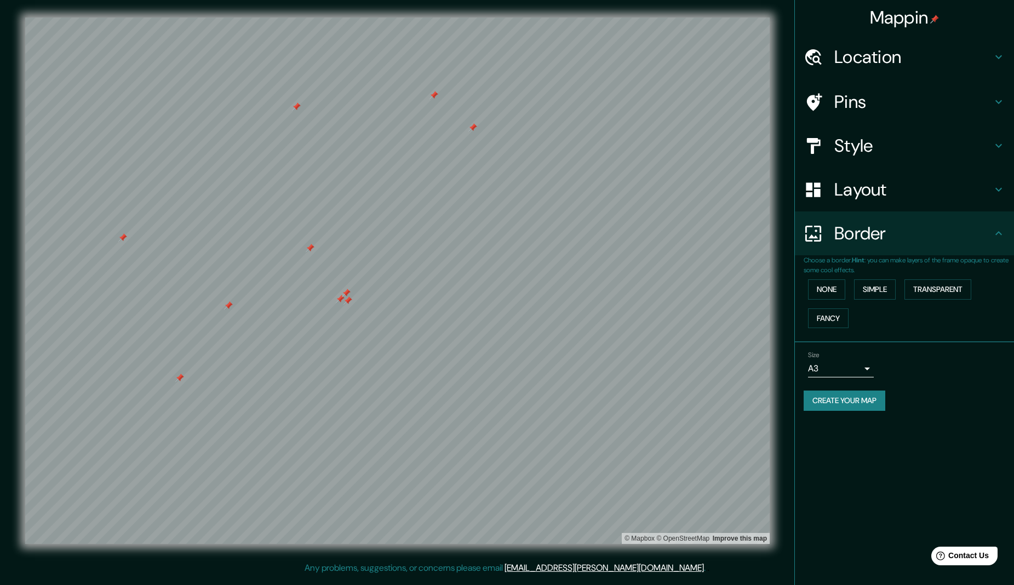
click at [609, 228] on h4 "Border" at bounding box center [914, 233] width 158 height 22
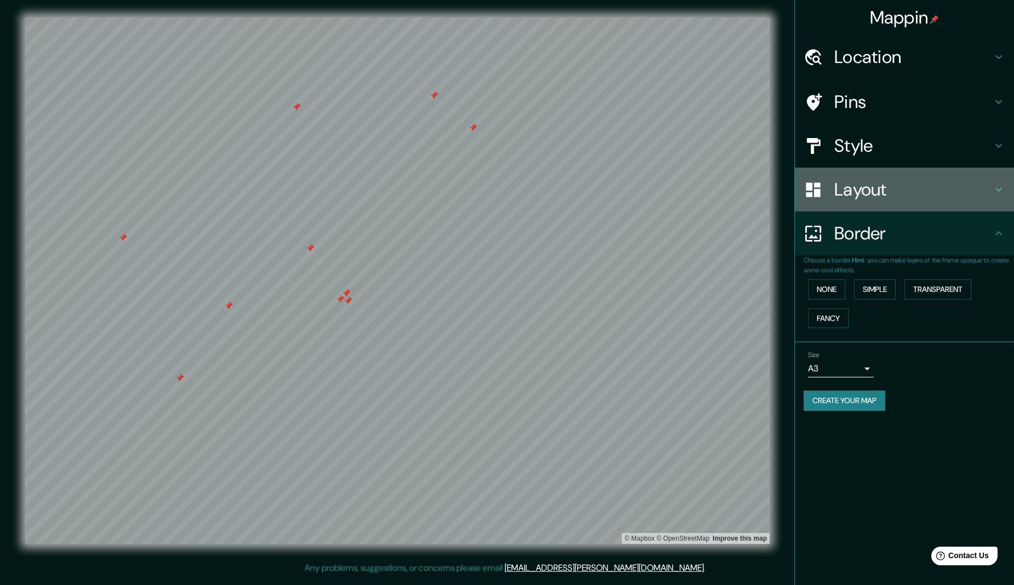
click at [609, 192] on h4 "Layout" at bounding box center [914, 190] width 158 height 22
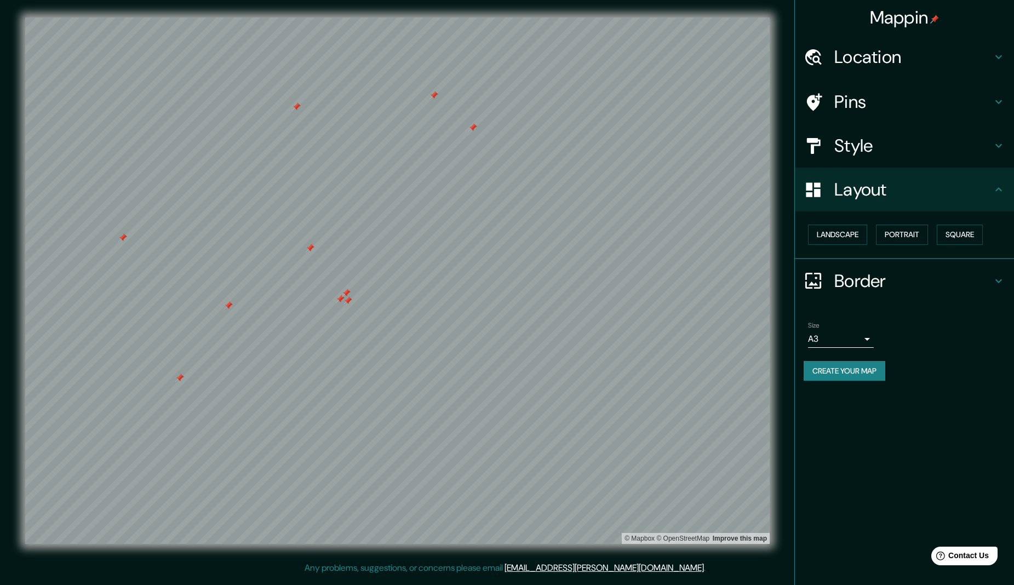
click at [609, 151] on h4 "Style" at bounding box center [914, 146] width 158 height 22
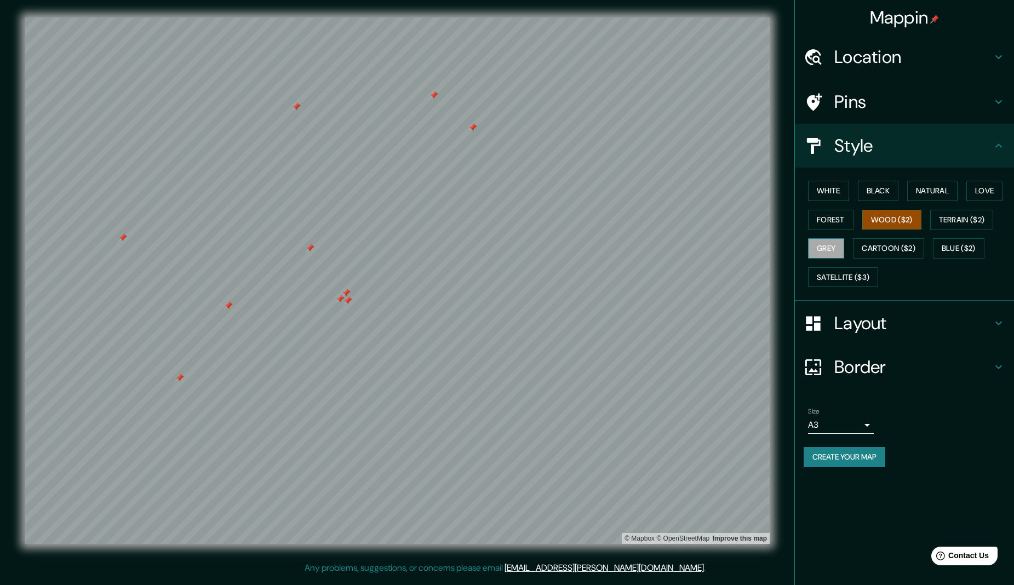
click at [609, 248] on button "Grey" at bounding box center [826, 248] width 36 height 20
click at [609, 248] on button "Cartoon ($2)" at bounding box center [888, 248] width 71 height 20
click at [609, 246] on button "Blue ($2)" at bounding box center [959, 248] width 52 height 20
click at [609, 221] on button "Wood ($2)" at bounding box center [892, 220] width 59 height 20
click at [609, 60] on h4 "Location" at bounding box center [914, 57] width 158 height 22
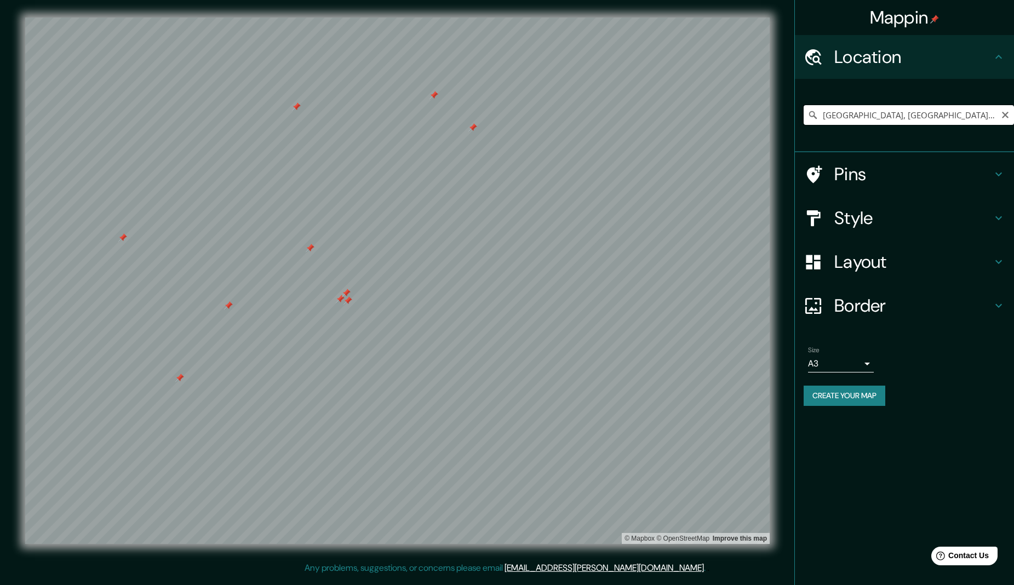
click at [609, 115] on input "[GEOGRAPHIC_DATA], [GEOGRAPHIC_DATA], [GEOGRAPHIC_DATA]" at bounding box center [909, 115] width 210 height 20
click at [609, 117] on input "[GEOGRAPHIC_DATA], [GEOGRAPHIC_DATA], [GEOGRAPHIC_DATA]" at bounding box center [909, 115] width 210 height 20
click at [609, 222] on h4 "Style" at bounding box center [914, 218] width 158 height 22
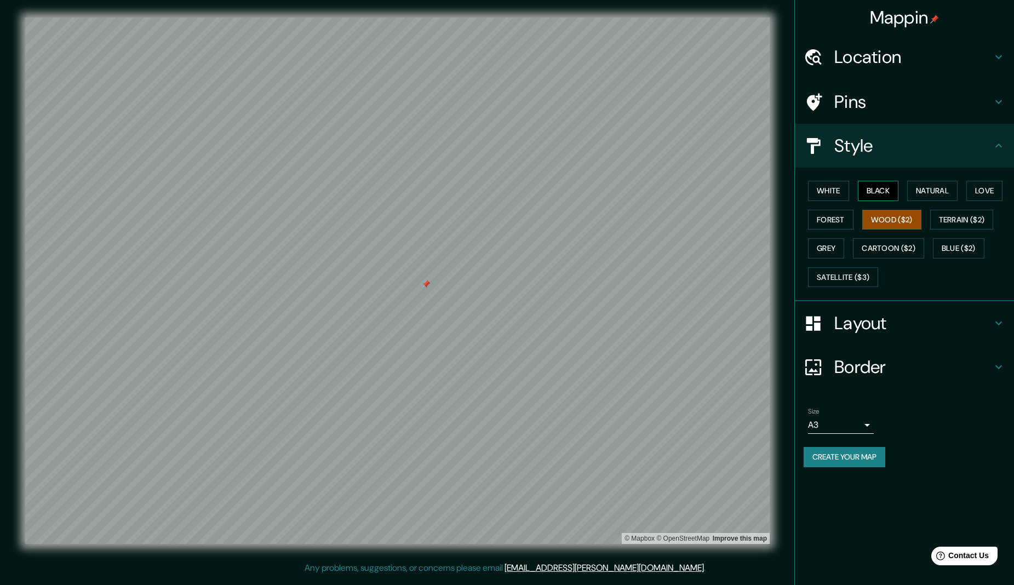
click at [609, 193] on button "Black" at bounding box center [878, 191] width 41 height 20
click at [609, 190] on button "Love" at bounding box center [985, 191] width 36 height 20
click at [609, 220] on button "Forest" at bounding box center [830, 220] width 45 height 20
click at [609, 218] on button "Wood ($2)" at bounding box center [892, 220] width 59 height 20
click at [609, 424] on body "[PERSON_NAME] Location [GEOGRAPHIC_DATA], [GEOGRAPHIC_DATA], [GEOGRAPHIC_DATA] …" at bounding box center [507, 292] width 1014 height 585
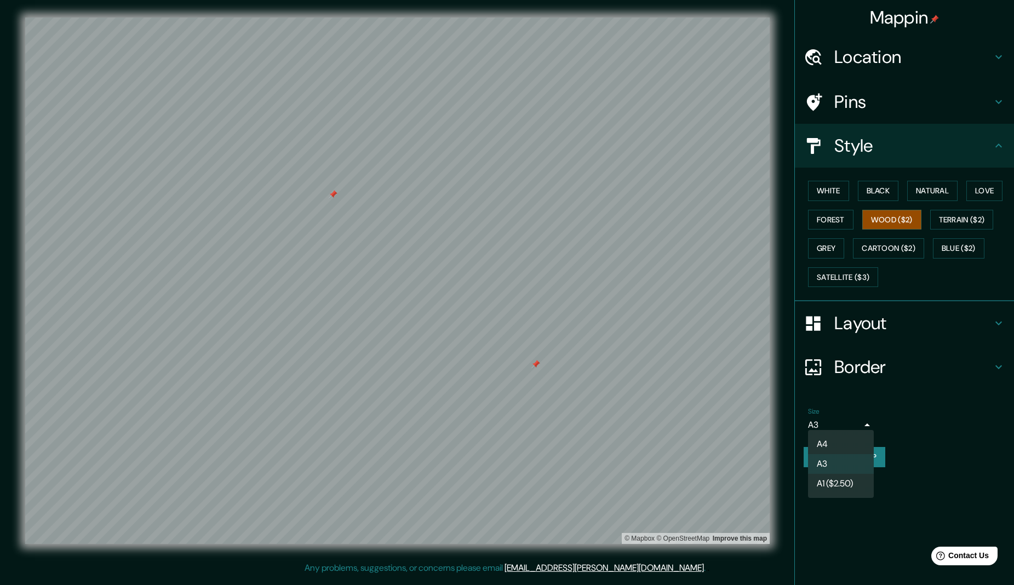
click at [609, 444] on li "A4" at bounding box center [841, 445] width 66 height 20
click at [537, 364] on div at bounding box center [536, 364] width 9 height 9
click at [334, 195] on div at bounding box center [333, 194] width 9 height 9
click at [609, 324] on h4 "Layout" at bounding box center [914, 323] width 158 height 22
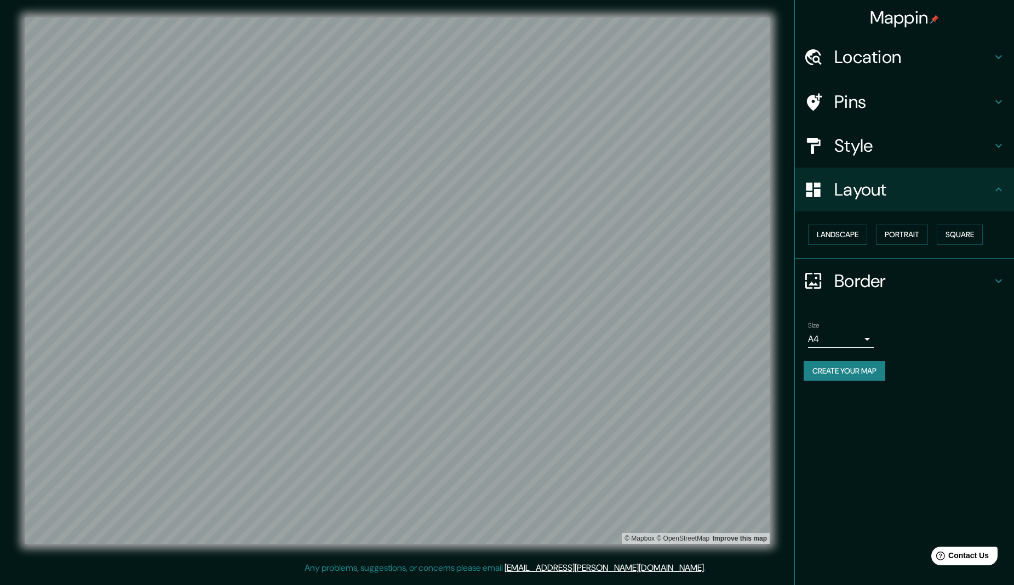
click at [609, 92] on h4 "Pins" at bounding box center [914, 102] width 158 height 22
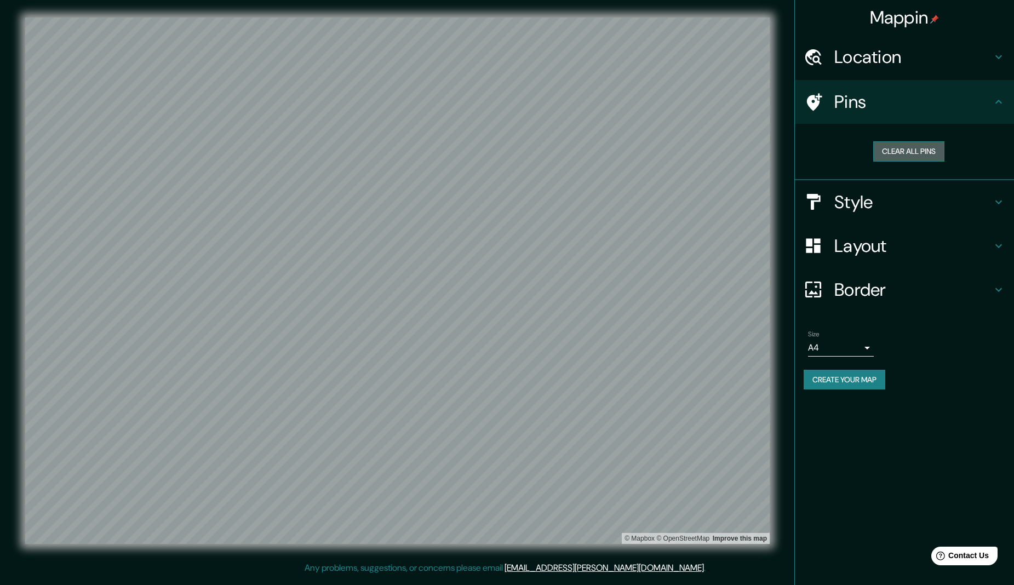
click at [609, 153] on button "Clear all pins" at bounding box center [909, 151] width 71 height 20
click at [609, 249] on h4 "Layout" at bounding box center [914, 246] width 158 height 22
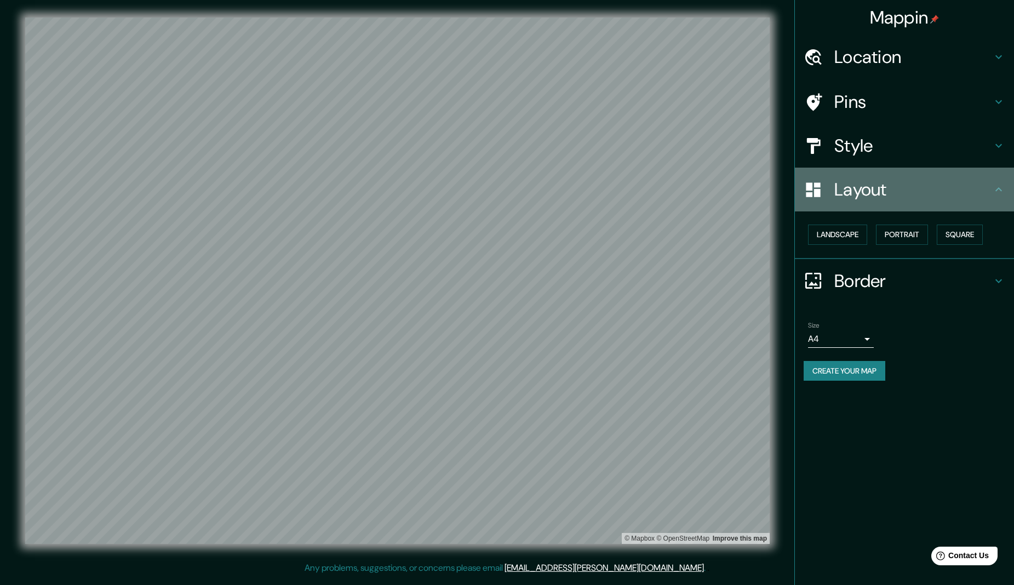
click at [609, 190] on h4 "Layout" at bounding box center [914, 190] width 158 height 22
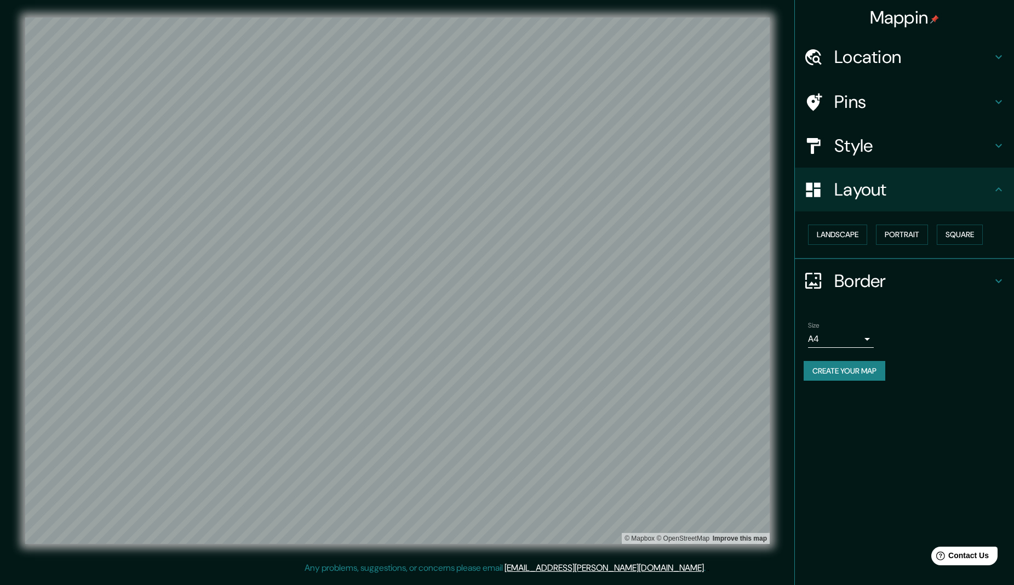
click at [609, 148] on h4 "Style" at bounding box center [914, 146] width 158 height 22
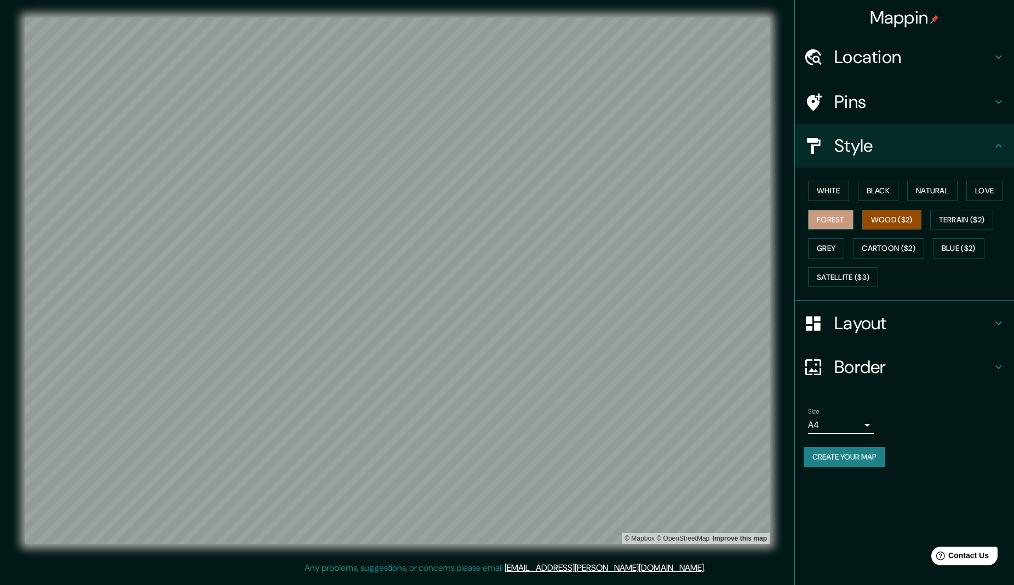
click at [609, 214] on button "Forest" at bounding box center [830, 220] width 45 height 20
click at [609, 217] on button "Wood ($2)" at bounding box center [892, 220] width 59 height 20
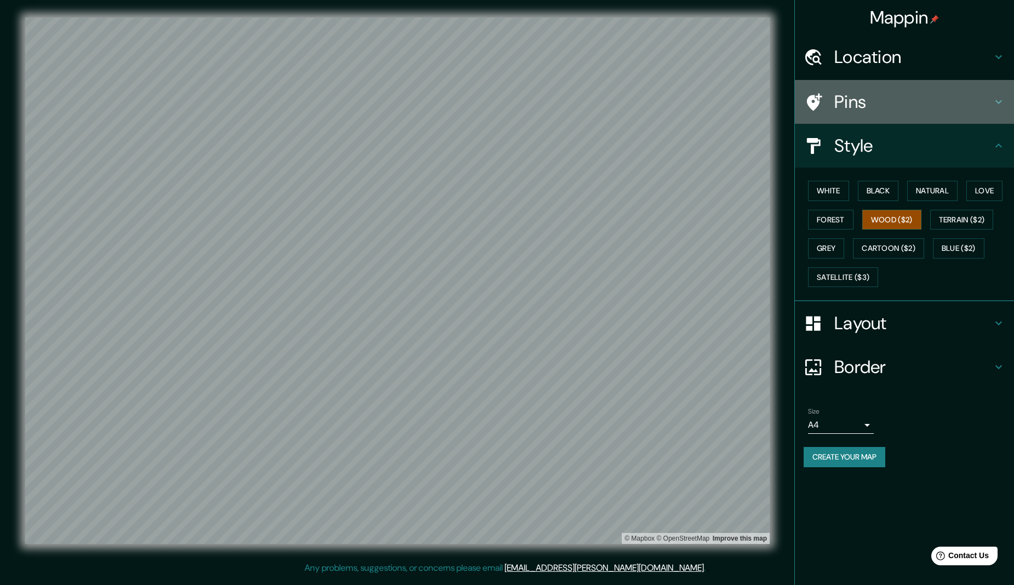
click at [609, 101] on h4 "Pins" at bounding box center [914, 102] width 158 height 22
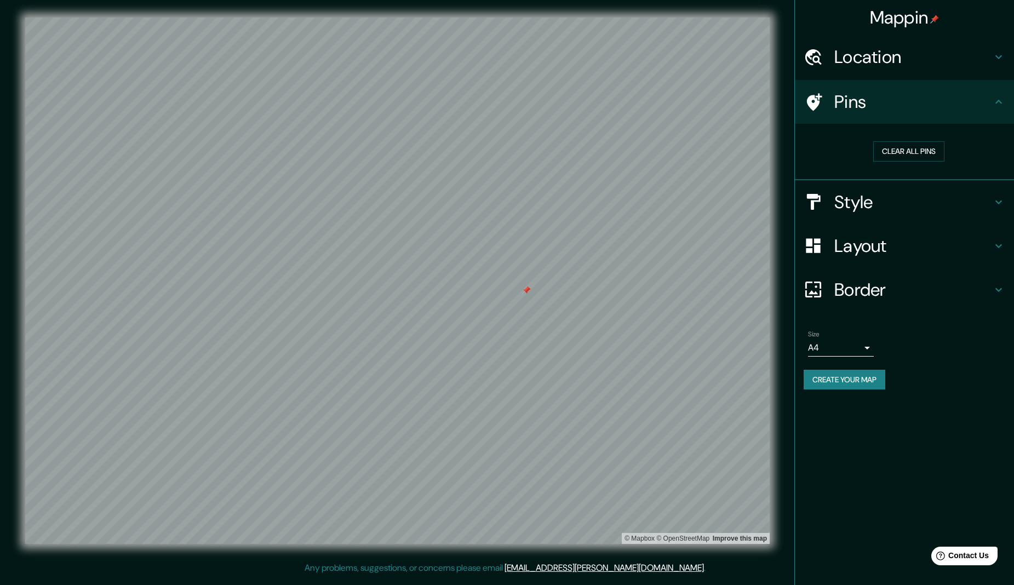
click at [609, 198] on h4 "Style" at bounding box center [914, 202] width 158 height 22
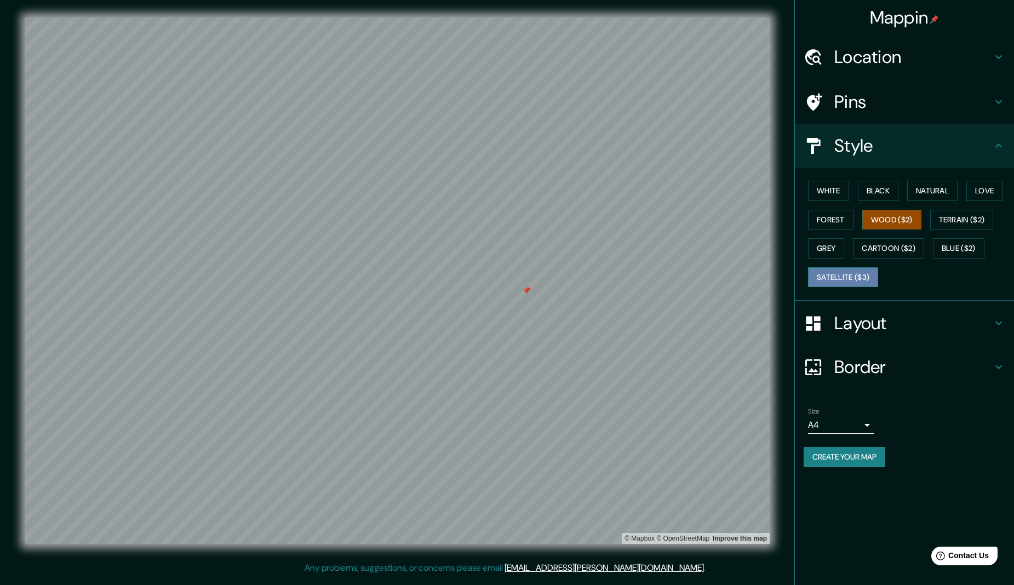
click at [609, 278] on button "Satellite ($3)" at bounding box center [843, 277] width 70 height 20
click at [609, 219] on button "Wood ($2)" at bounding box center [892, 220] width 59 height 20
click at [609, 56] on h4 "Location" at bounding box center [914, 57] width 158 height 22
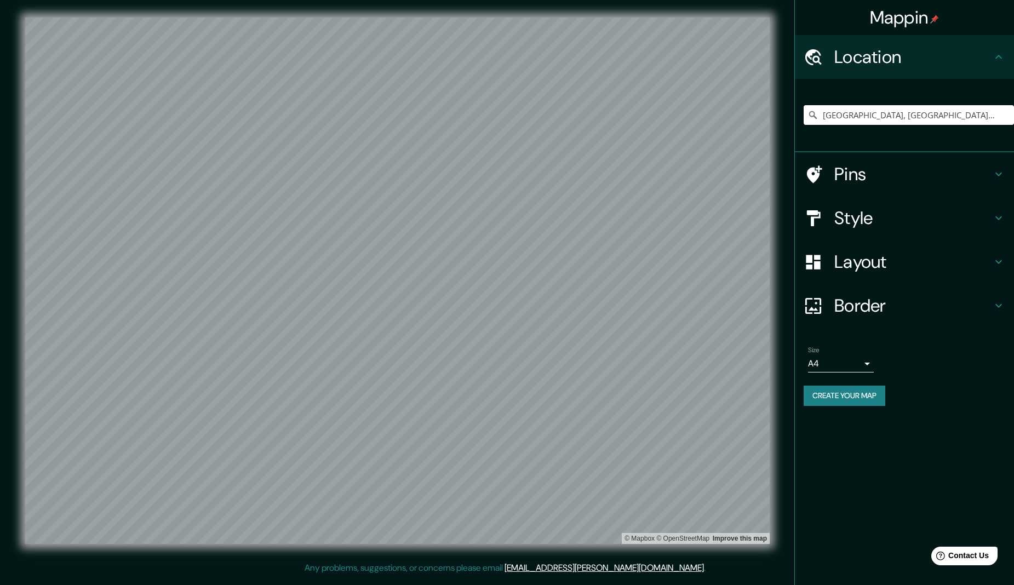
click at [609, 110] on div "[PERSON_NAME] Location [GEOGRAPHIC_DATA], [GEOGRAPHIC_DATA], [GEOGRAPHIC_DATA] …" at bounding box center [507, 289] width 1014 height 579
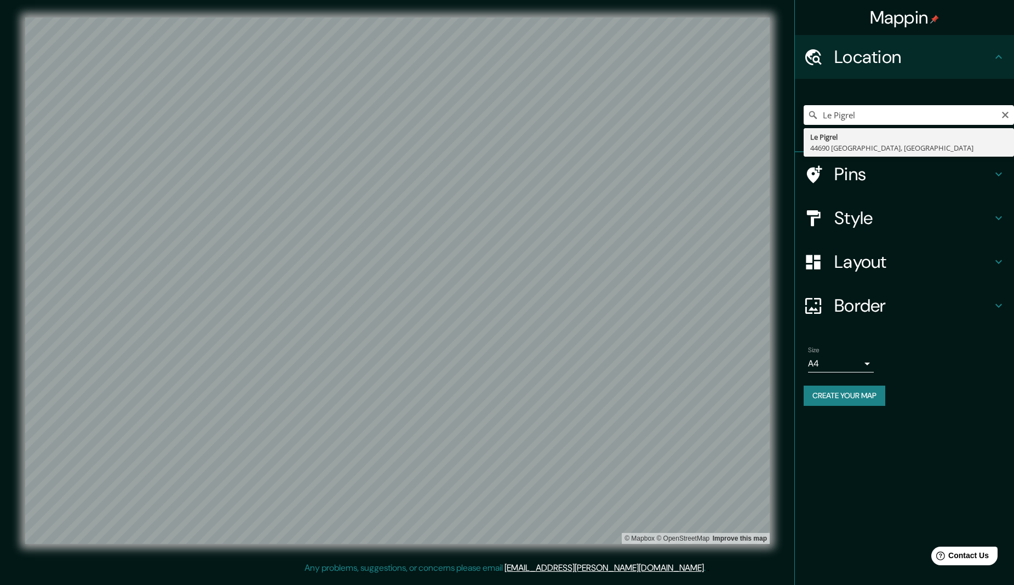
type input "Le Pigrel, 44690 [GEOGRAPHIC_DATA], [GEOGRAPHIC_DATA]"
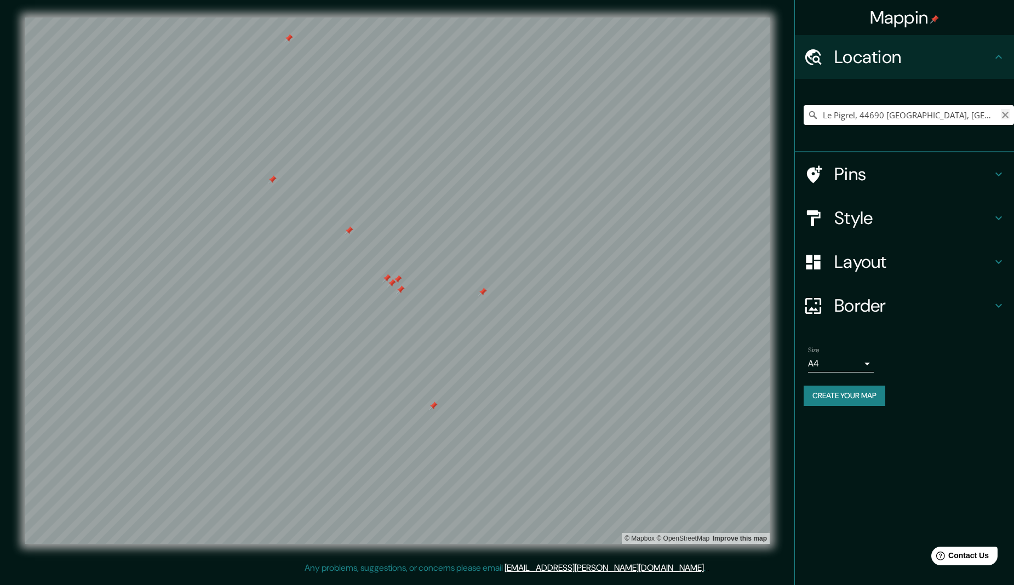
click at [609, 116] on icon "Clear" at bounding box center [1005, 115] width 7 height 7
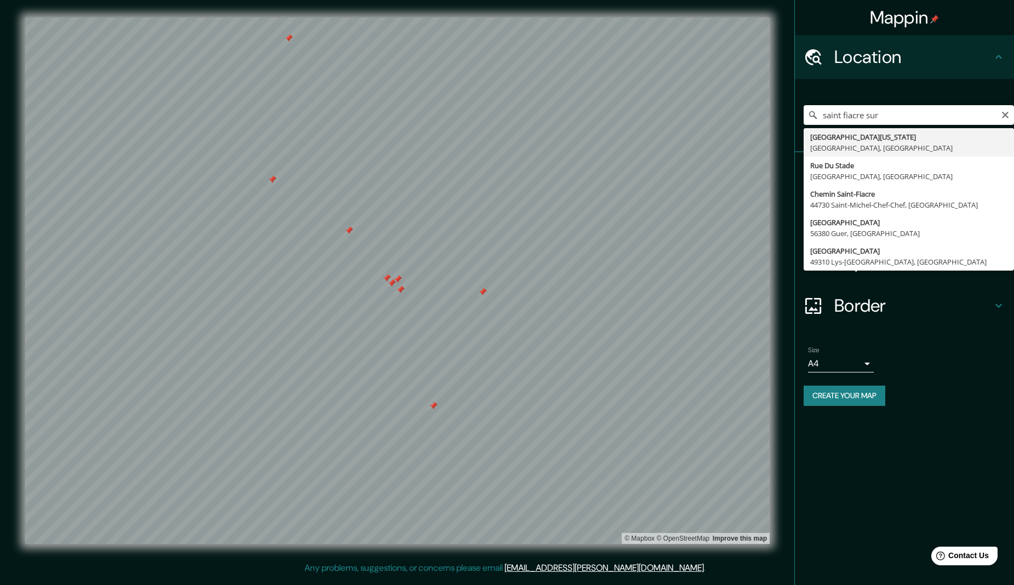
drag, startPoint x: 889, startPoint y: 142, endPoint x: 820, endPoint y: 168, distance: 73.9
type input "[GEOGRAPHIC_DATA][US_STATE], [GEOGRAPHIC_DATA], [GEOGRAPHIC_DATA]"
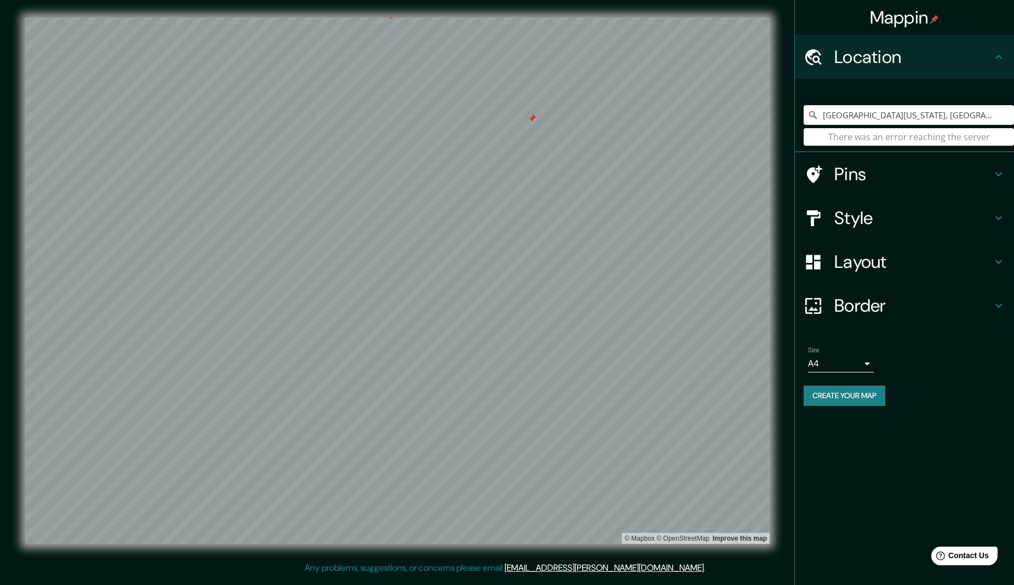
click at [609, 260] on h4 "Layout" at bounding box center [914, 262] width 158 height 22
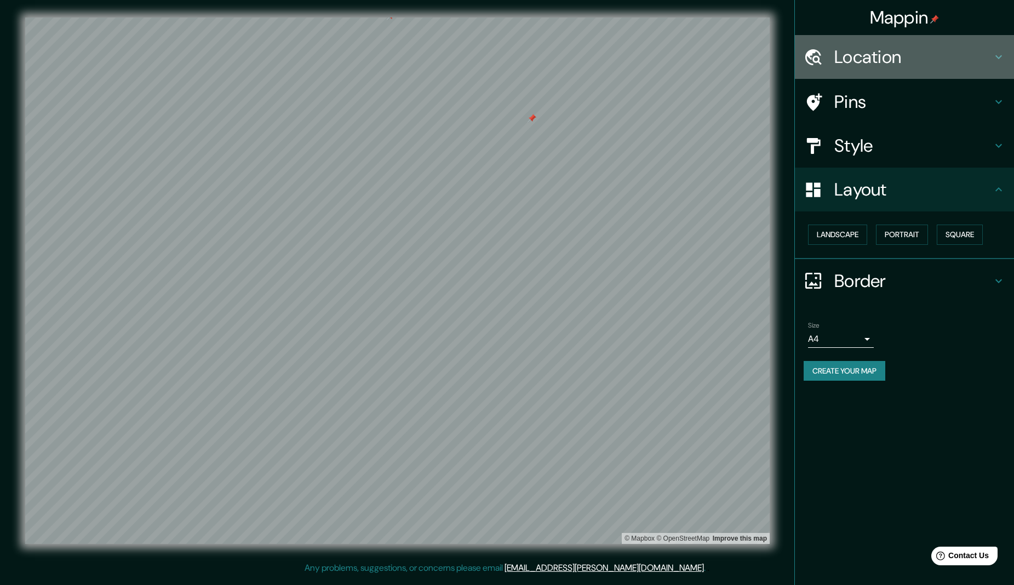
click at [609, 64] on h4 "Location" at bounding box center [914, 57] width 158 height 22
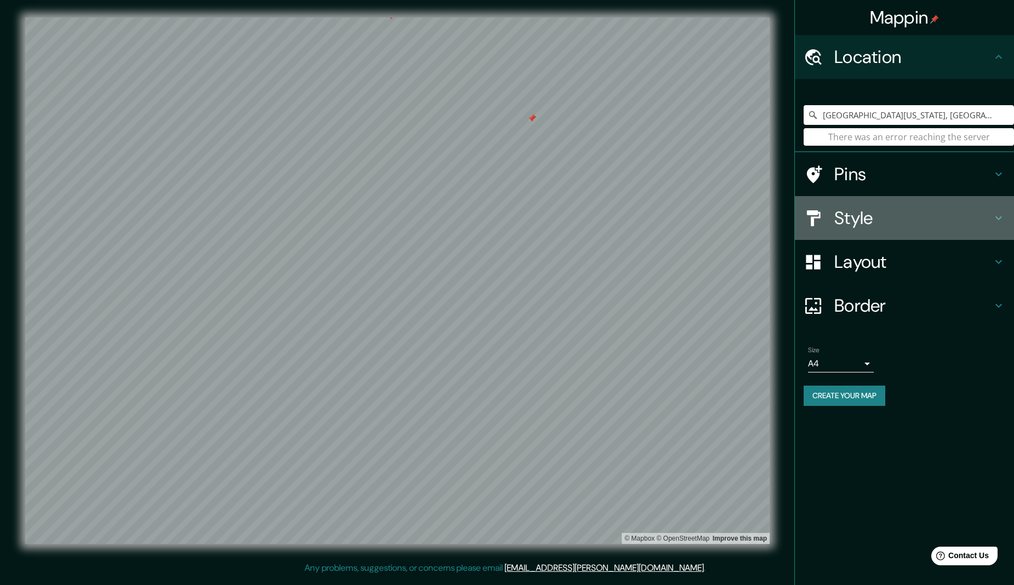
click at [609, 224] on h4 "Style" at bounding box center [914, 218] width 158 height 22
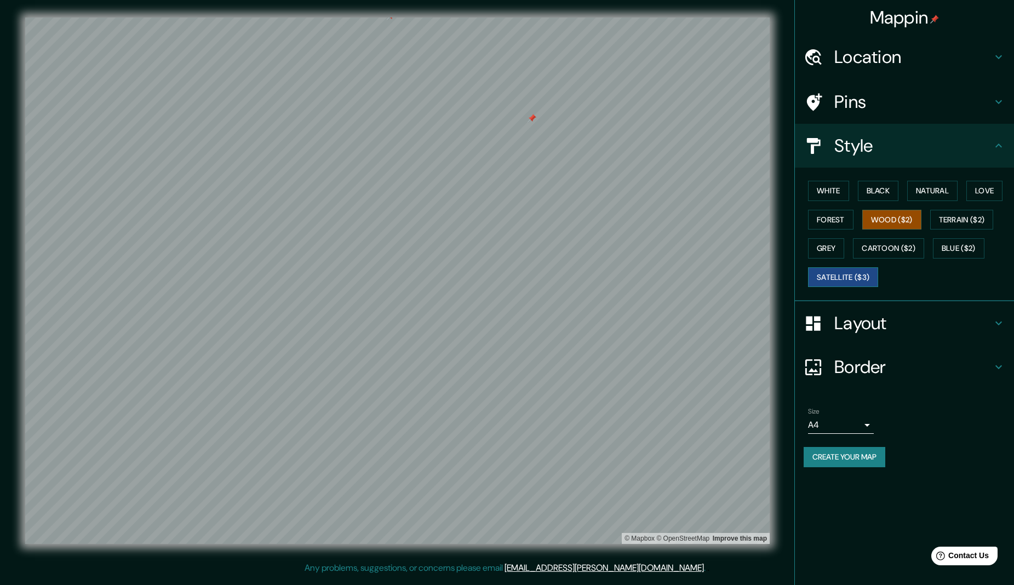
click at [609, 275] on button "Satellite ($3)" at bounding box center [843, 277] width 70 height 20
click at [609, 242] on button "Grey" at bounding box center [826, 248] width 36 height 20
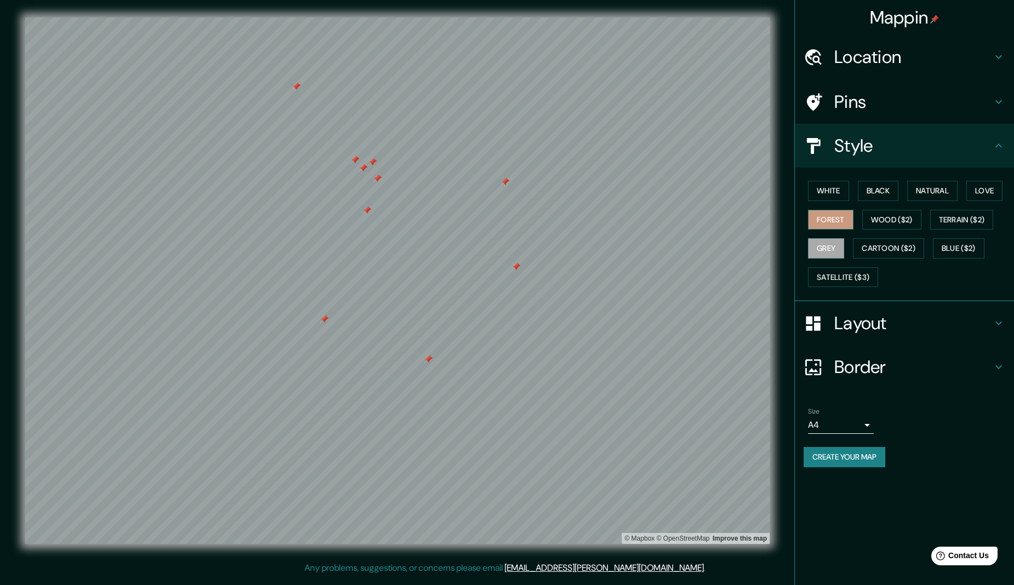
click at [609, 214] on button "Forest" at bounding box center [830, 220] width 45 height 20
click at [609, 244] on button "Grey" at bounding box center [826, 248] width 36 height 20
click at [609, 218] on button "Forest" at bounding box center [830, 220] width 45 height 20
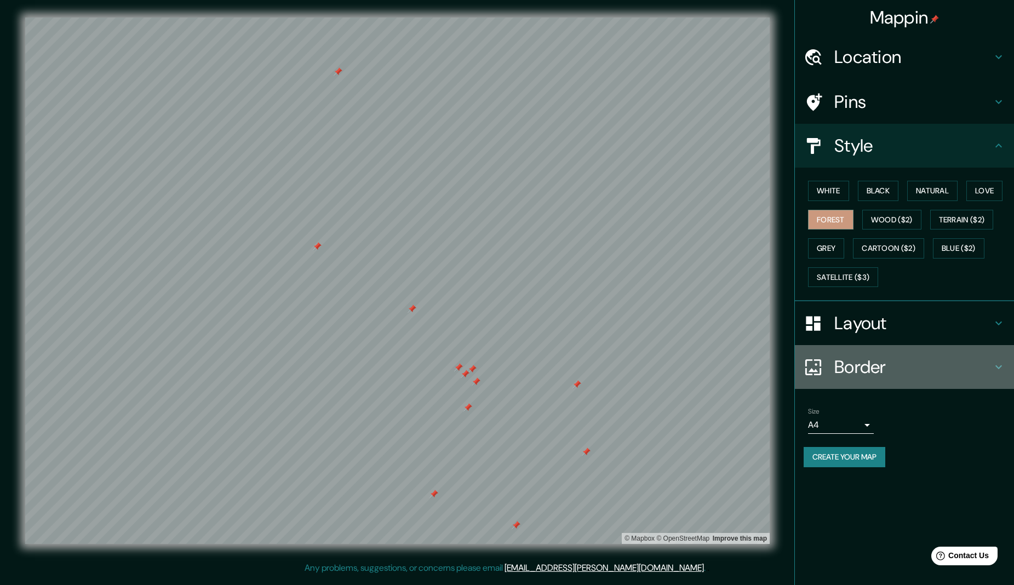
click at [609, 358] on h4 "Border" at bounding box center [914, 367] width 158 height 22
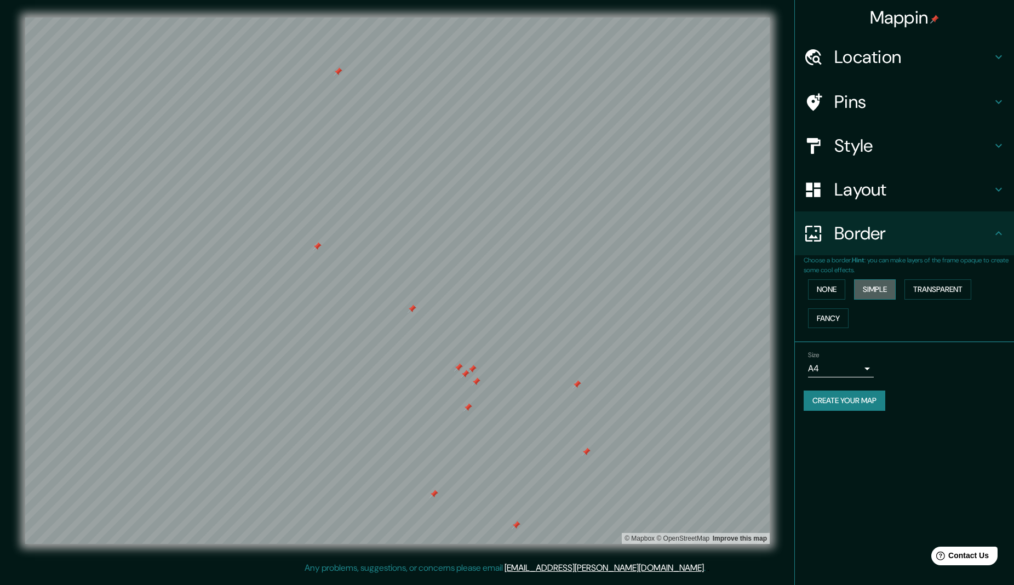
click at [609, 290] on button "Simple" at bounding box center [875, 289] width 42 height 20
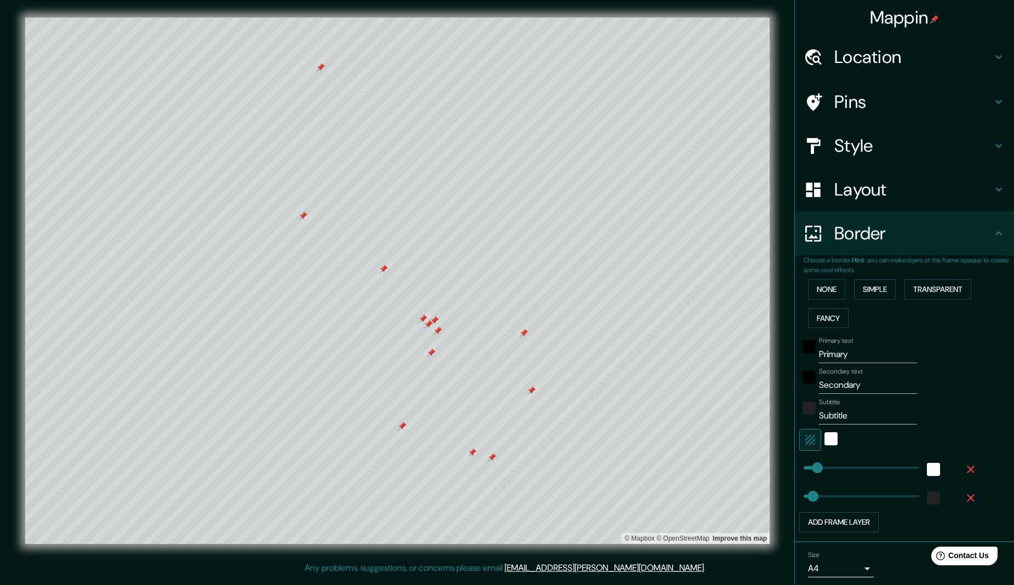
click at [493, 457] on div at bounding box center [492, 457] width 9 height 9
click at [609, 355] on input "Primary" at bounding box center [868, 355] width 98 height 18
drag, startPoint x: 857, startPoint y: 355, endPoint x: 790, endPoint y: 356, distance: 66.9
click at [609, 356] on div "[PERSON_NAME] Location [GEOGRAPHIC_DATA][US_STATE], [GEOGRAPHIC_DATA], [GEOGRAP…" at bounding box center [507, 289] width 1014 height 579
click at [609, 186] on h4 "Layout" at bounding box center [914, 190] width 158 height 22
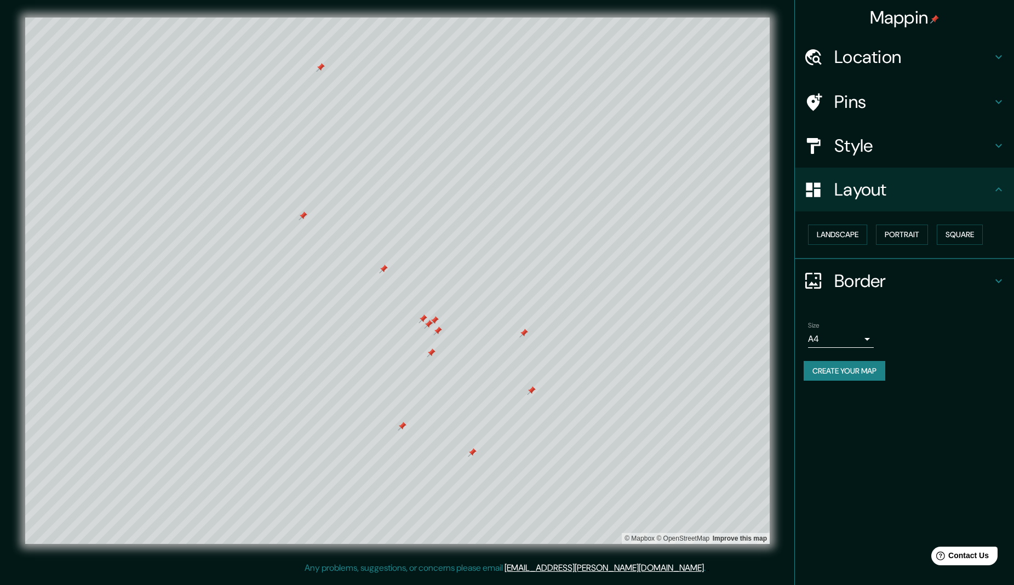
click at [609, 139] on h4 "Style" at bounding box center [914, 146] width 158 height 22
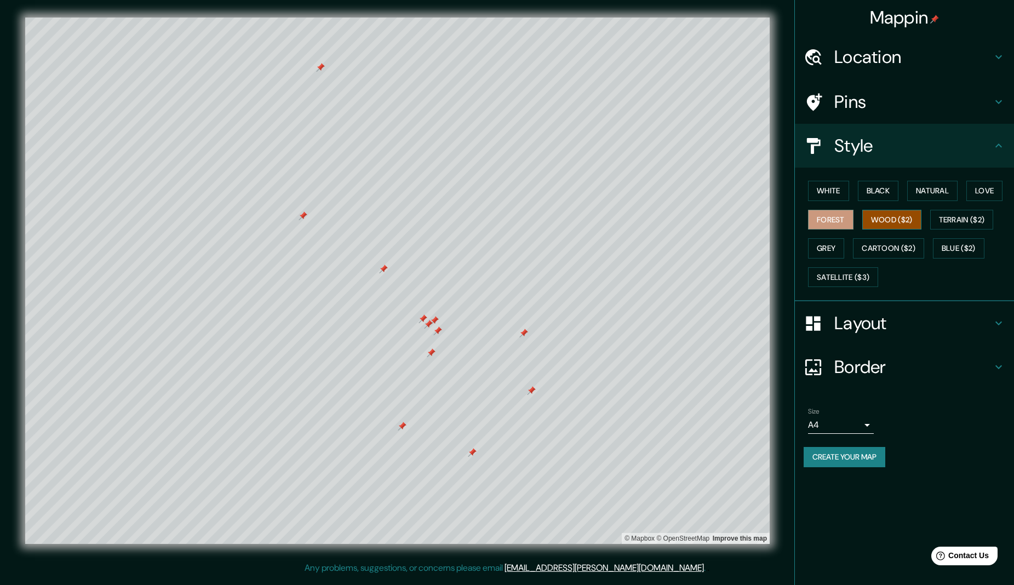
click at [609, 220] on button "Wood ($2)" at bounding box center [892, 220] width 59 height 20
click at [609, 370] on h4 "Border" at bounding box center [914, 367] width 158 height 22
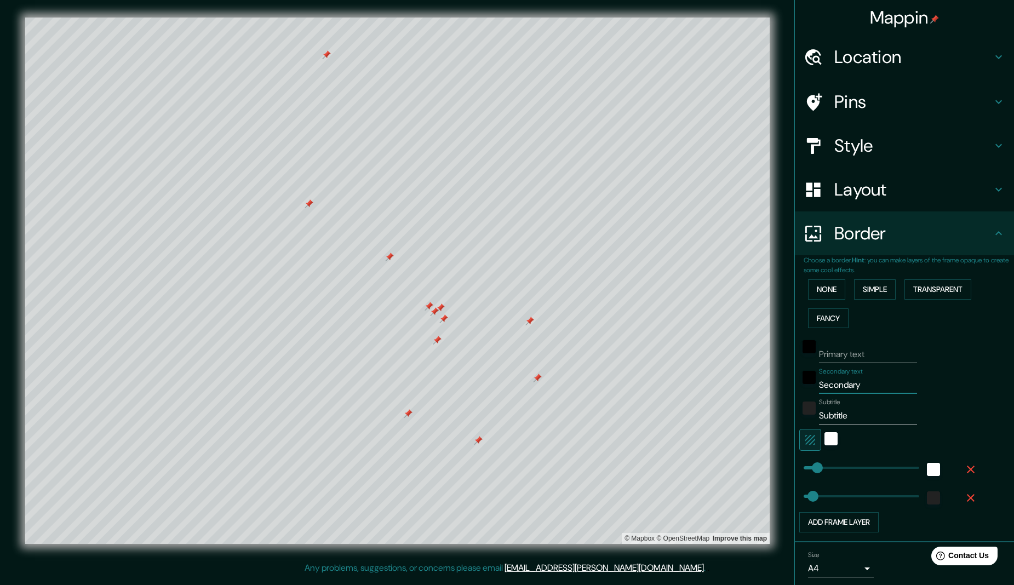
drag, startPoint x: 870, startPoint y: 383, endPoint x: 809, endPoint y: 381, distance: 60.3
click at [609, 381] on div "Secondary text Secondary" at bounding box center [890, 381] width 180 height 26
drag, startPoint x: 849, startPoint y: 412, endPoint x: 800, endPoint y: 408, distance: 49.5
click at [609, 408] on div "Subtitle Subtitle" at bounding box center [890, 411] width 180 height 26
click at [609, 187] on h4 "Layout" at bounding box center [914, 190] width 158 height 22
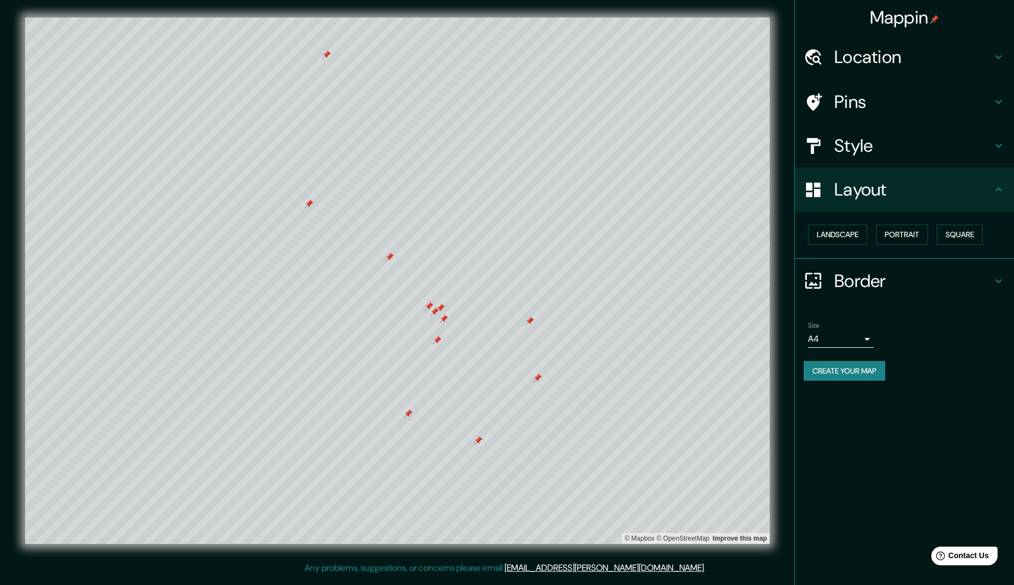
click at [609, 144] on h4 "Style" at bounding box center [914, 146] width 158 height 22
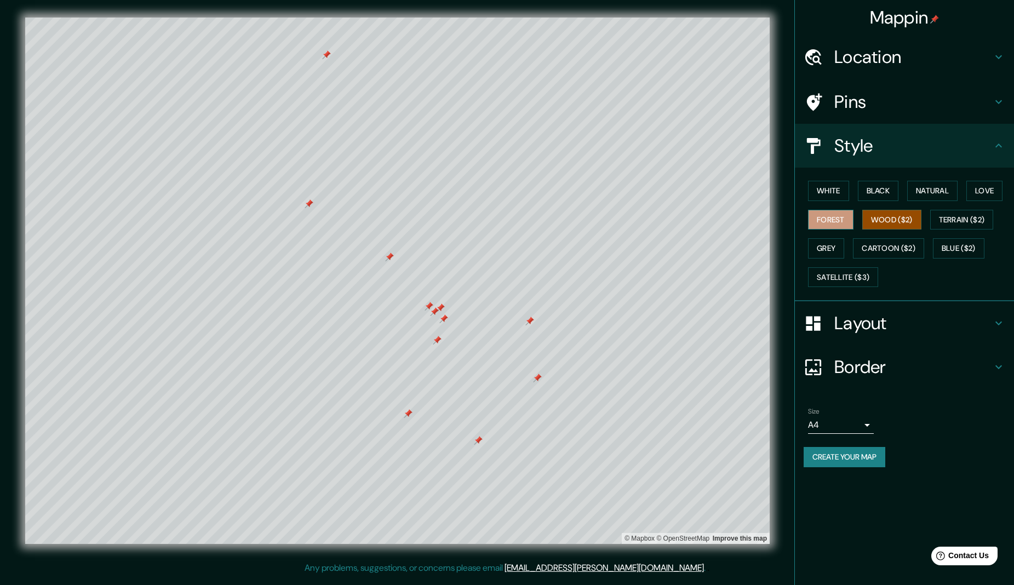
click at [609, 218] on button "Forest" at bounding box center [830, 220] width 45 height 20
click at [609, 99] on h4 "Pins" at bounding box center [914, 102] width 158 height 22
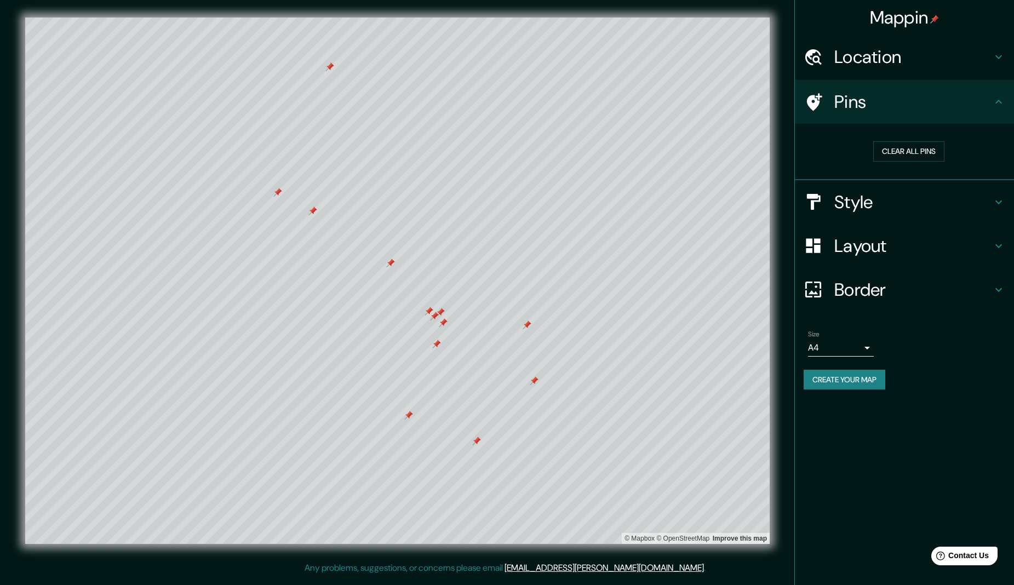
click at [277, 191] on div at bounding box center [277, 192] width 9 height 9
click at [268, 182] on div at bounding box center [268, 183] width 9 height 9
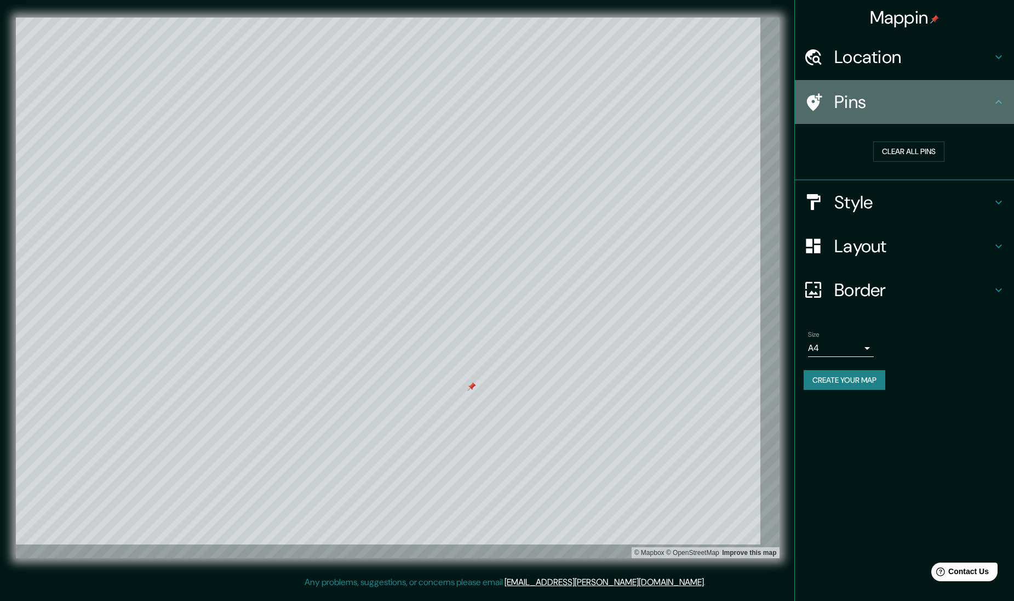
click at [609, 101] on h4 "Pins" at bounding box center [914, 102] width 158 height 22
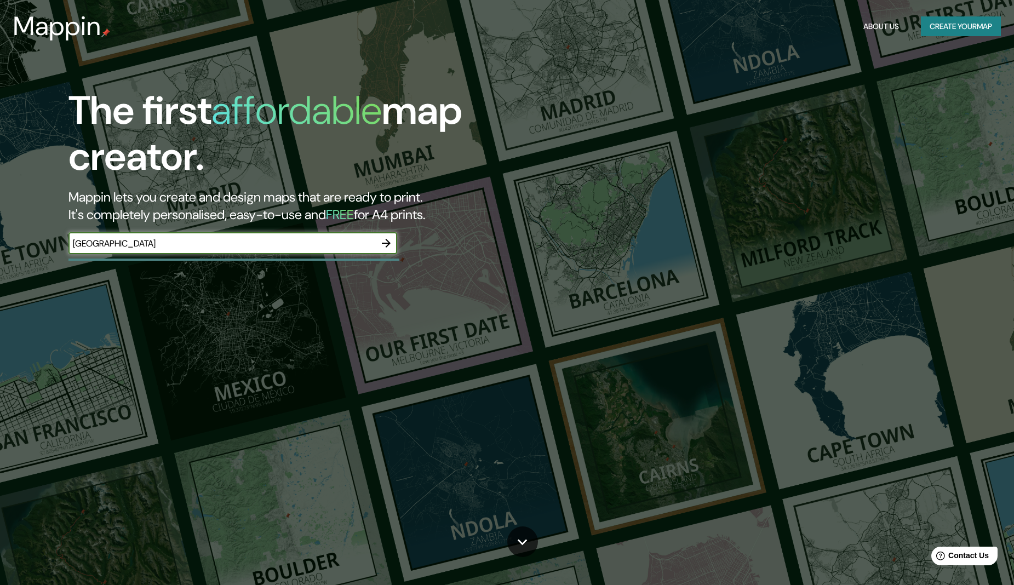
type input "Nantes"
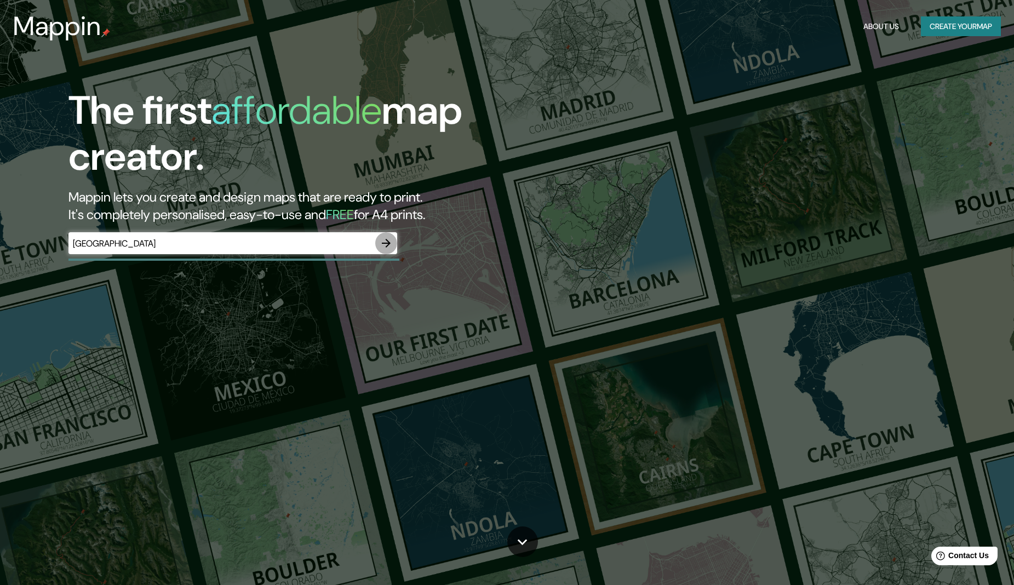
click at [383, 240] on icon "button" at bounding box center [386, 243] width 13 height 13
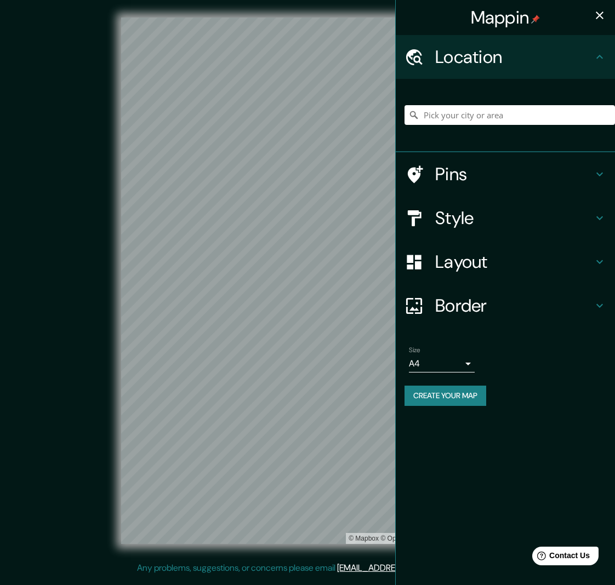
click at [492, 267] on h4 "Layout" at bounding box center [514, 262] width 158 height 22
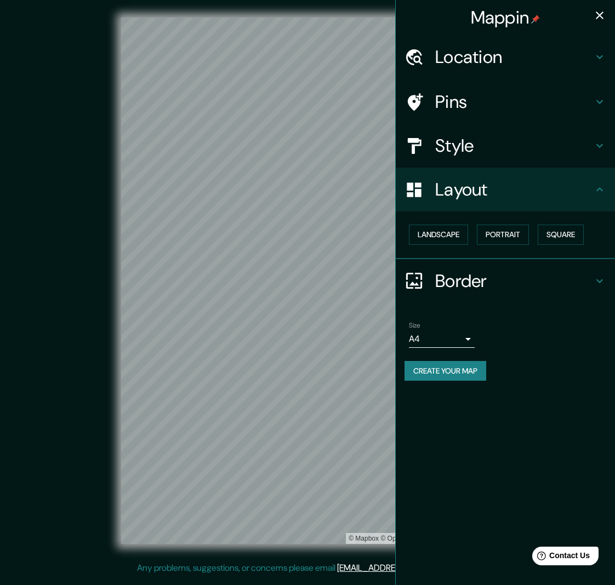
click at [505, 242] on div "Landscape [GEOGRAPHIC_DATA]" at bounding box center [509, 234] width 210 height 29
click at [506, 236] on button "Portrait" at bounding box center [503, 235] width 52 height 20
click at [510, 227] on button "Portrait" at bounding box center [503, 235] width 52 height 20
click at [486, 186] on h4 "Layout" at bounding box center [514, 190] width 158 height 22
click at [496, 154] on h4 "Style" at bounding box center [514, 146] width 158 height 22
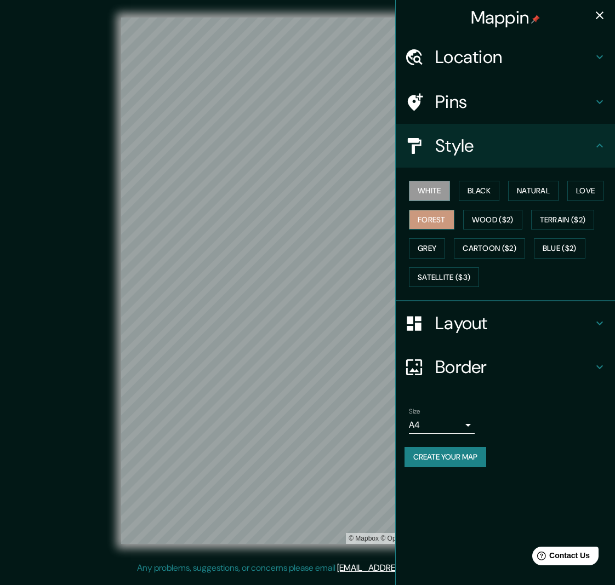
click at [436, 221] on button "Forest" at bounding box center [431, 220] width 45 height 20
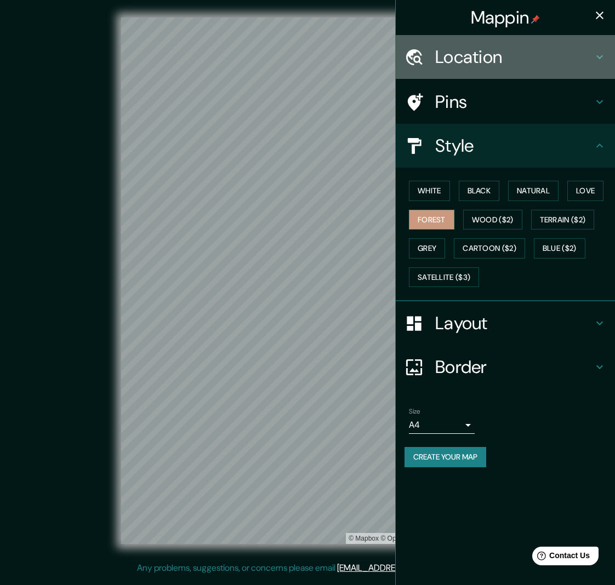
click at [484, 60] on h4 "Location" at bounding box center [514, 57] width 158 height 22
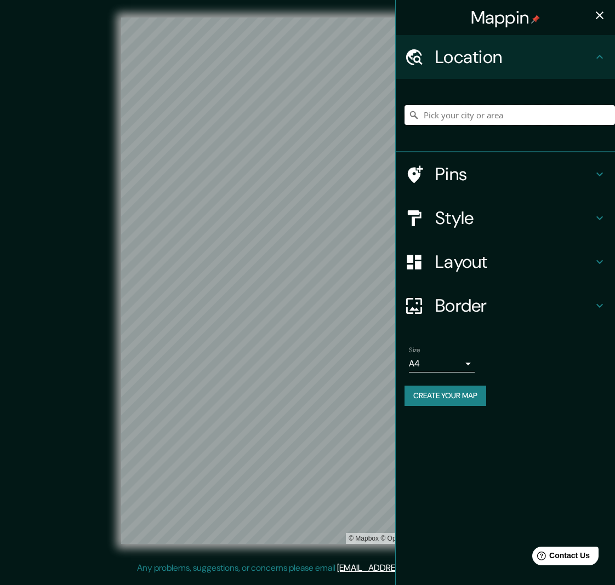
click at [466, 114] on input "Pick your city or area" at bounding box center [509, 115] width 210 height 20
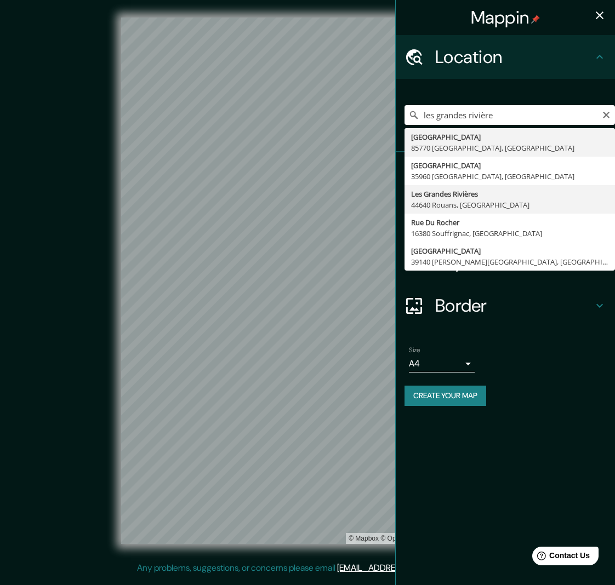
drag, startPoint x: 472, startPoint y: 143, endPoint x: 474, endPoint y: 203, distance: 60.3
type input "Les Grandes Rivières, 44640 Rouans, France"
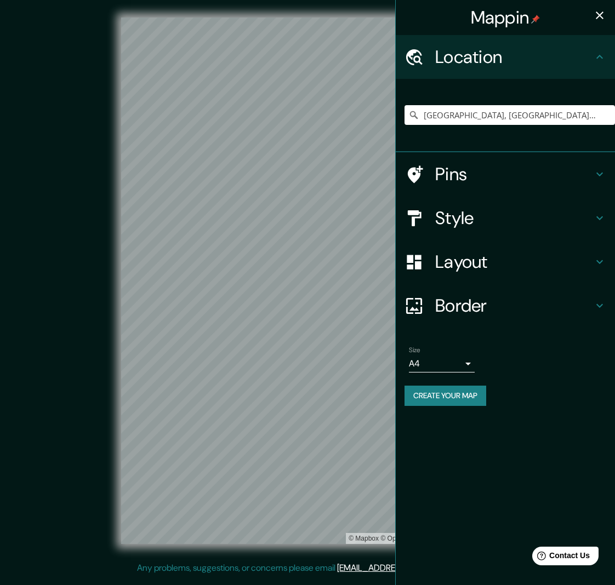
click at [470, 262] on h4 "Layout" at bounding box center [514, 262] width 158 height 22
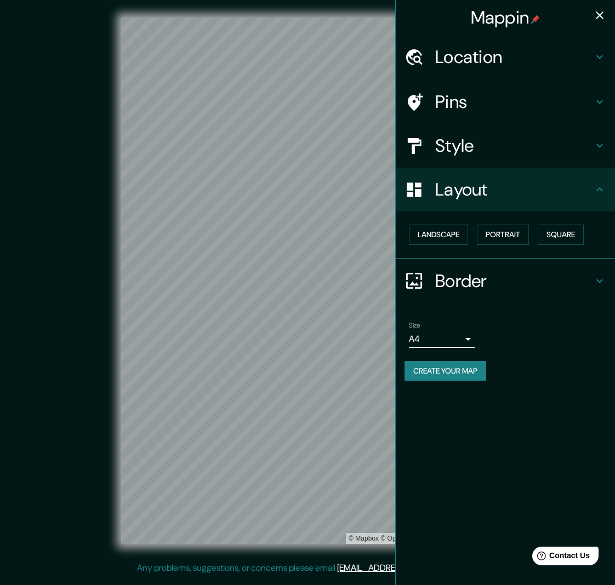
click at [460, 151] on h4 "Style" at bounding box center [514, 146] width 158 height 22
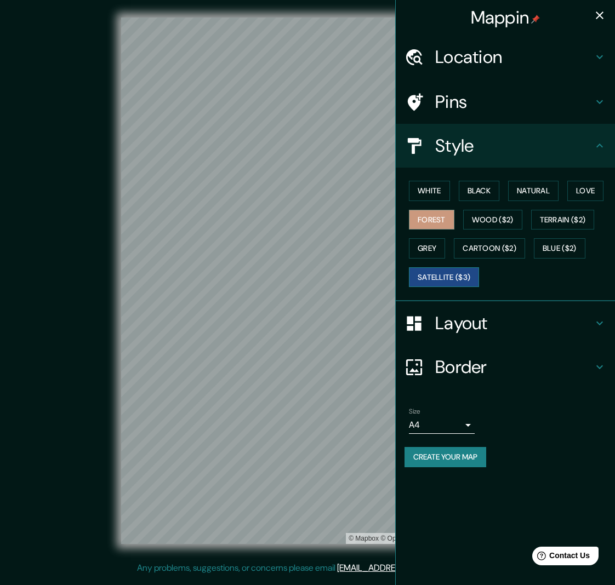
click at [435, 272] on button "Satellite ($3)" at bounding box center [444, 277] width 70 height 20
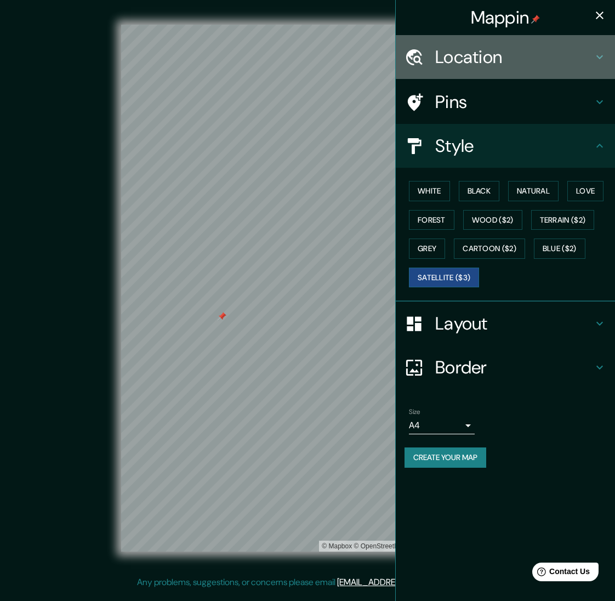
click at [497, 63] on h4 "Location" at bounding box center [514, 57] width 158 height 22
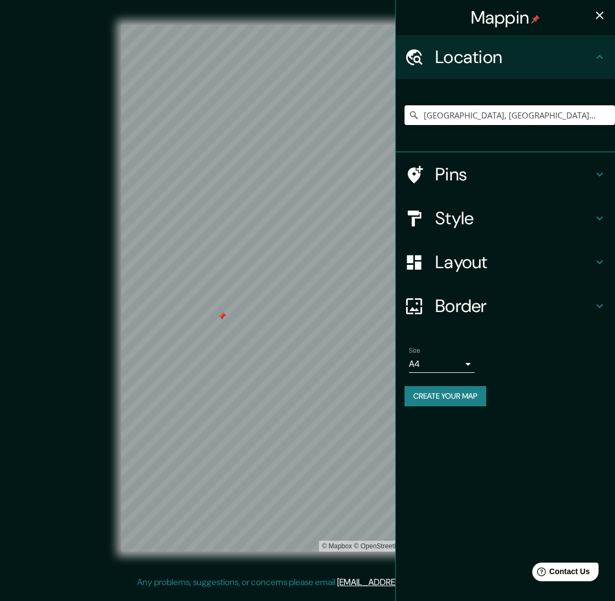
drag, startPoint x: 423, startPoint y: 115, endPoint x: 629, endPoint y: 119, distance: 206.1
click at [614, 119] on html "Mappin Location Les Grandes Rivières, 44640 Rouans, France Pins Style Layout Bo…" at bounding box center [307, 300] width 615 height 601
click at [460, 116] on input "Pick your city or area" at bounding box center [509, 115] width 210 height 20
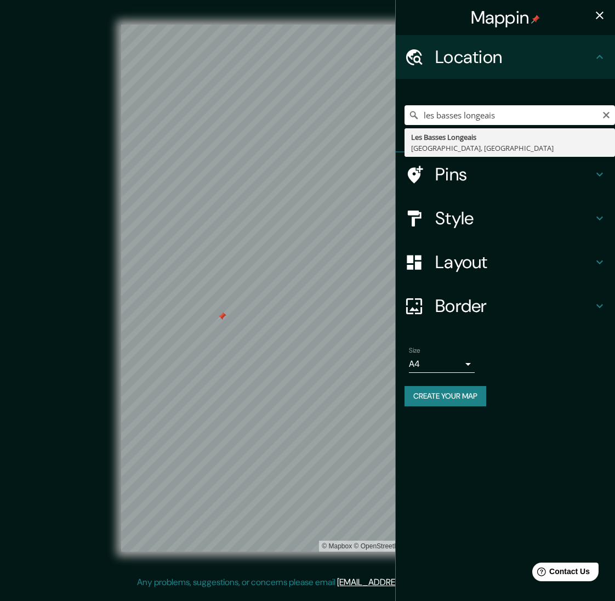
type input "Les Basses Longeais, 85710 La Garnache, France"
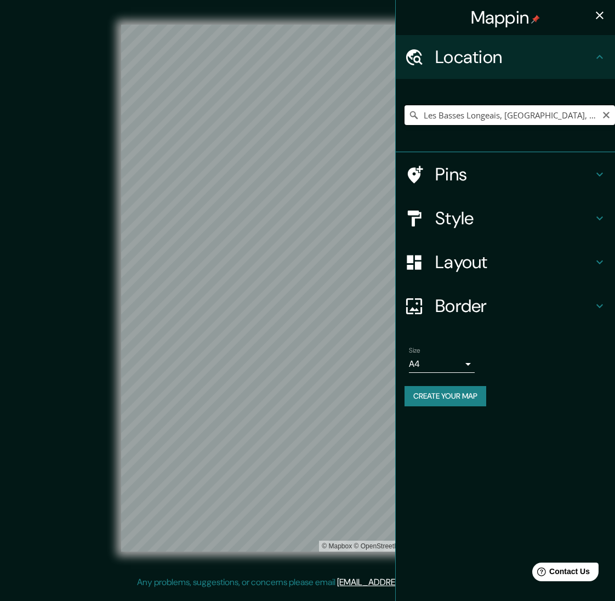
click at [553, 115] on input "Les Basses Longeais, 85710 La Garnache, France" at bounding box center [509, 115] width 210 height 20
click at [607, 115] on icon "Clear" at bounding box center [606, 115] width 7 height 7
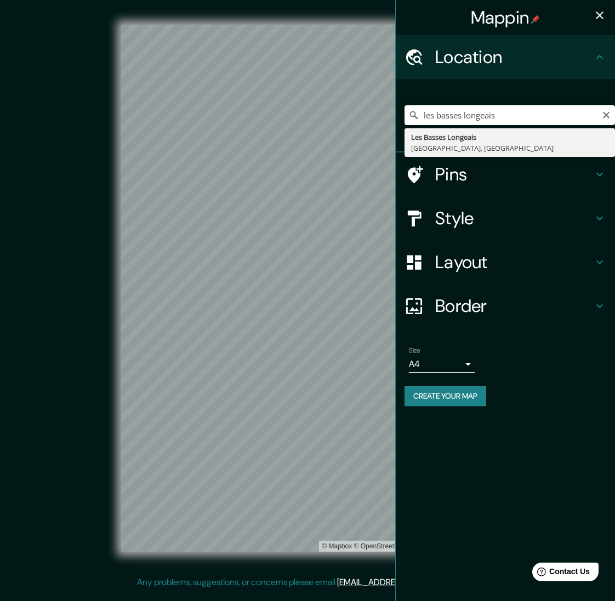
type input "Les Basses Longeais, 85710 La Garnache, France"
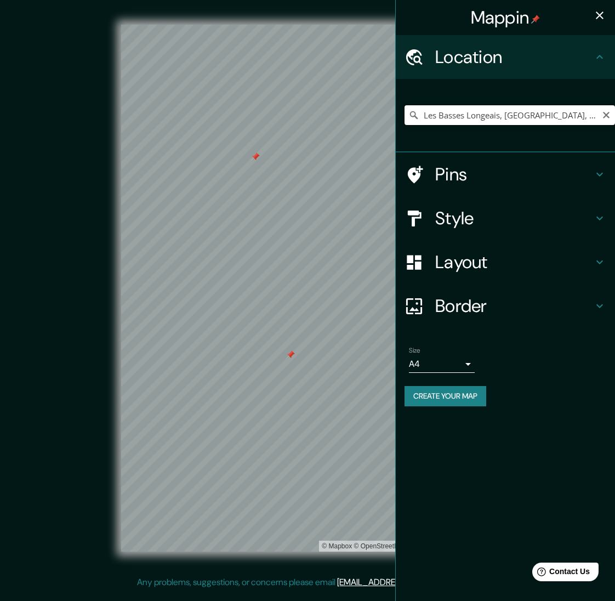
click at [423, 113] on input "Les Basses Longeais, 85710 La Garnache, France" at bounding box center [509, 115] width 210 height 20
click at [606, 115] on icon "Clear" at bounding box center [606, 115] width 7 height 7
drag, startPoint x: 560, startPoint y: 117, endPoint x: 410, endPoint y: 112, distance: 149.7
click at [410, 112] on div "[GEOGRAPHIC_DATA], [GEOGRAPHIC_DATA], [GEOGRAPHIC_DATA]" at bounding box center [509, 115] width 210 height 20
drag, startPoint x: 558, startPoint y: 115, endPoint x: 417, endPoint y: 114, distance: 141.4
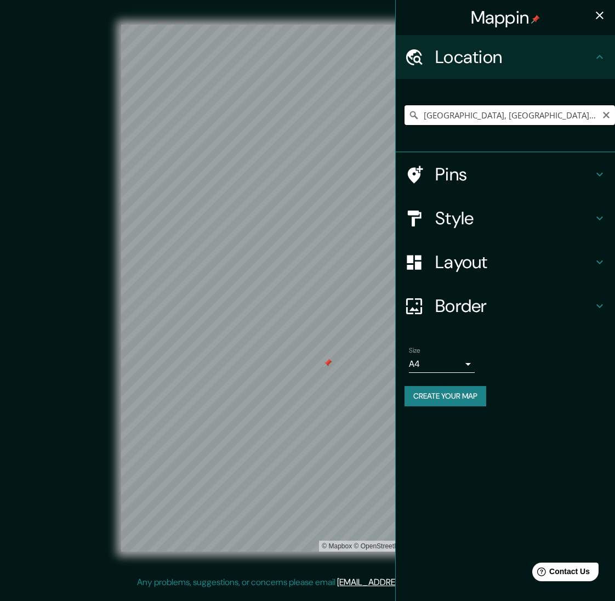
click at [417, 114] on div "Nantes, Loire-Atlantique, France" at bounding box center [509, 115] width 210 height 20
click at [433, 505] on div "Mappin Location la cariziere la haie foy Foy Los Angeles, California, United St…" at bounding box center [307, 296] width 615 height 593
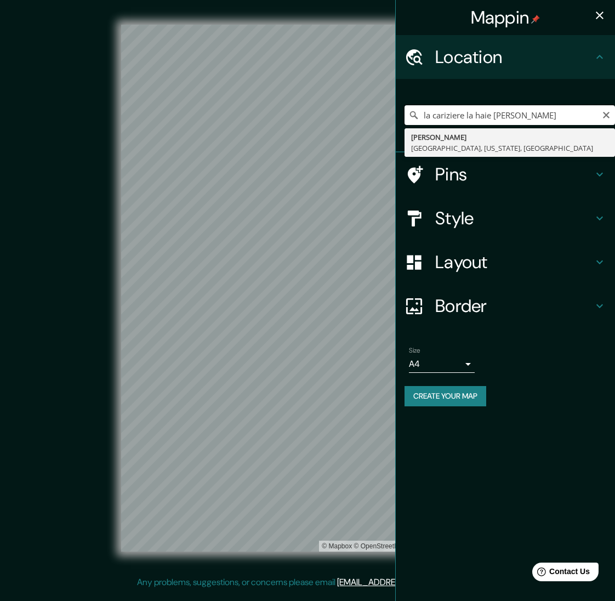
drag, startPoint x: 526, startPoint y: 119, endPoint x: 409, endPoint y: 114, distance: 116.3
click at [413, 114] on div "la cariziere la haie foy Foy Los Angeles, California, United States" at bounding box center [509, 115] width 210 height 20
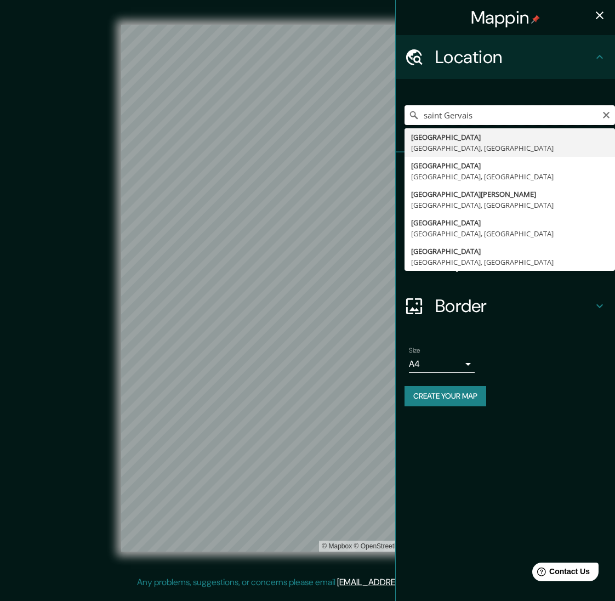
scroll to position [-1, 0]
type input "Saint-Gervais, Vendée, France"
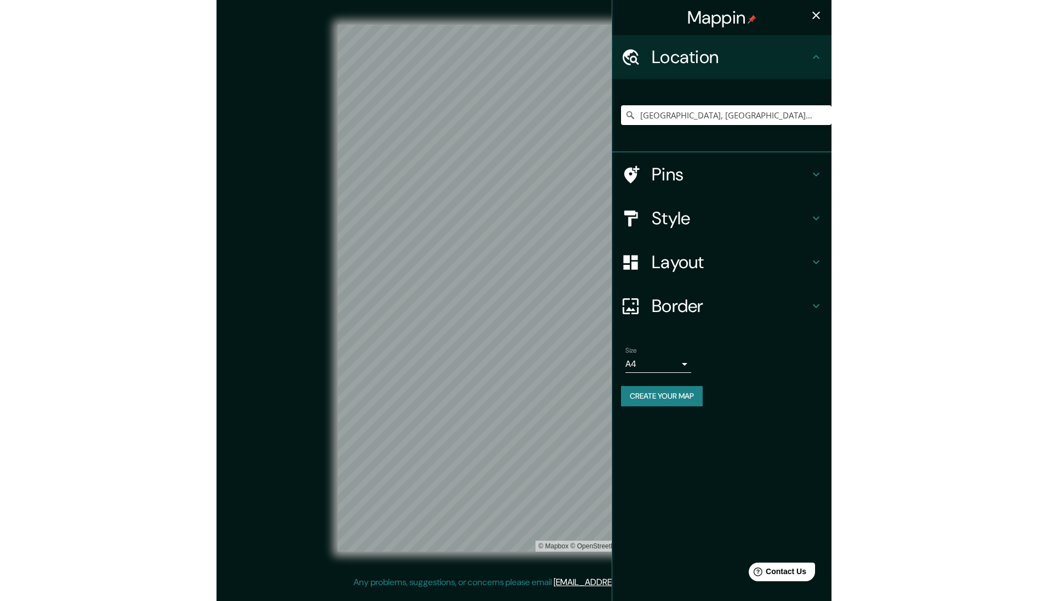
scroll to position [0, 0]
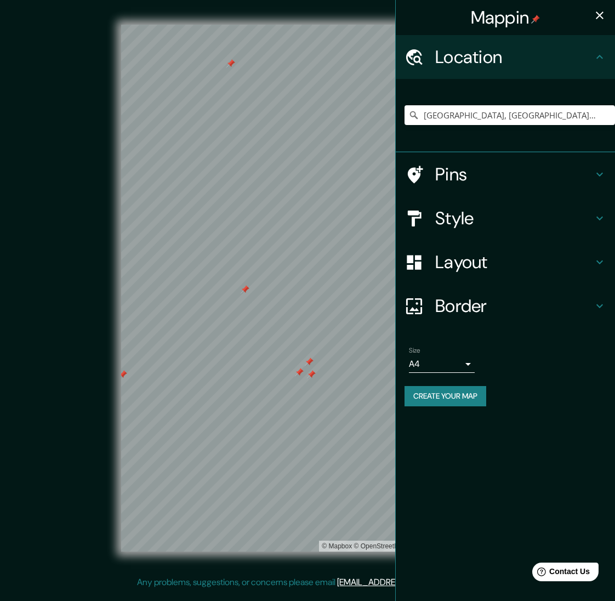
click at [473, 260] on h4 "Layout" at bounding box center [514, 262] width 158 height 22
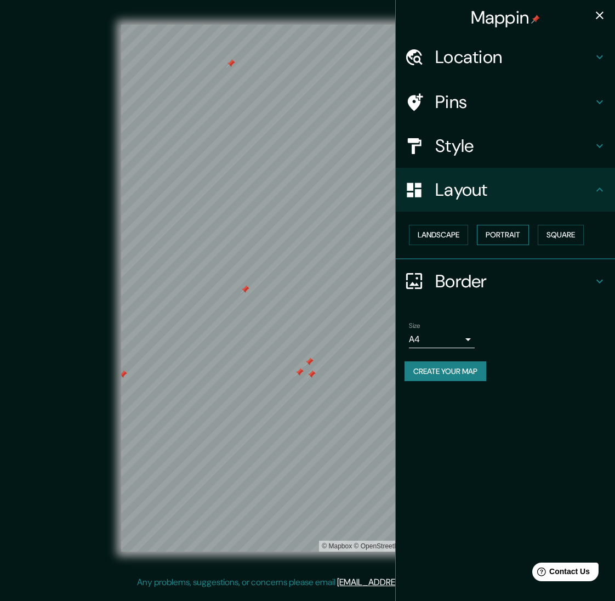
click at [513, 235] on button "Portrait" at bounding box center [503, 235] width 52 height 20
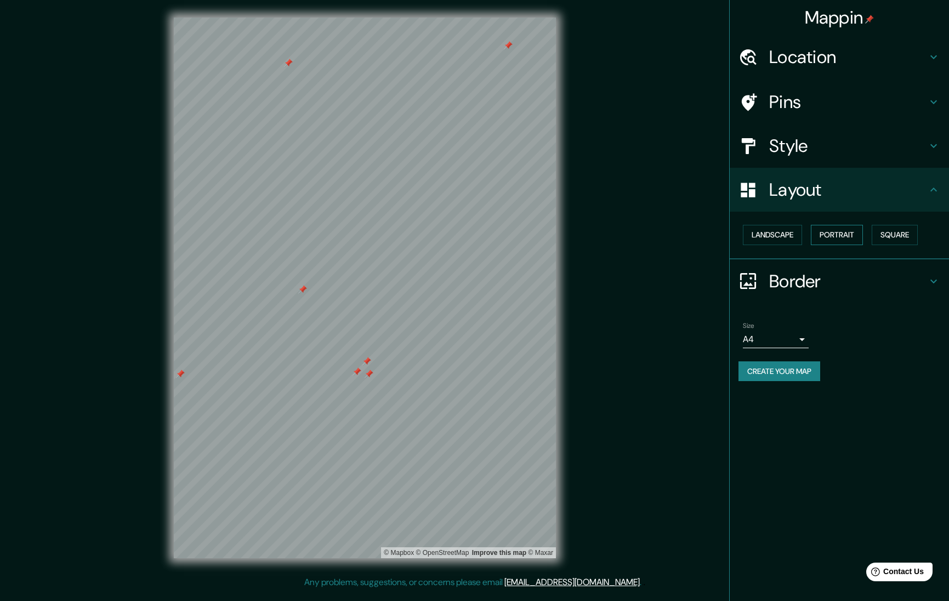
click at [614, 231] on button "Portrait" at bounding box center [837, 235] width 52 height 20
drag, startPoint x: 840, startPoint y: 232, endPoint x: 749, endPoint y: 247, distance: 92.7
click at [614, 233] on button "Portrait" at bounding box center [837, 235] width 52 height 20
click at [614, 184] on h4 "Layout" at bounding box center [848, 190] width 158 height 22
click at [614, 235] on button "Landscape" at bounding box center [772, 235] width 59 height 20
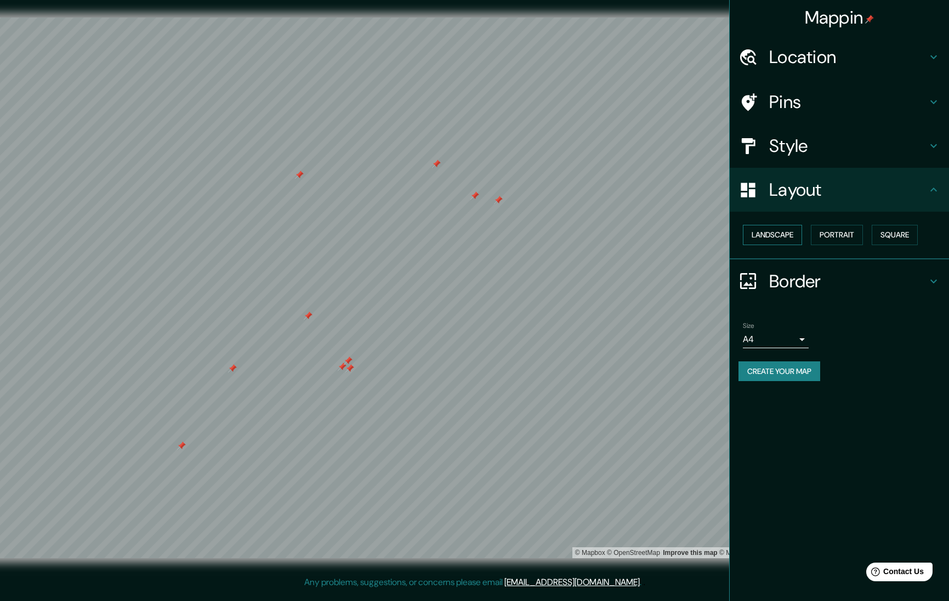
click at [614, 231] on button "Landscape" at bounding box center [772, 235] width 59 height 20
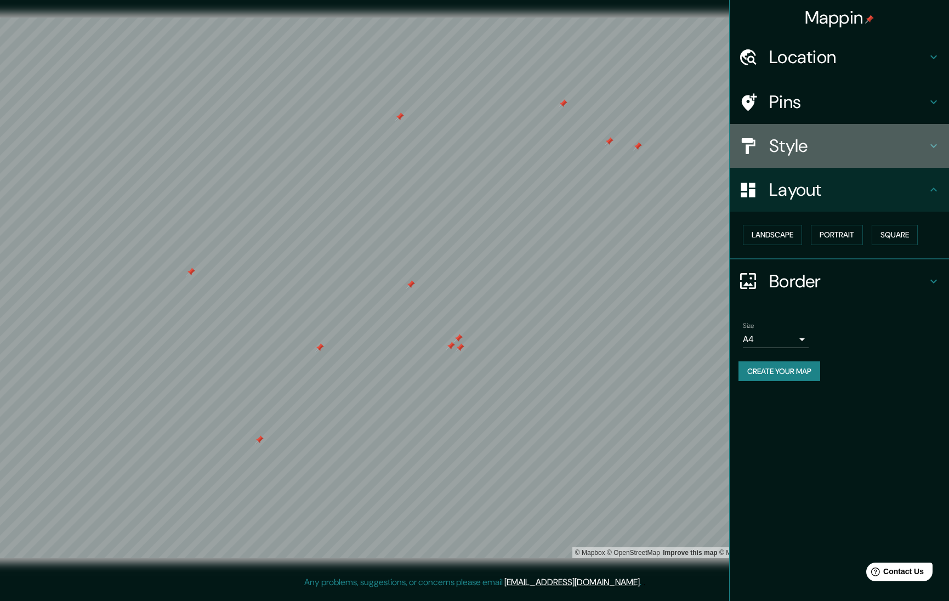
click at [614, 145] on h4 "Style" at bounding box center [848, 146] width 158 height 22
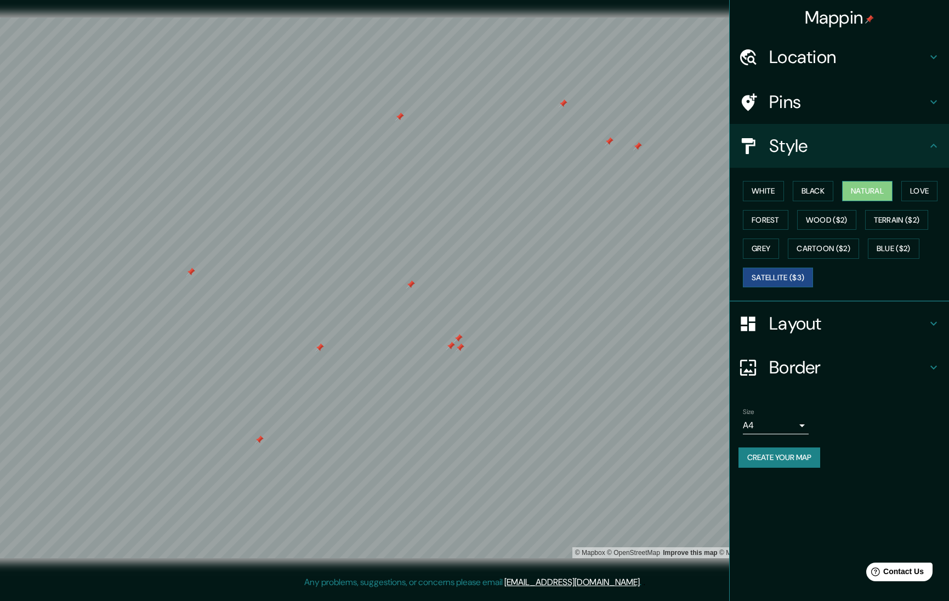
click at [614, 185] on button "Natural" at bounding box center [867, 191] width 50 height 20
click at [614, 185] on button "Love" at bounding box center [919, 191] width 36 height 20
click at [614, 217] on button "Forest" at bounding box center [765, 220] width 45 height 20
click at [614, 218] on button "Forest" at bounding box center [765, 220] width 45 height 20
click at [614, 364] on h4 "Border" at bounding box center [848, 367] width 158 height 22
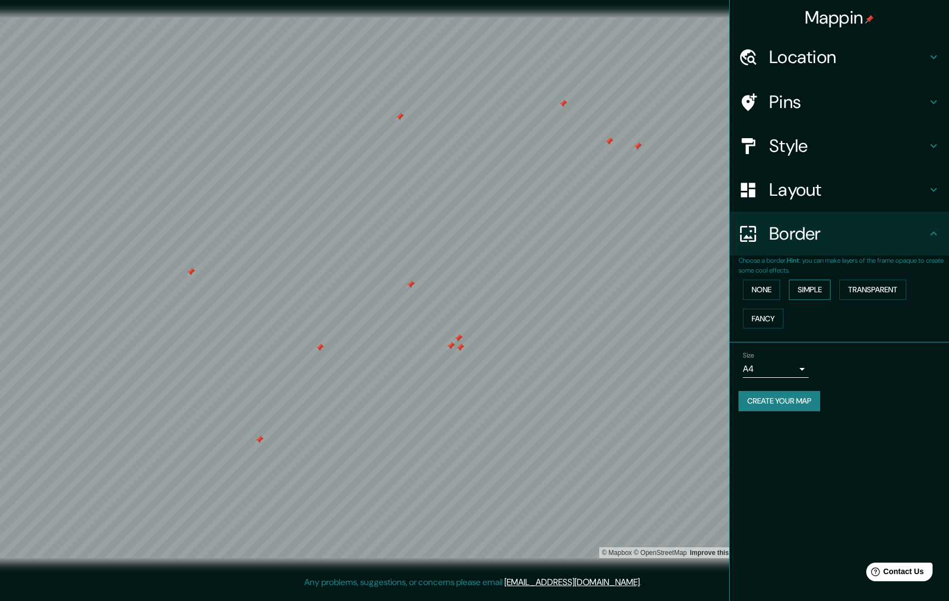
click at [614, 288] on button "Simple" at bounding box center [810, 289] width 42 height 20
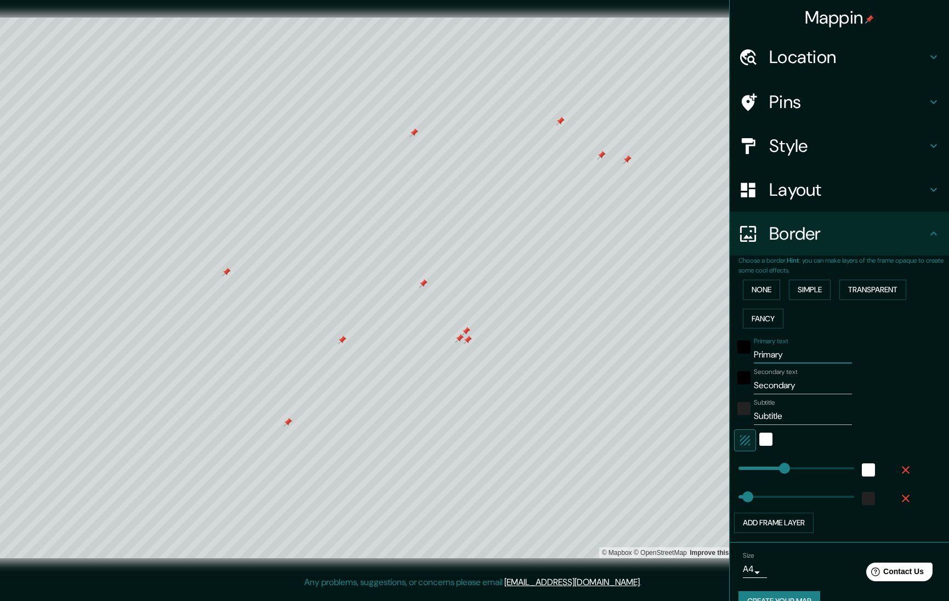
drag, startPoint x: 792, startPoint y: 350, endPoint x: 754, endPoint y: 351, distance: 38.9
click at [614, 351] on input "Primary" at bounding box center [803, 355] width 98 height 18
type input "558"
type input "112"
drag, startPoint x: 805, startPoint y: 381, endPoint x: 751, endPoint y: 380, distance: 53.7
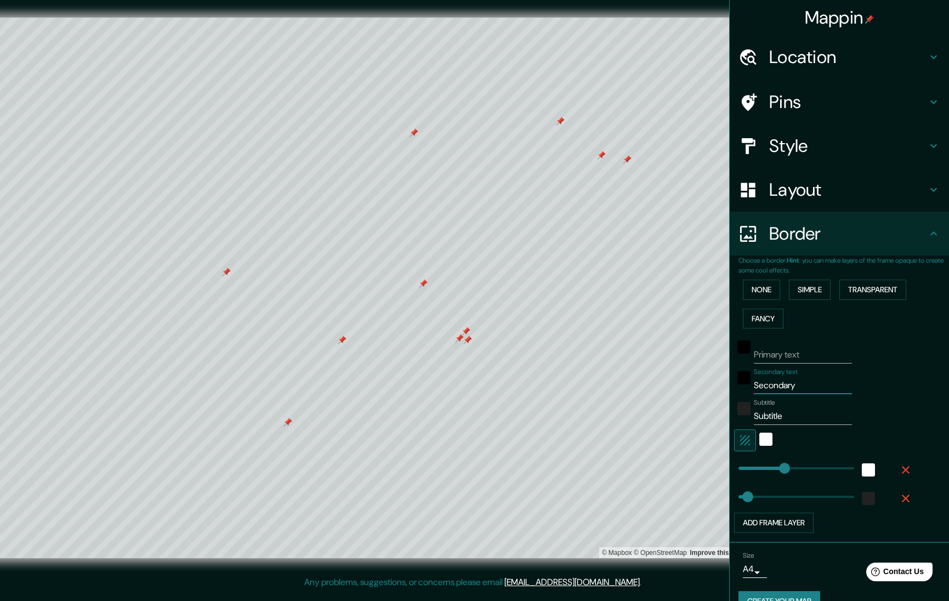
click at [614, 381] on input "Secondary" at bounding box center [803, 385] width 98 height 18
type input "558"
type input "112"
drag, startPoint x: 799, startPoint y: 416, endPoint x: 741, endPoint y: 413, distance: 58.2
click at [614, 413] on div "Subtitle Subtitle" at bounding box center [824, 411] width 180 height 26
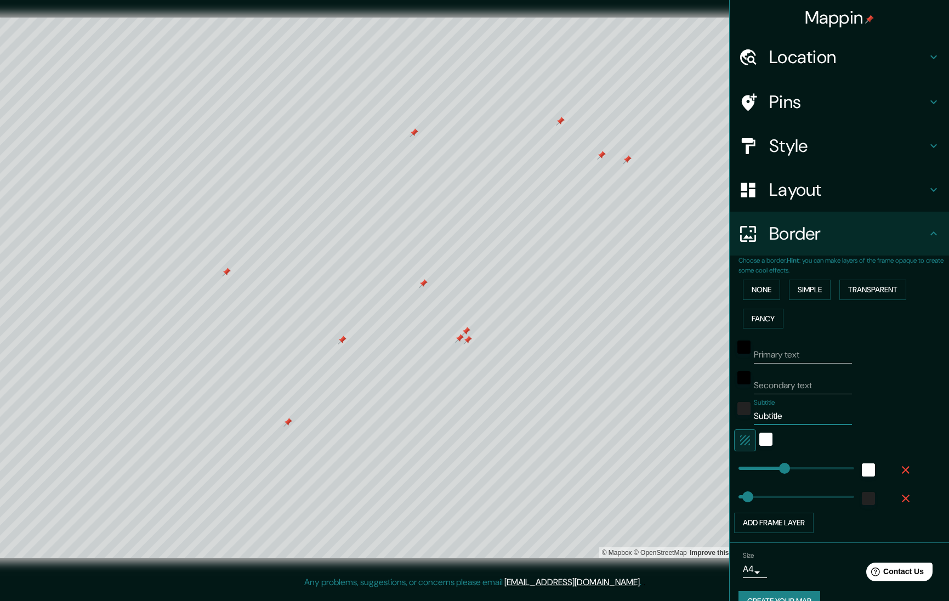
type input "558"
type input "112"
drag, startPoint x: 404, startPoint y: 334, endPoint x: 404, endPoint y: 296, distance: 38.4
click at [404, 296] on div at bounding box center [402, 296] width 9 height 9
click at [614, 315] on button "Fancy" at bounding box center [763, 319] width 41 height 20
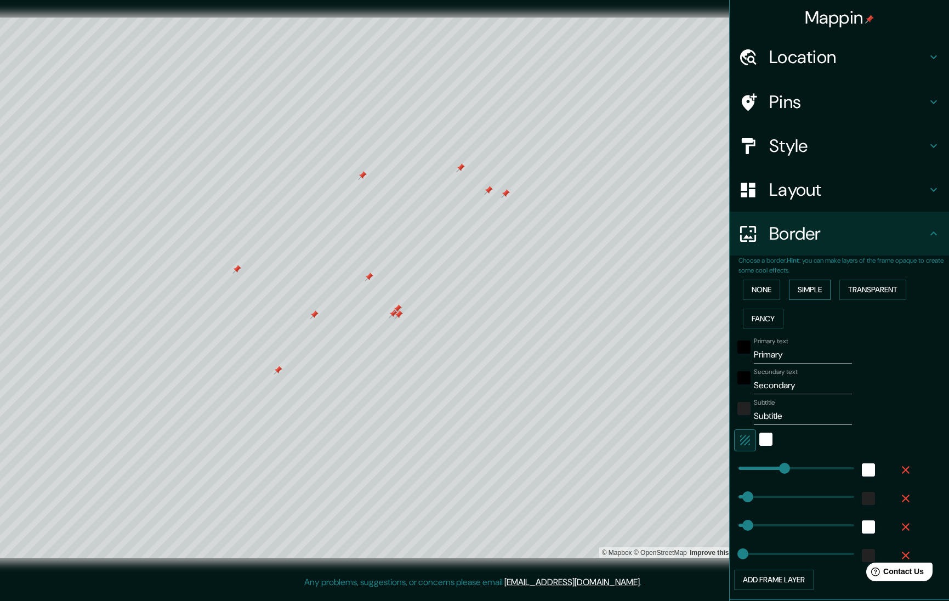
click at [614, 288] on button "Simple" at bounding box center [810, 289] width 42 height 20
type input "443"
drag, startPoint x: 785, startPoint y: 464, endPoint x: 775, endPoint y: 464, distance: 9.9
type input "112"
type input "357"
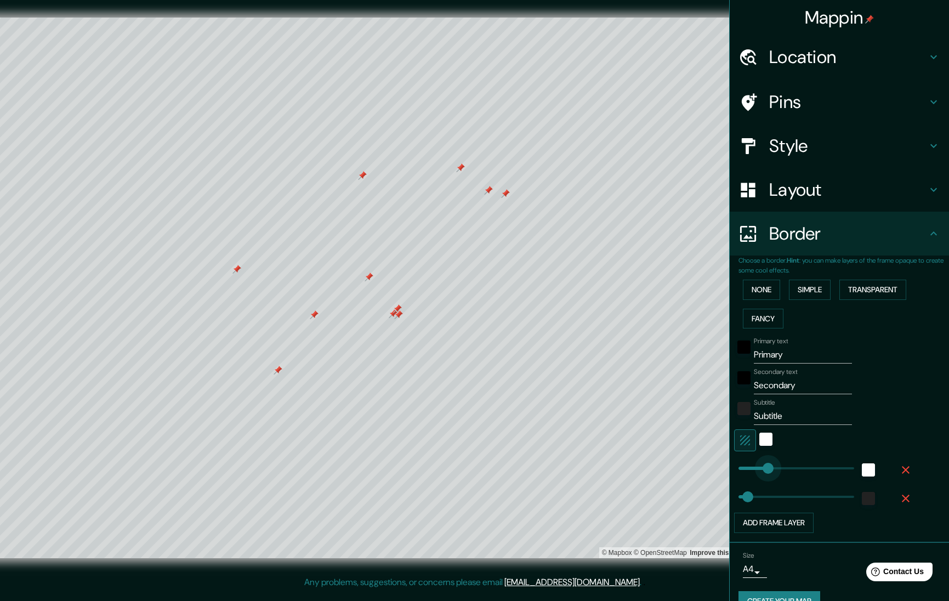
drag, startPoint x: 775, startPoint y: 464, endPoint x: 768, endPoint y: 464, distance: 7.1
type input "112"
type input "741"
drag, startPoint x: 768, startPoint y: 464, endPoint x: 800, endPoint y: 463, distance: 31.8
type input "112"
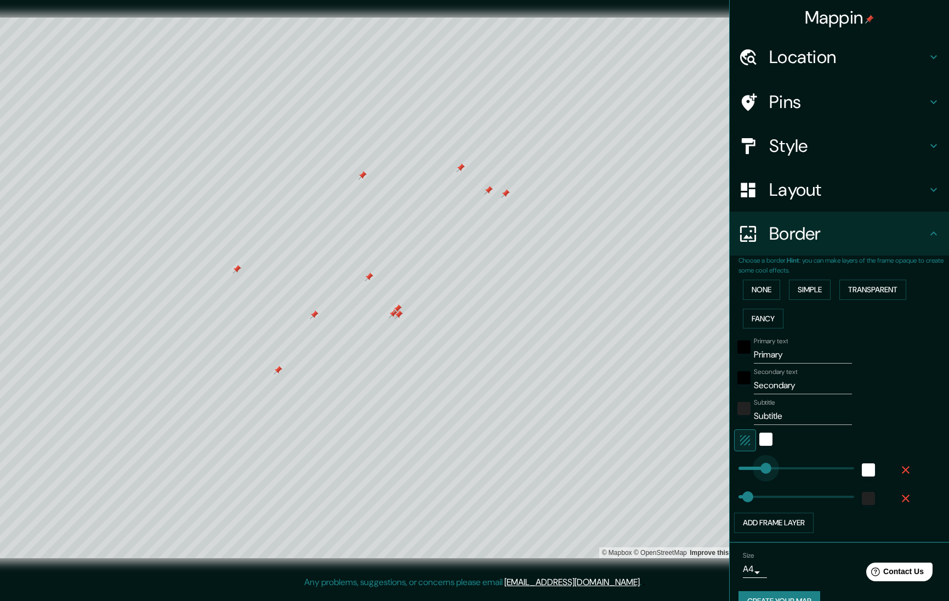
type input "265"
drag, startPoint x: 800, startPoint y: 463, endPoint x: 760, endPoint y: 463, distance: 39.5
type input "112"
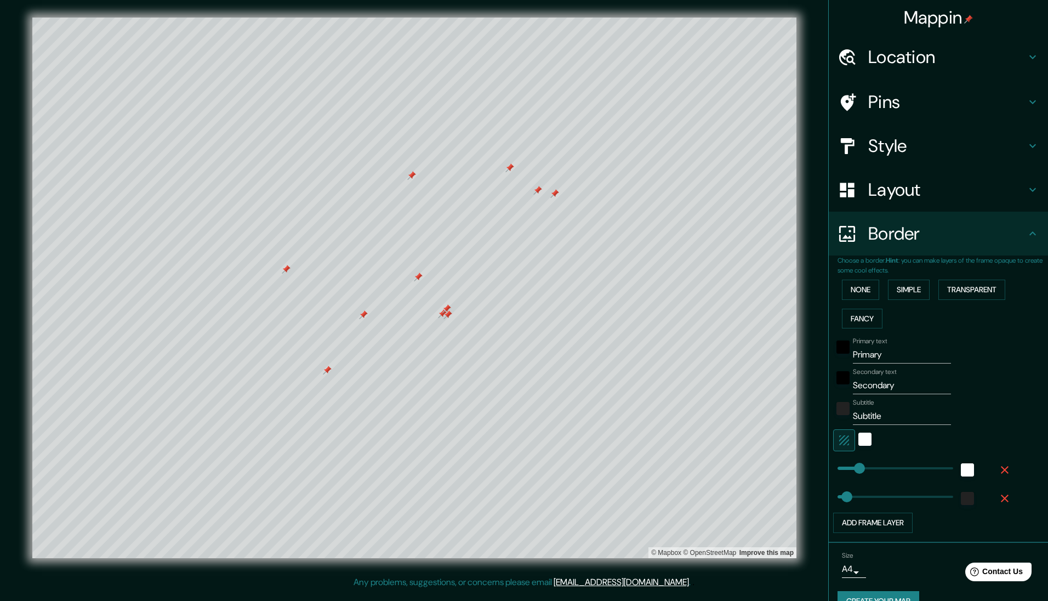
type input "371"
drag, startPoint x: 859, startPoint y: 466, endPoint x: 868, endPoint y: 466, distance: 8.8
type input "112"
type input "185"
drag, startPoint x: 868, startPoint y: 466, endPoint x: 853, endPoint y: 466, distance: 15.3
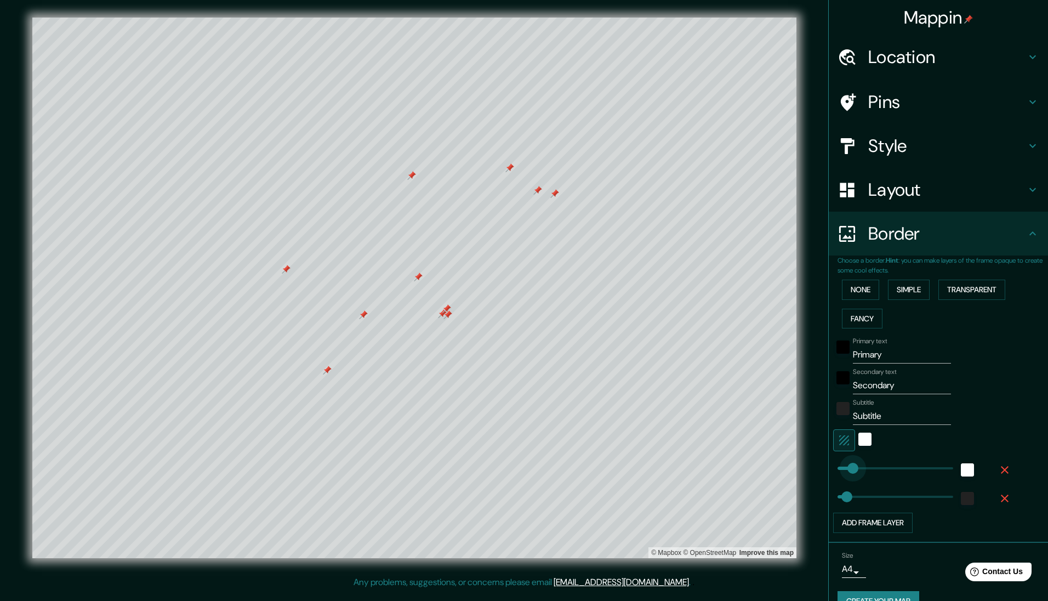
type input "112"
type input "132"
type input "112"
type input "179"
type input "112"
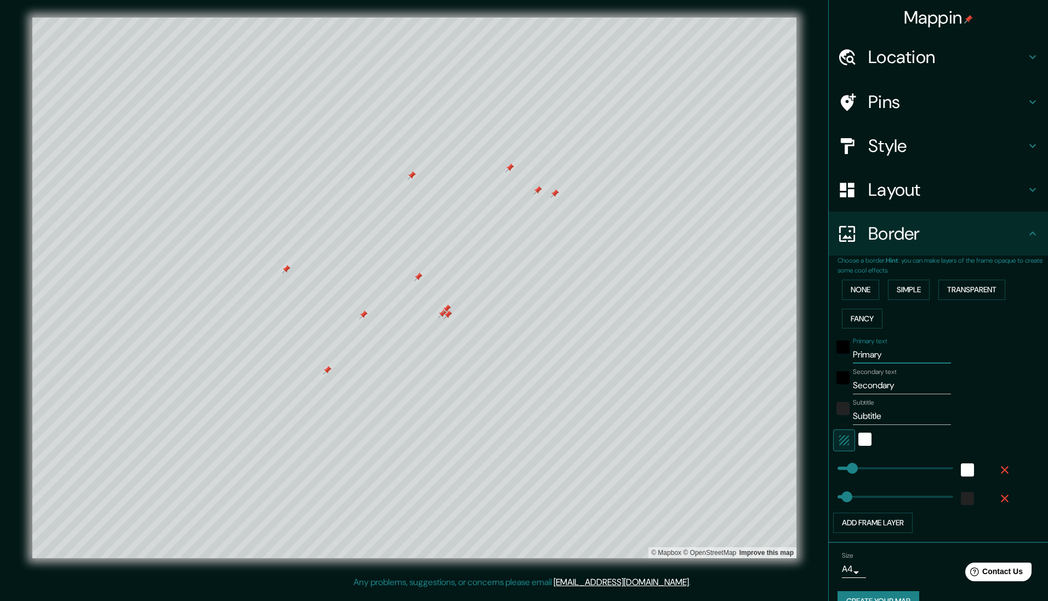
click at [614, 351] on input "Primary" at bounding box center [902, 355] width 98 height 18
type input "Primar"
type input "112"
type input "Prima"
type input "112"
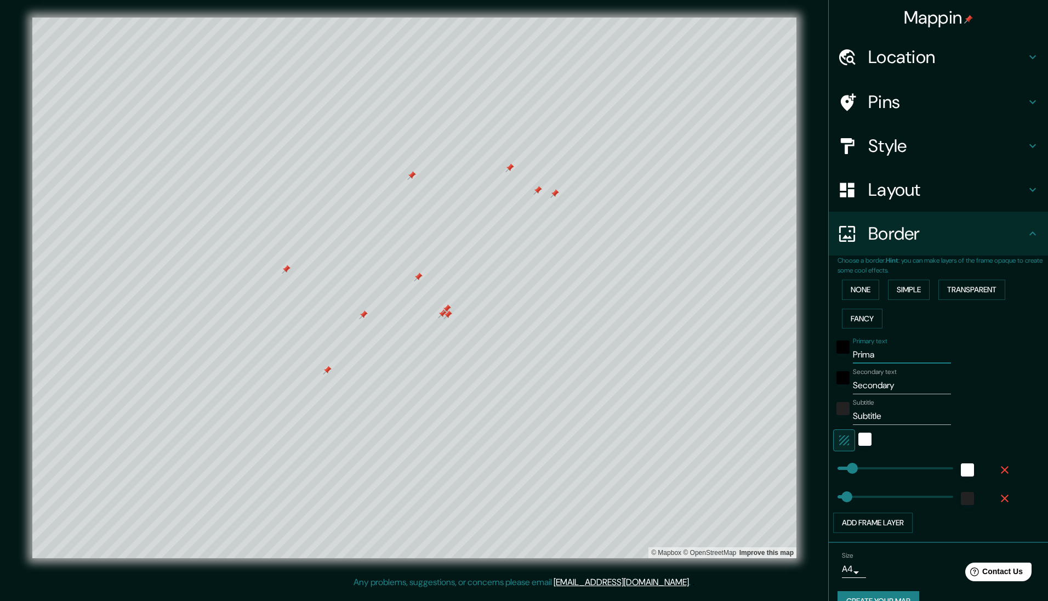
type input "Prim"
type input "112"
type input "Pri"
type input "112"
type input "Pr"
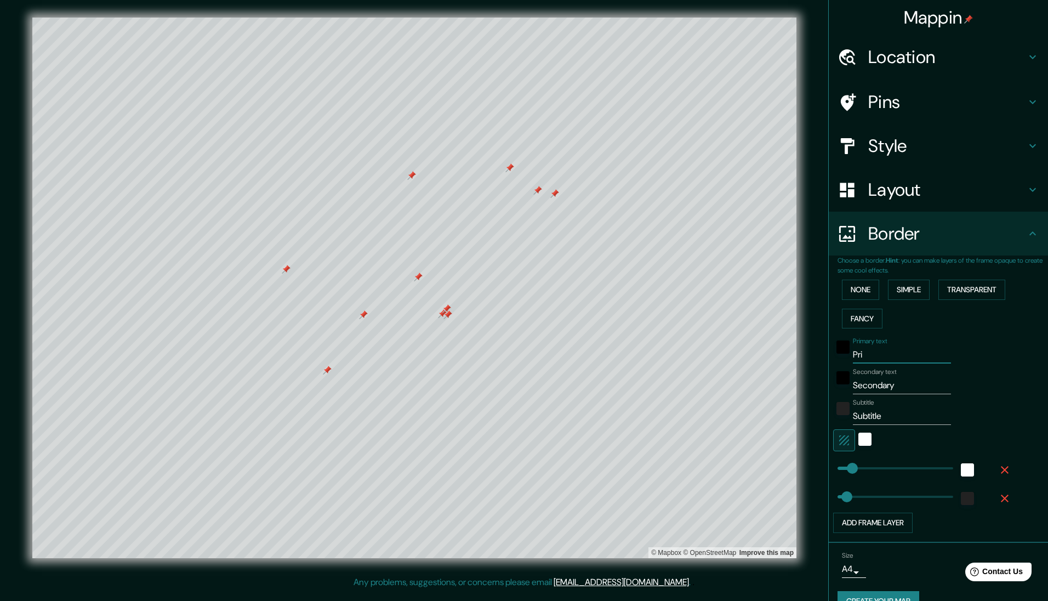
type input "112"
type input "P"
type input "112"
click at [614, 381] on input "Secondary" at bounding box center [902, 385] width 98 height 18
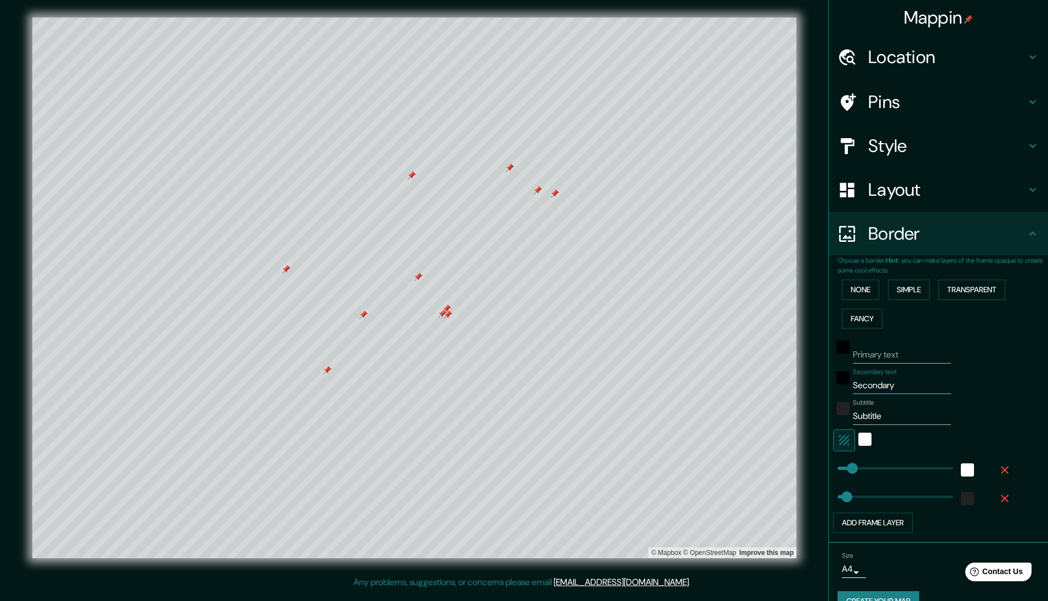
type input "Secondar"
type input "112"
type input "Seconda"
type input "112"
type input "Second"
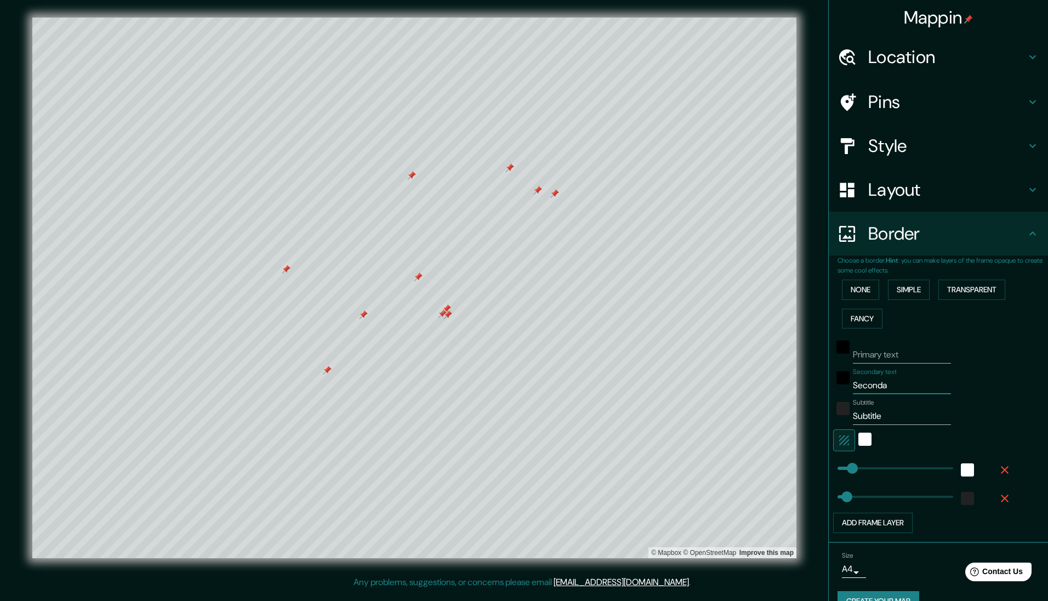
type input "112"
type input "Secon"
type input "112"
type input "Seco"
type input "112"
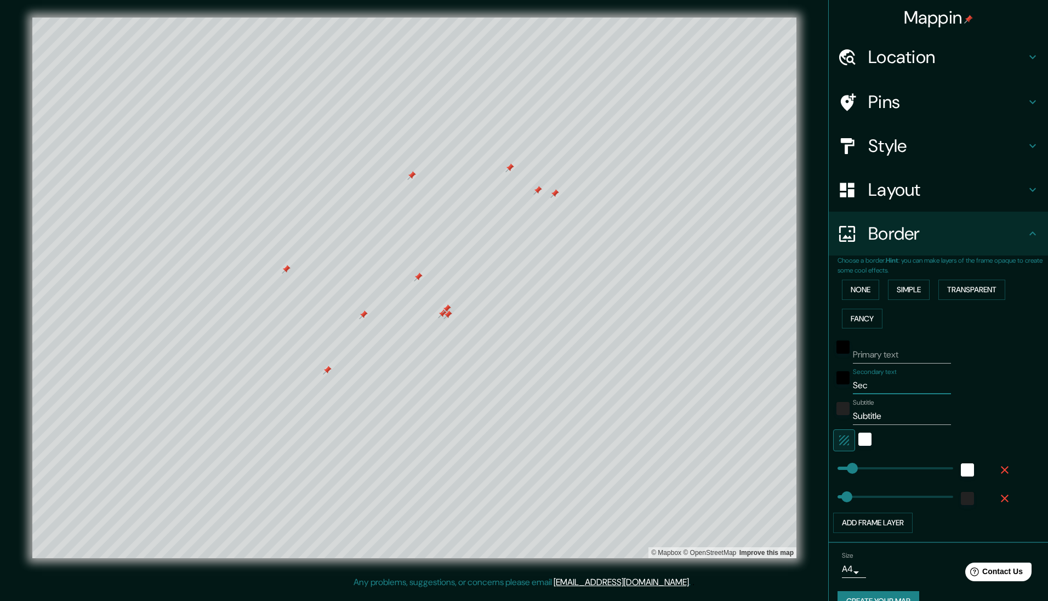
type input "Se"
type input "112"
type input "S"
type input "112"
click at [614, 413] on input "Subtitle" at bounding box center [902, 416] width 98 height 18
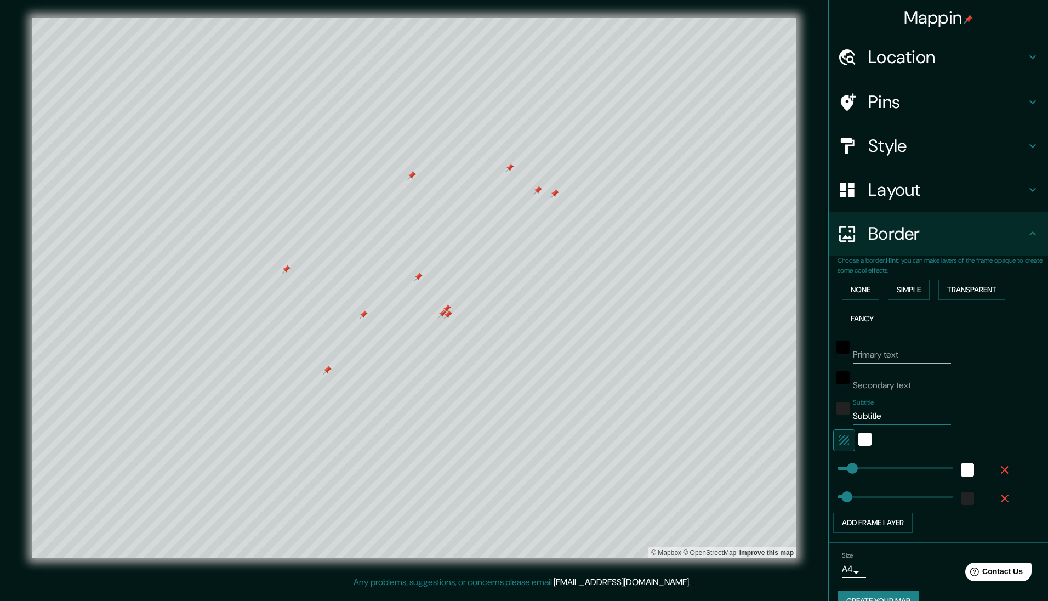
type input "Subtitl"
type input "112"
type input "Subtit"
type input "112"
type input "Subt"
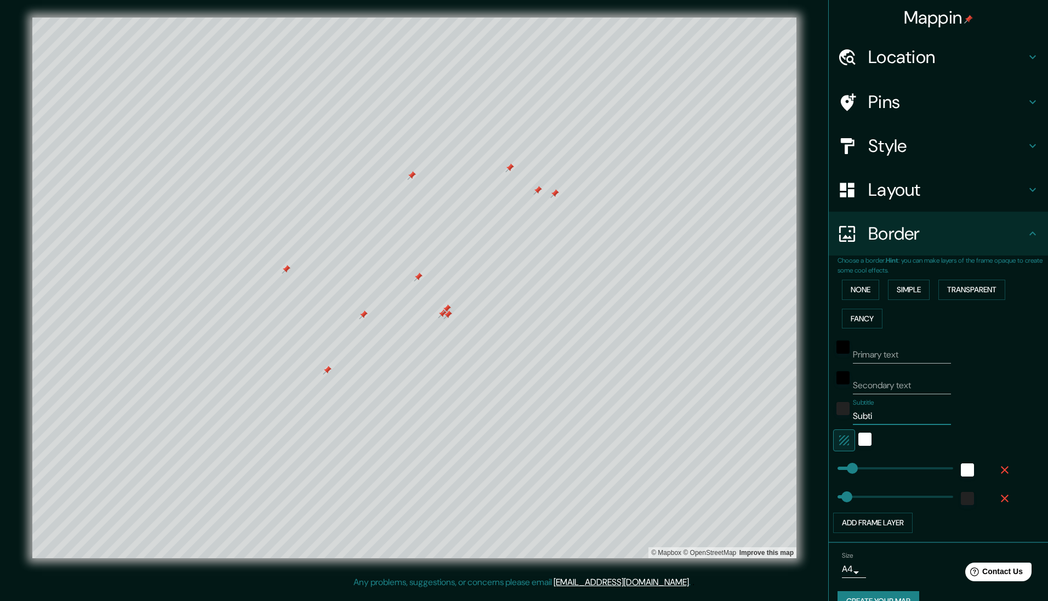
type input "112"
type input "S"
type input "112"
click at [614, 62] on h4 "Location" at bounding box center [947, 57] width 158 height 22
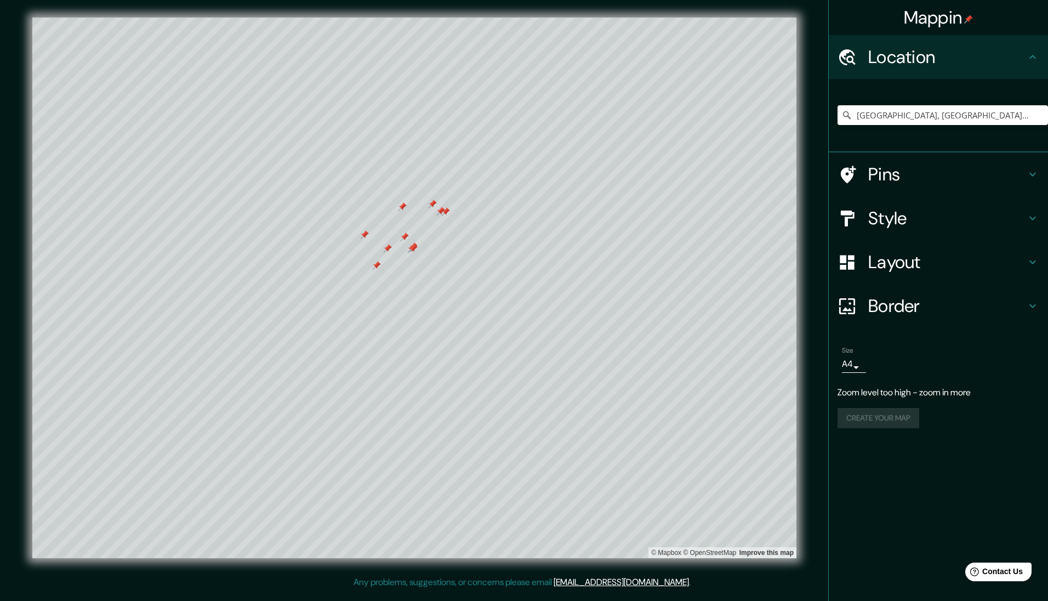
click at [614, 180] on h4 "Pins" at bounding box center [947, 174] width 158 height 22
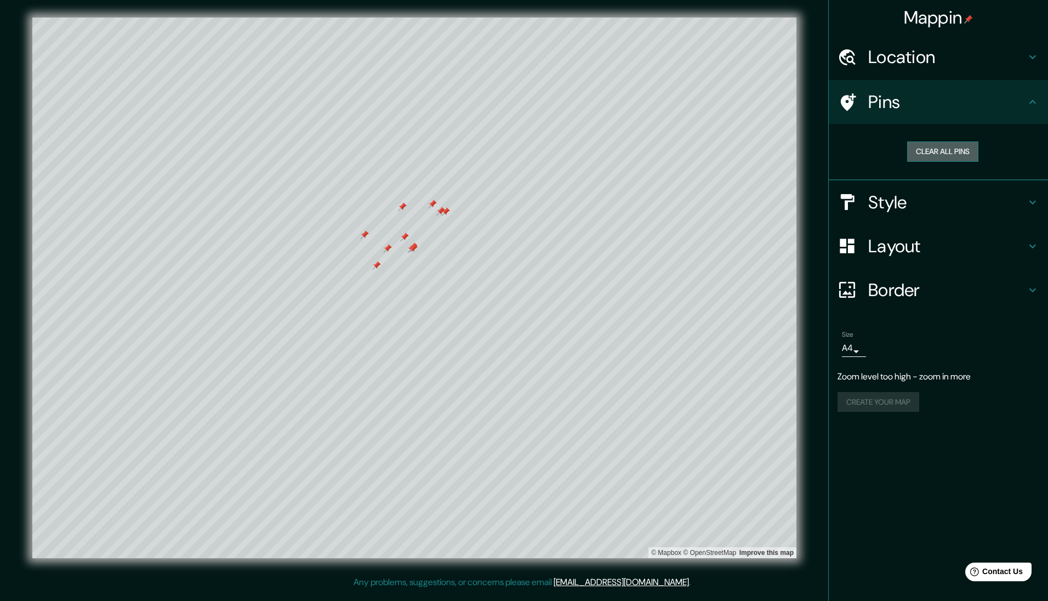
click at [614, 156] on button "Clear all pins" at bounding box center [942, 151] width 71 height 20
drag, startPoint x: 893, startPoint y: 54, endPoint x: 897, endPoint y: 60, distance: 7.1
click at [614, 55] on h4 "Location" at bounding box center [947, 57] width 158 height 22
type input "112"
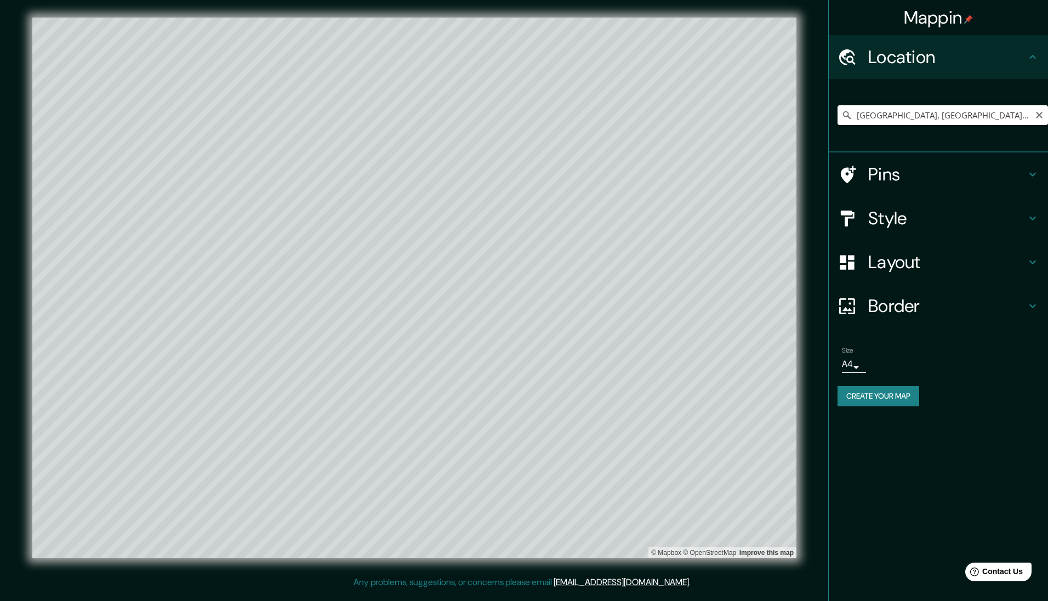
drag, startPoint x: 978, startPoint y: 114, endPoint x: 840, endPoint y: 117, distance: 138.1
click at [614, 117] on input "Saint-Gervais, Vendée, France" at bounding box center [942, 115] width 210 height 20
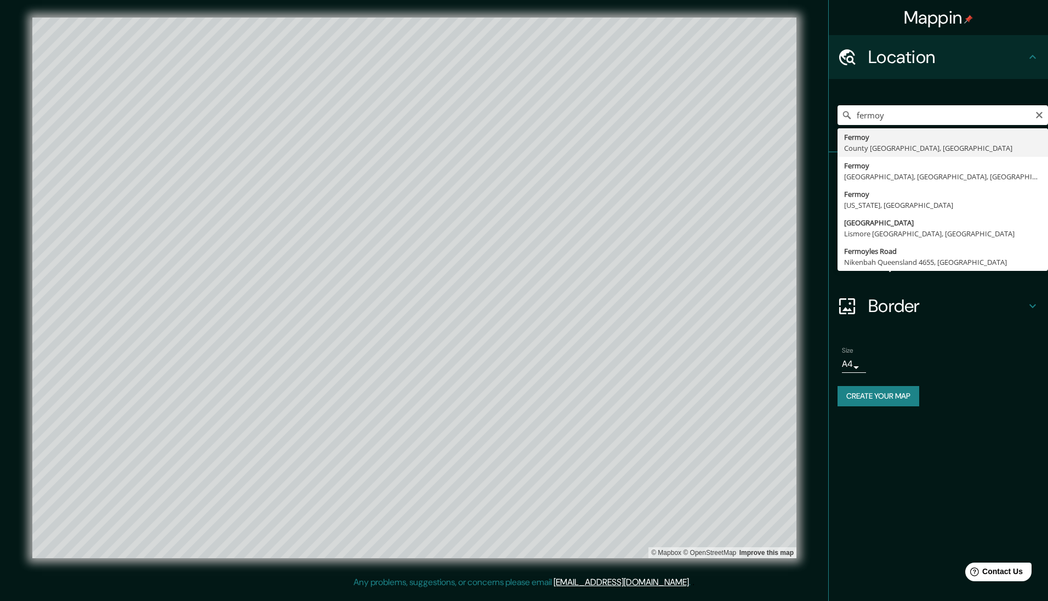
type input "Fermoy, County Cork, Ireland"
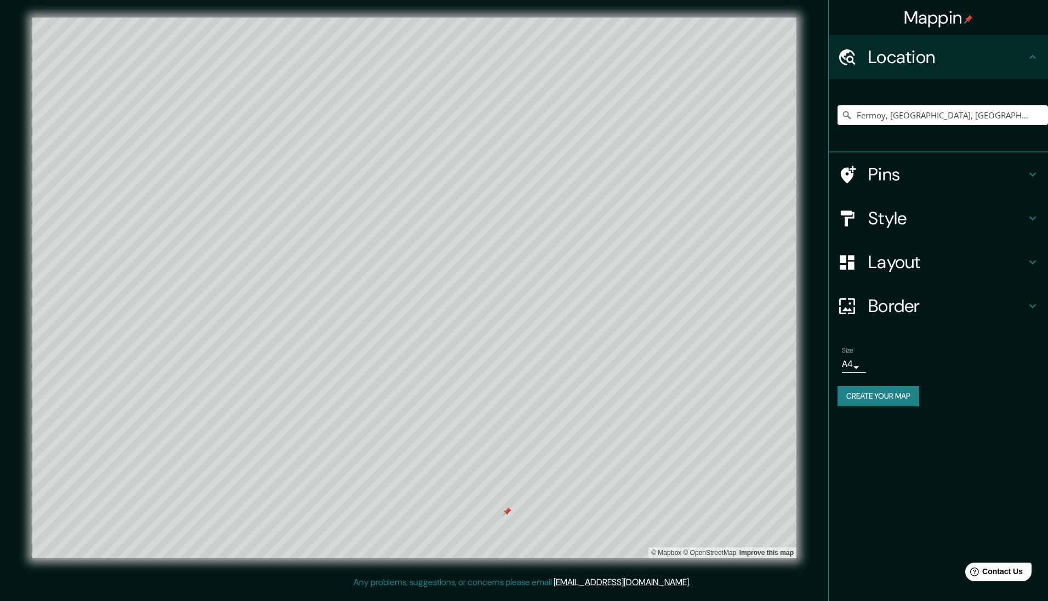
click at [614, 215] on h4 "Style" at bounding box center [947, 218] width 158 height 22
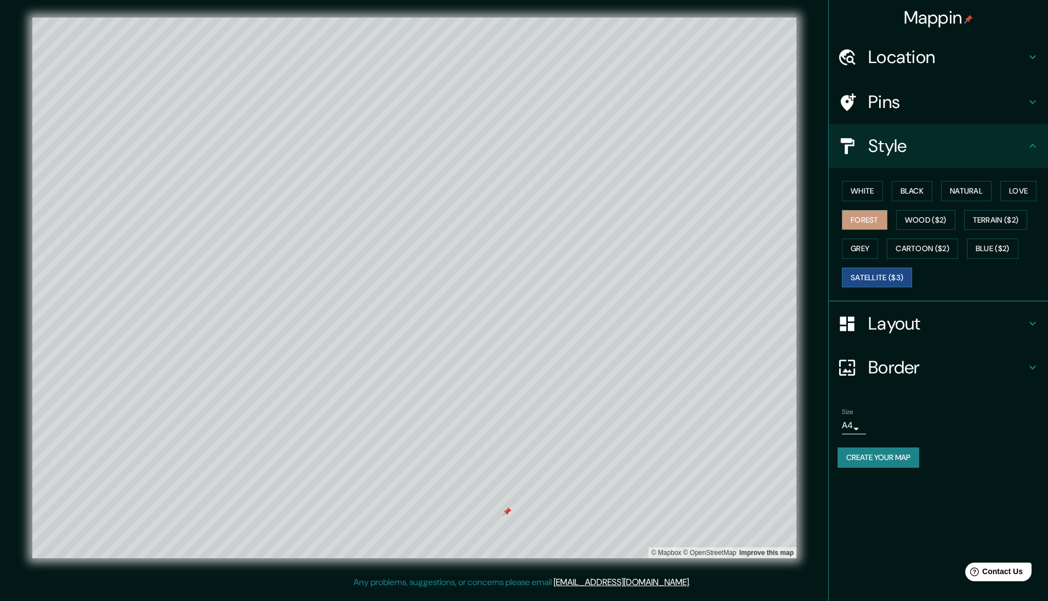
click at [614, 274] on button "Satellite ($3)" at bounding box center [877, 277] width 70 height 20
click at [550, 271] on div at bounding box center [551, 271] width 9 height 9
click at [614, 60] on h4 "Location" at bounding box center [947, 57] width 158 height 22
type input "112"
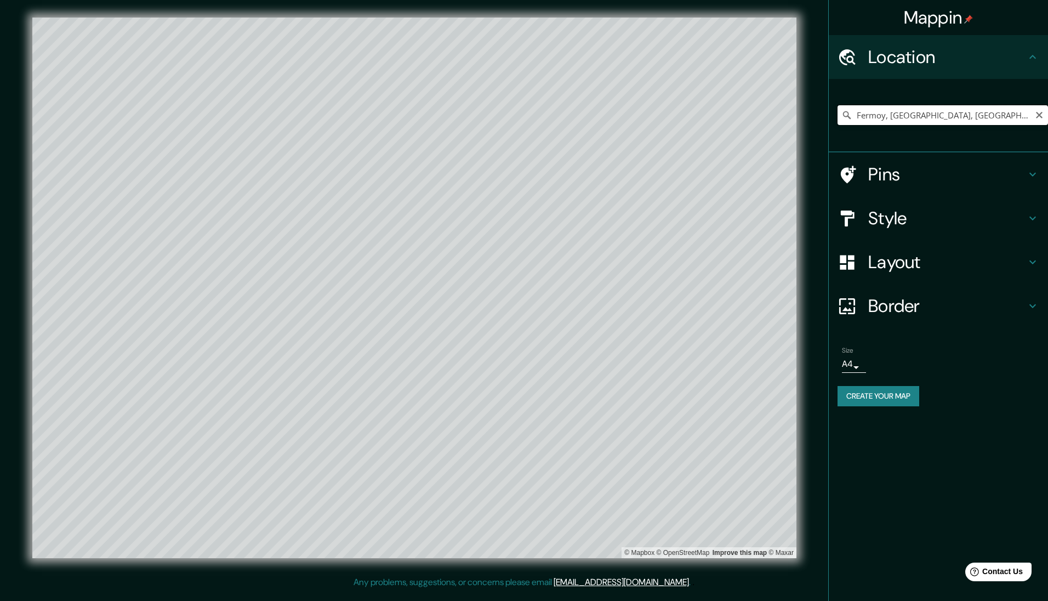
drag, startPoint x: 975, startPoint y: 115, endPoint x: 835, endPoint y: 115, distance: 139.7
click at [614, 115] on div "Fermoy, County Cork, Ireland" at bounding box center [938, 115] width 219 height 73
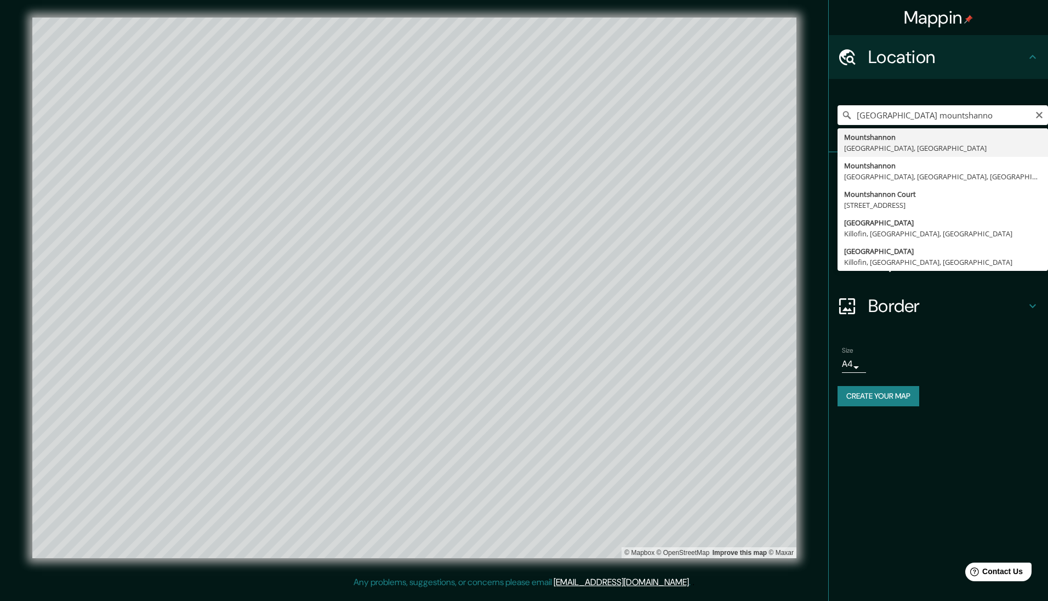
type input "Mountshannon, Clare, Ireland"
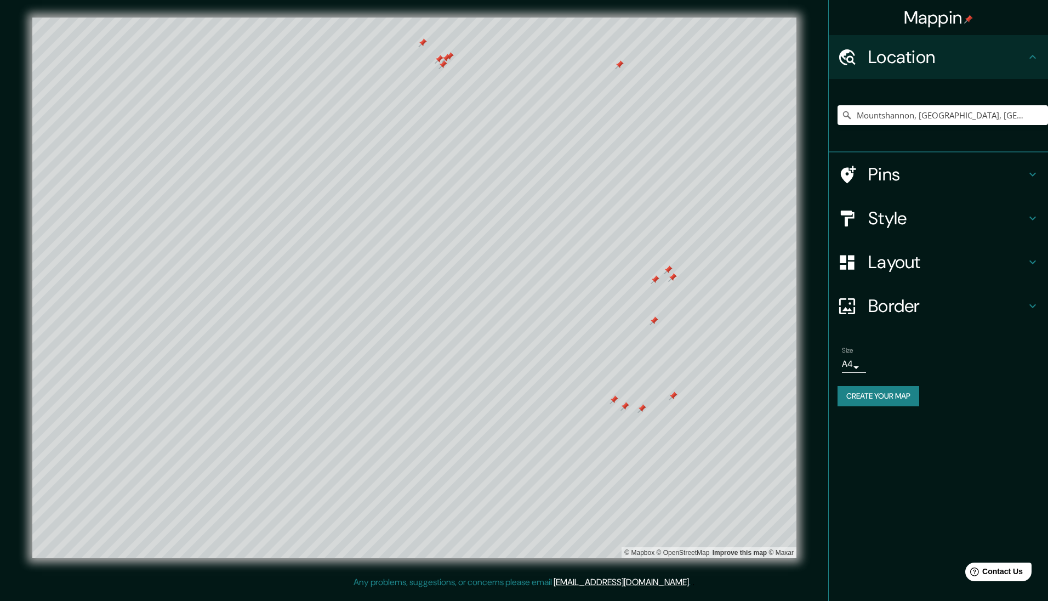
click at [614, 254] on h4 "Layout" at bounding box center [947, 262] width 158 height 22
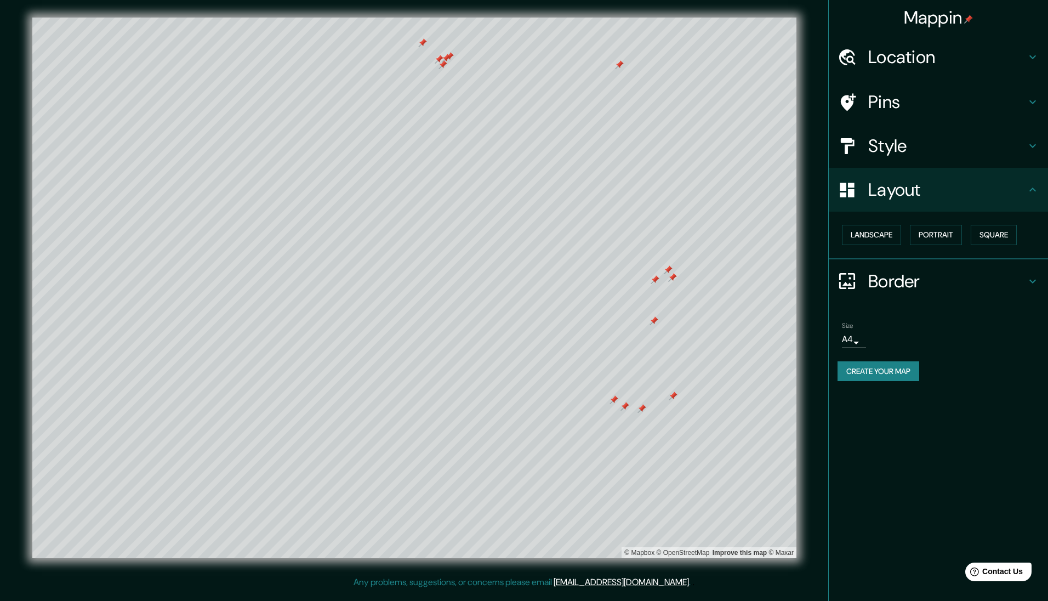
click at [614, 151] on h4 "Style" at bounding box center [947, 146] width 158 height 22
type input "112"
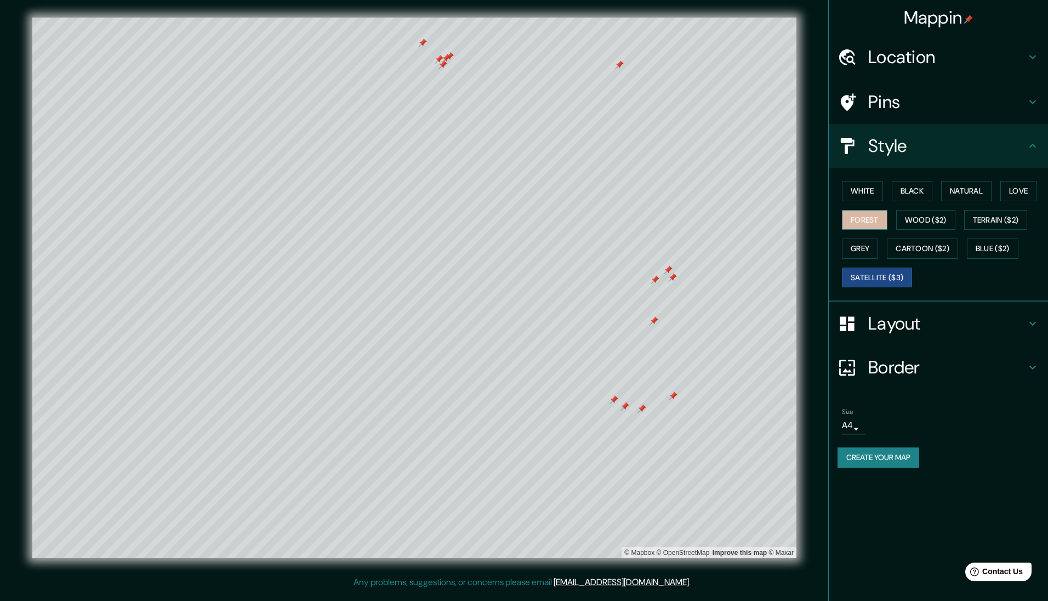
click at [614, 214] on button "Forest" at bounding box center [864, 220] width 45 height 20
click at [614, 218] on button "Wood ($2)" at bounding box center [925, 220] width 59 height 20
